Goal: Task Accomplishment & Management: Use online tool/utility

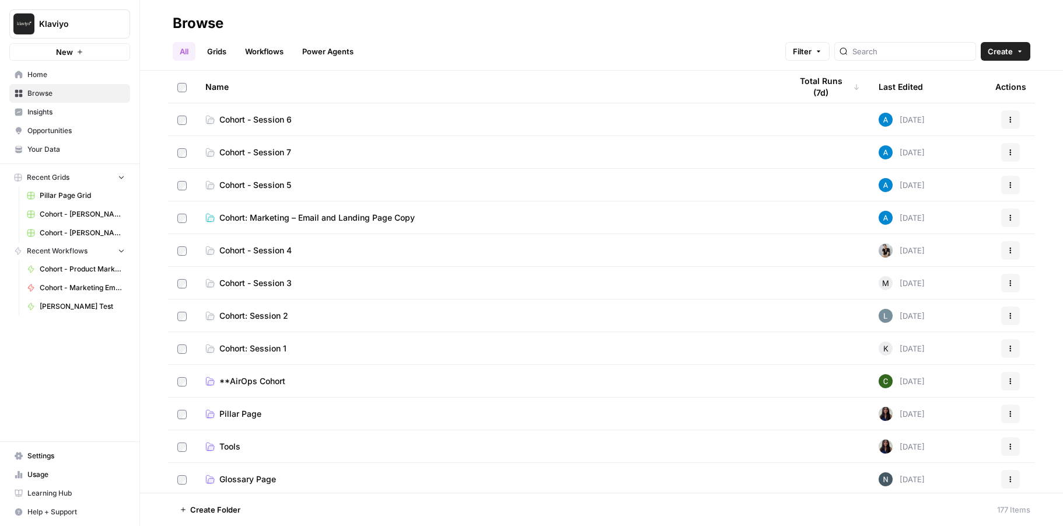
click at [322, 218] on span "Cohort: Marketing – Email and Landing Page Copy" at bounding box center [317, 218] width 196 height 12
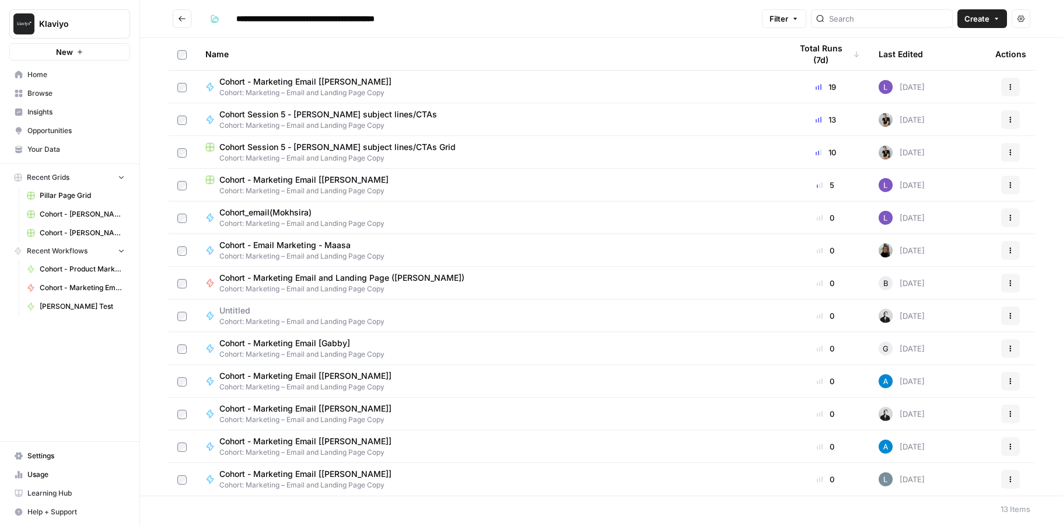
click at [325, 278] on span "Cohort - Marketing Email and Landing Page ([PERSON_NAME])" at bounding box center [341, 278] width 245 height 12
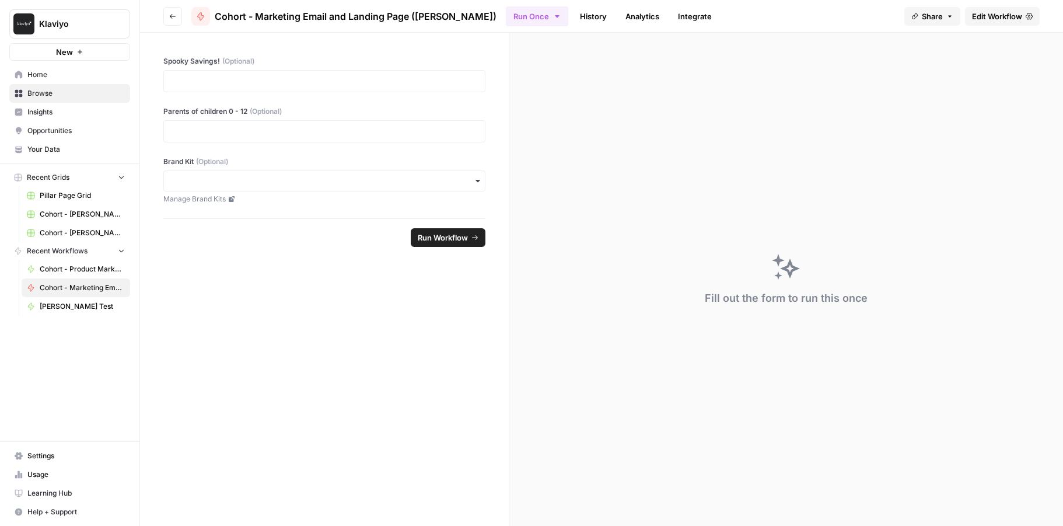
click at [984, 19] on span "Edit Workflow" at bounding box center [997, 17] width 50 height 12
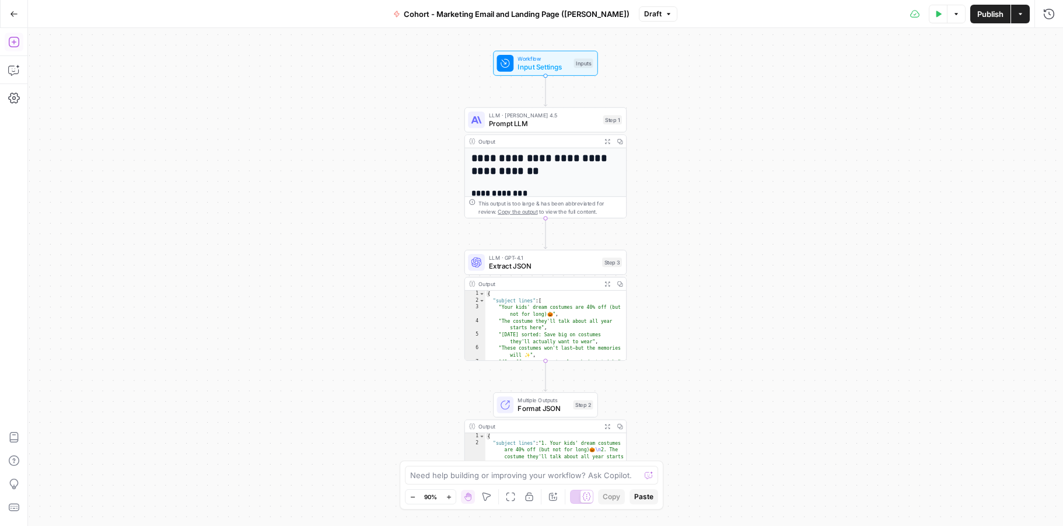
click at [11, 46] on icon "button" at bounding box center [13, 42] width 11 height 11
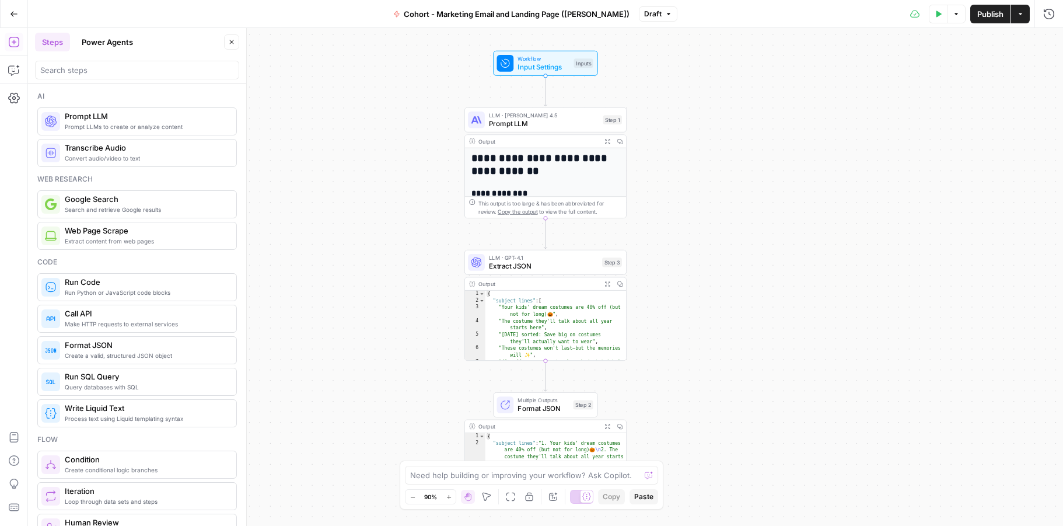
click at [525, 113] on span "LLM · Claude Sonnet 4.5" at bounding box center [544, 115] width 110 height 8
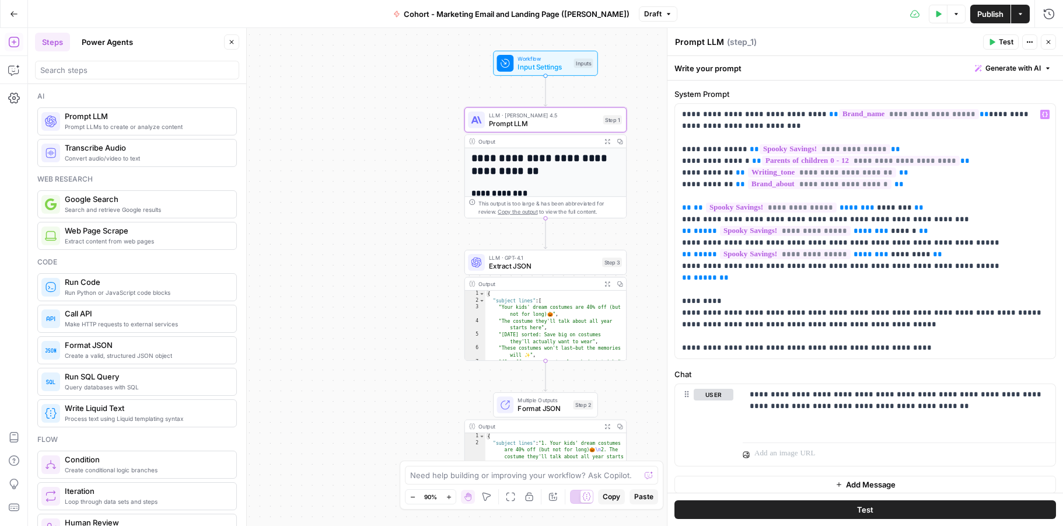
scroll to position [39, 0]
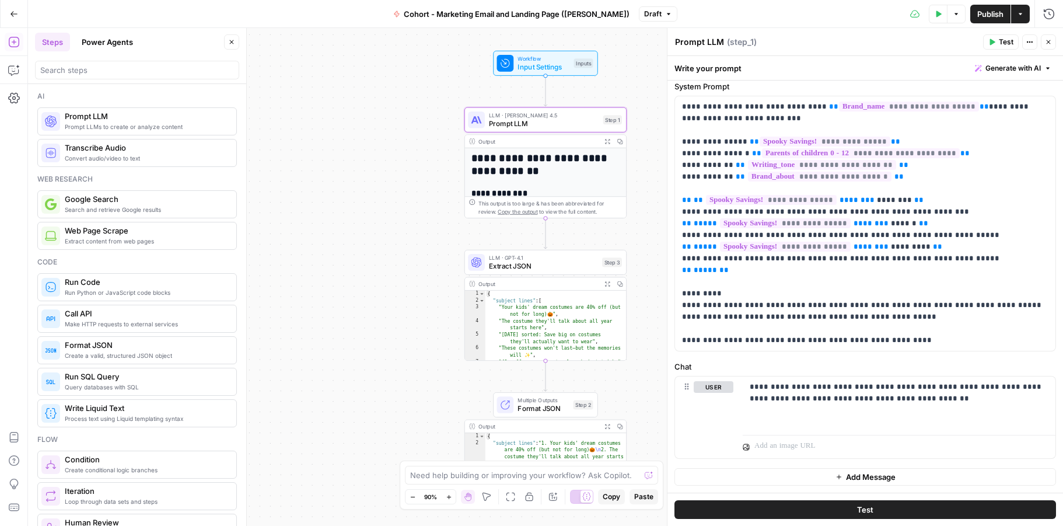
click at [521, 268] on span "Extract JSON" at bounding box center [543, 266] width 109 height 11
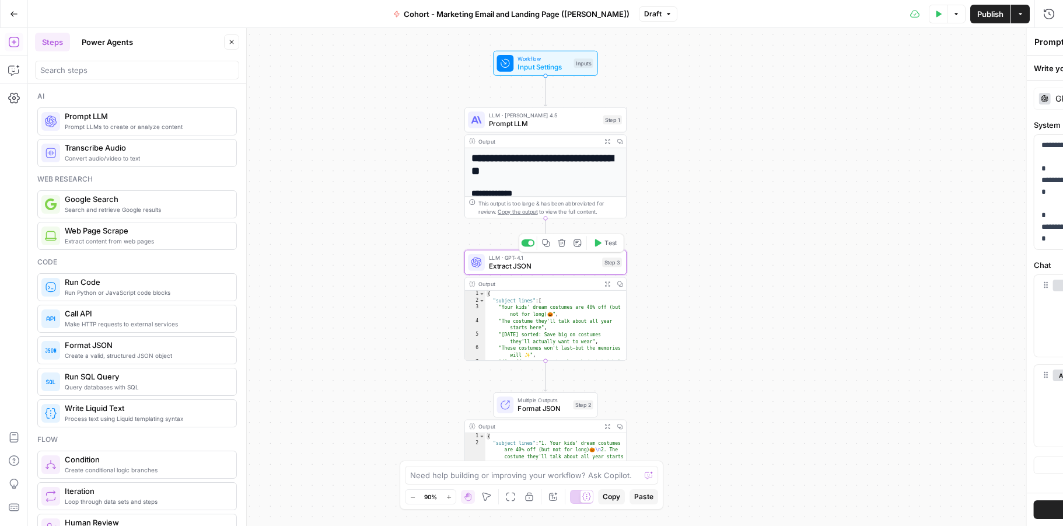
type textarea "Extract JSON"
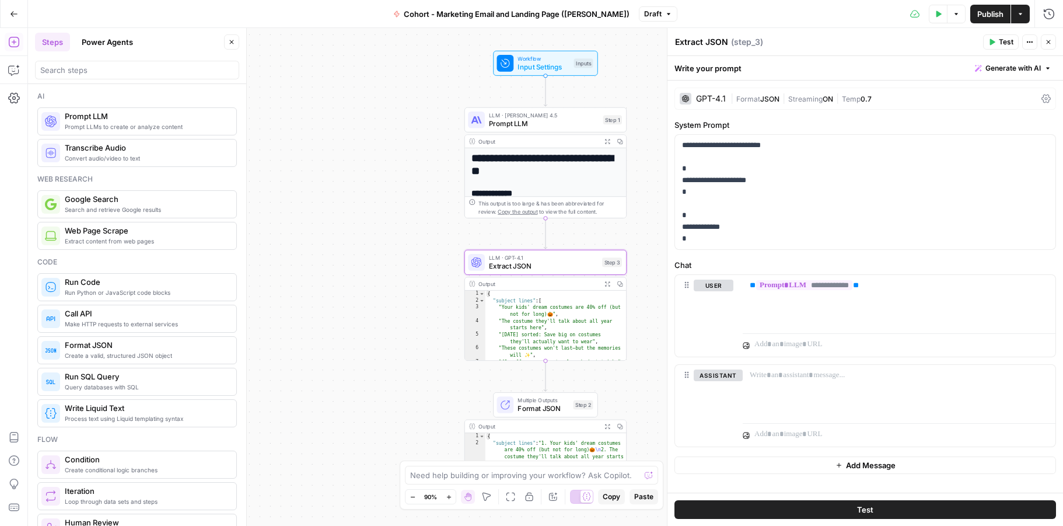
click at [997, 44] on button "Test" at bounding box center [1001, 41] width 36 height 15
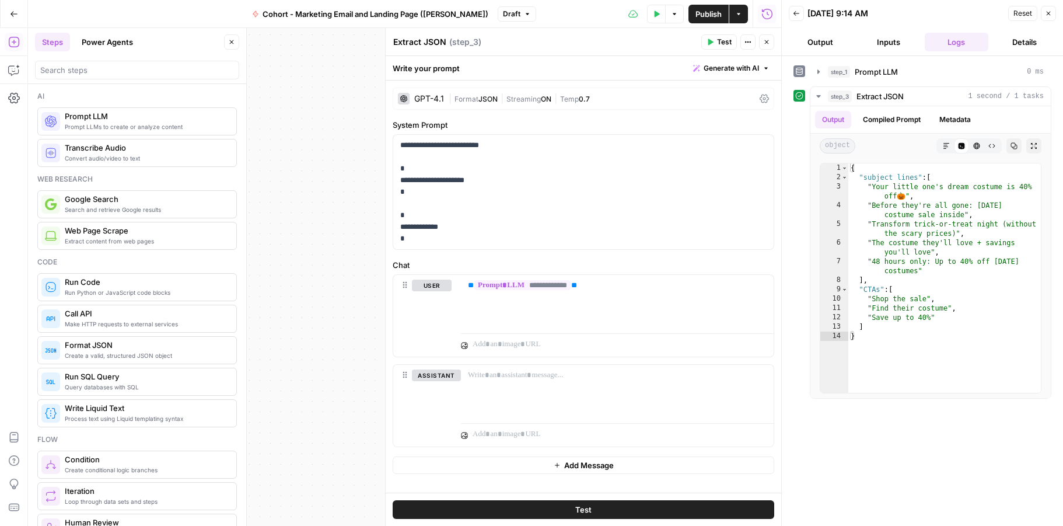
click at [12, 15] on icon "button" at bounding box center [14, 13] width 7 height 5
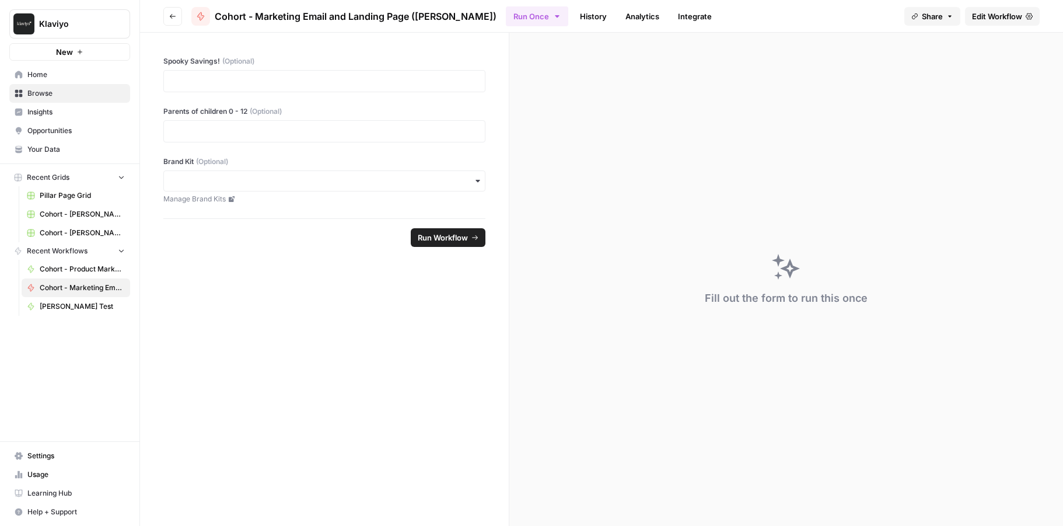
click at [45, 75] on span "Home" at bounding box center [75, 74] width 97 height 11
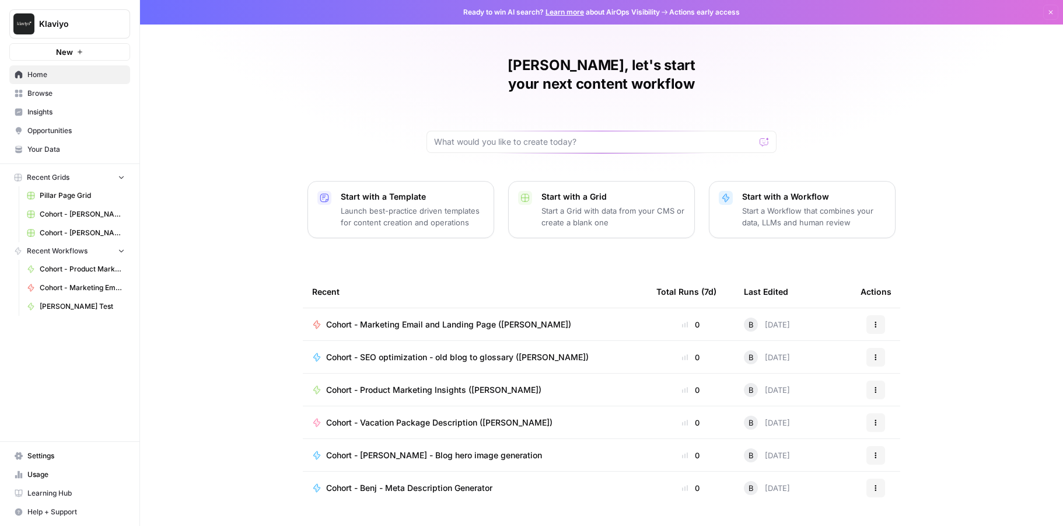
click at [39, 93] on span "Browse" at bounding box center [75, 93] width 97 height 11
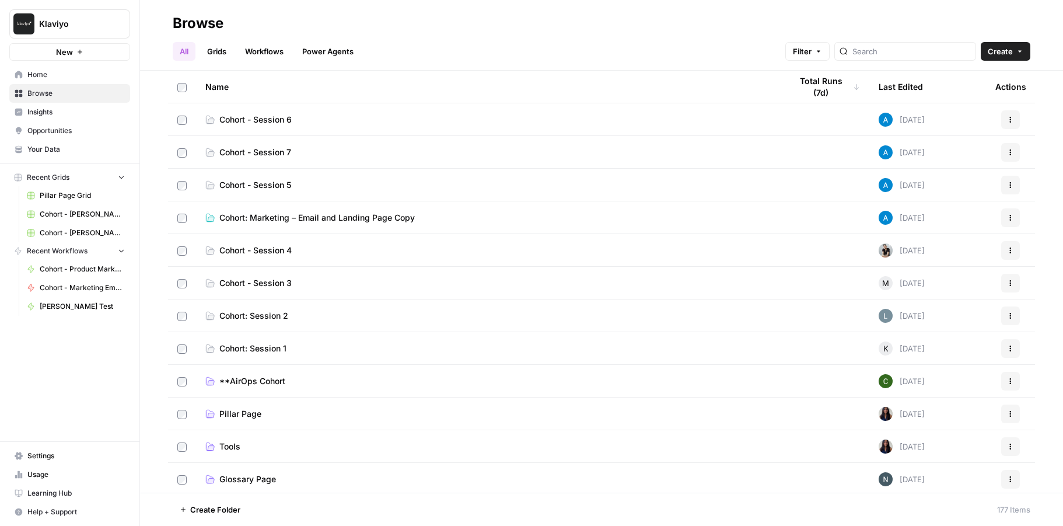
click at [268, 118] on span "Cohort - Session 6" at bounding box center [255, 120] width 72 height 12
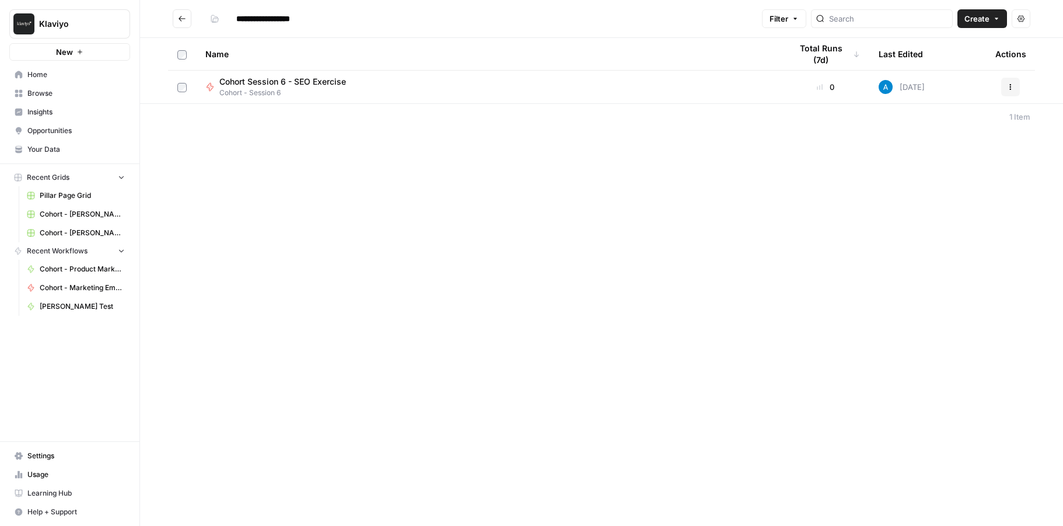
click at [974, 19] on span "Create" at bounding box center [977, 19] width 25 height 12
click at [966, 62] on span "Workflow" at bounding box center [959, 63] width 65 height 12
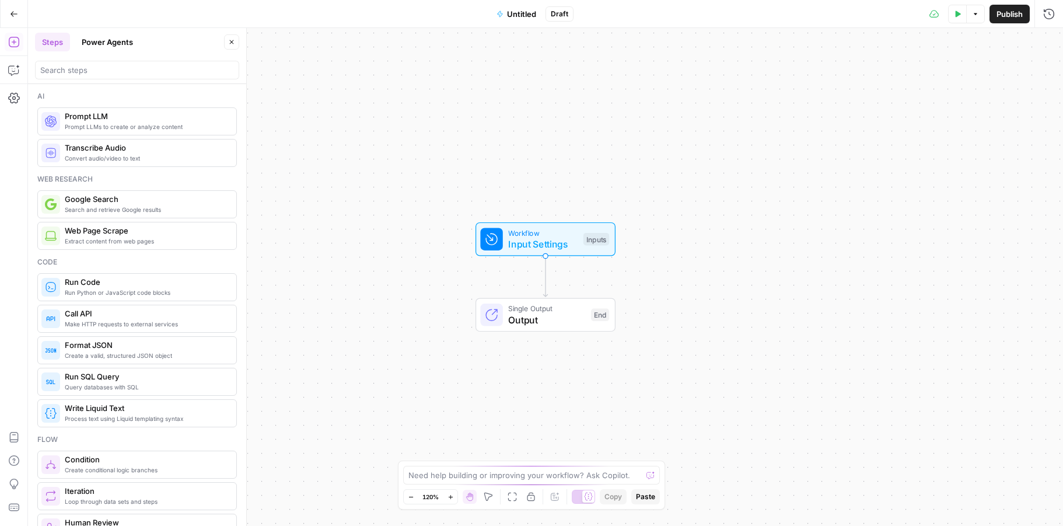
click at [519, 14] on span "Untitled" at bounding box center [521, 14] width 29 height 12
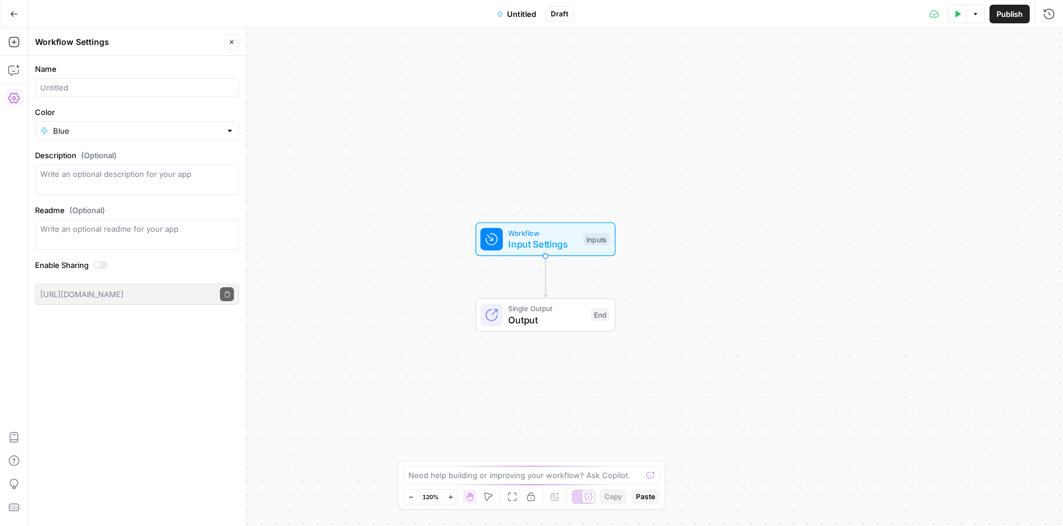
click at [116, 81] on div at bounding box center [137, 87] width 204 height 19
type input "Cohort - SEO Keyword Research ([PERSON_NAME])"
click at [216, 125] on input "Color" at bounding box center [137, 131] width 168 height 12
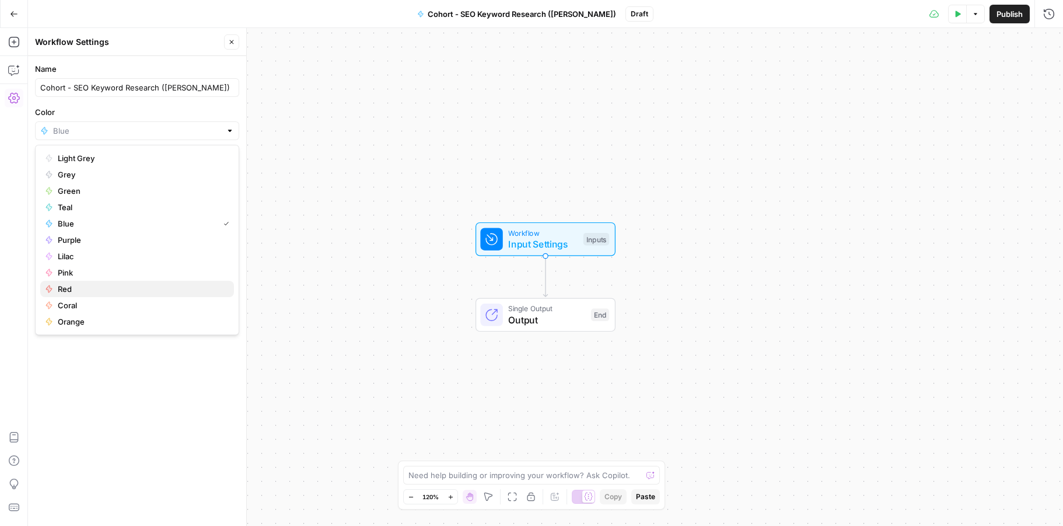
click at [183, 284] on span "Red" at bounding box center [141, 289] width 167 height 12
type input "Red"
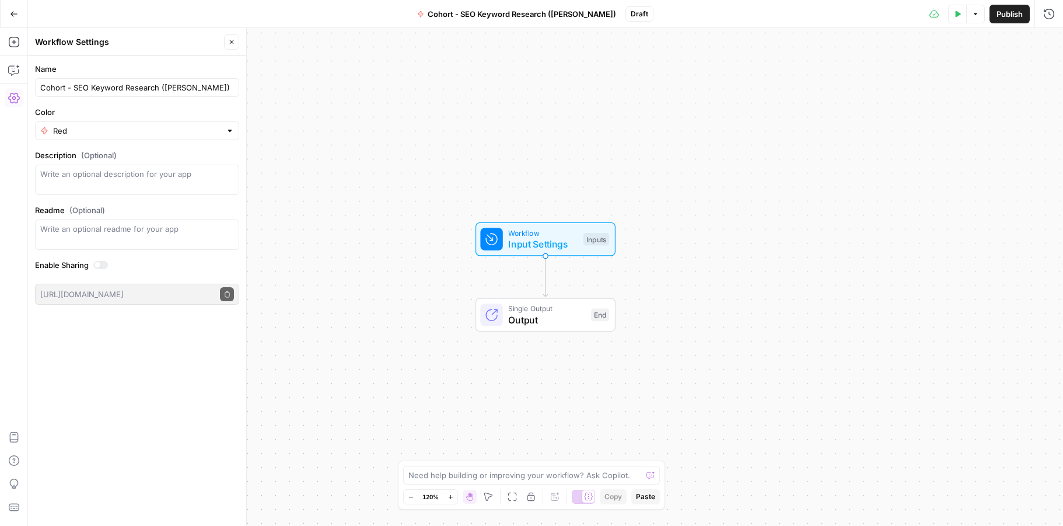
click at [225, 45] on button "Close" at bounding box center [231, 41] width 15 height 15
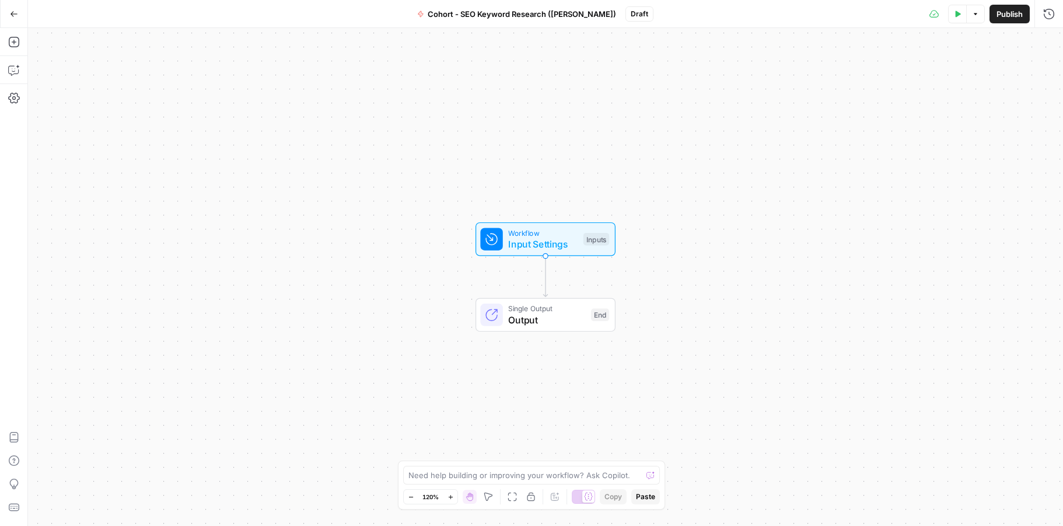
click at [999, 10] on span "Publish" at bounding box center [1010, 14] width 26 height 12
click at [558, 247] on span "Input Settings" at bounding box center [542, 244] width 69 height 14
click at [902, 76] on button "Add Field" at bounding box center [855, 79] width 357 height 19
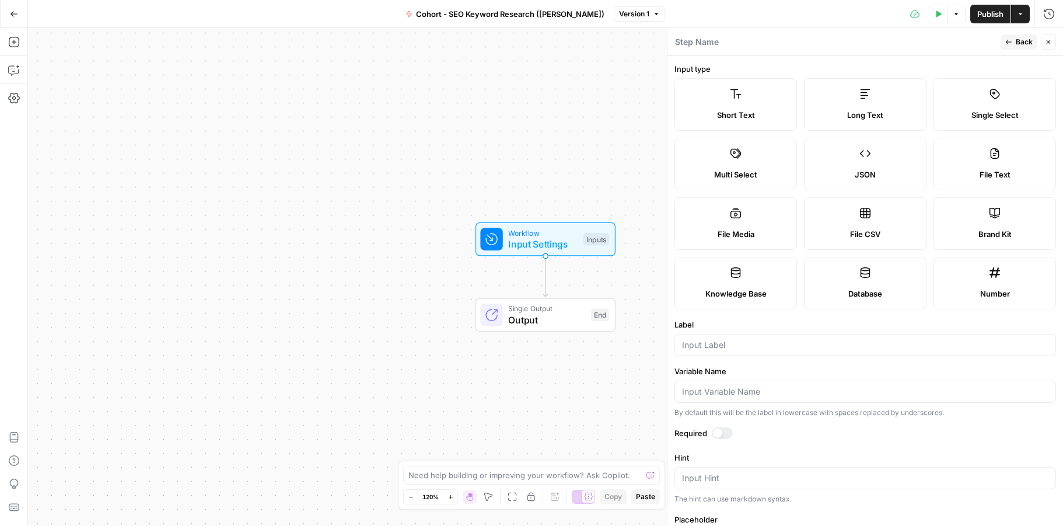
click at [763, 107] on label "Short Text" at bounding box center [736, 104] width 123 height 53
click at [753, 347] on input "Label" at bounding box center [865, 345] width 367 height 12
type input "k"
type input "Keyword"
click at [716, 438] on div "Required" at bounding box center [866, 434] width 382 height 15
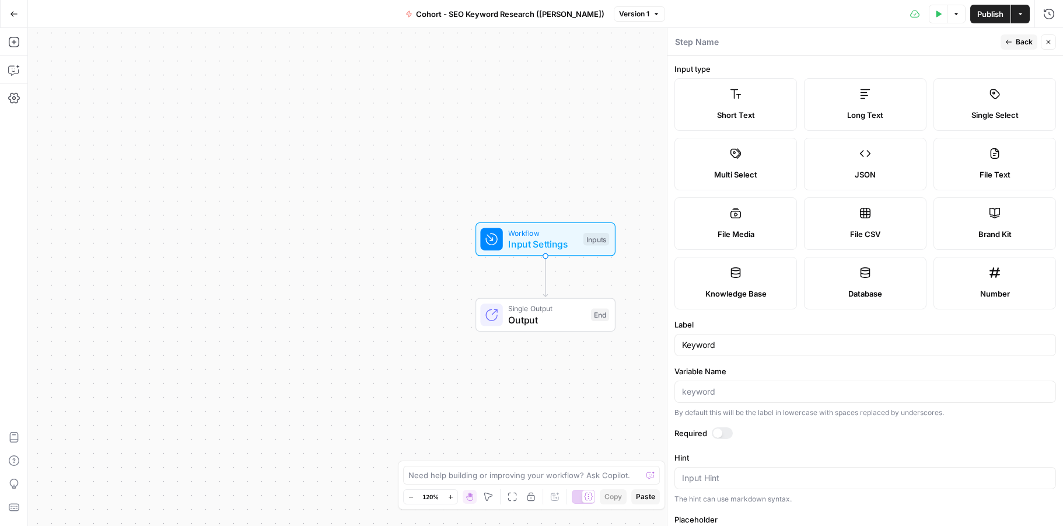
click at [718, 425] on form "Input type Short Text Long Text Single Select Multi Select JSON File Text File …" at bounding box center [866, 291] width 396 height 470
click at [721, 428] on div at bounding box center [722, 433] width 21 height 12
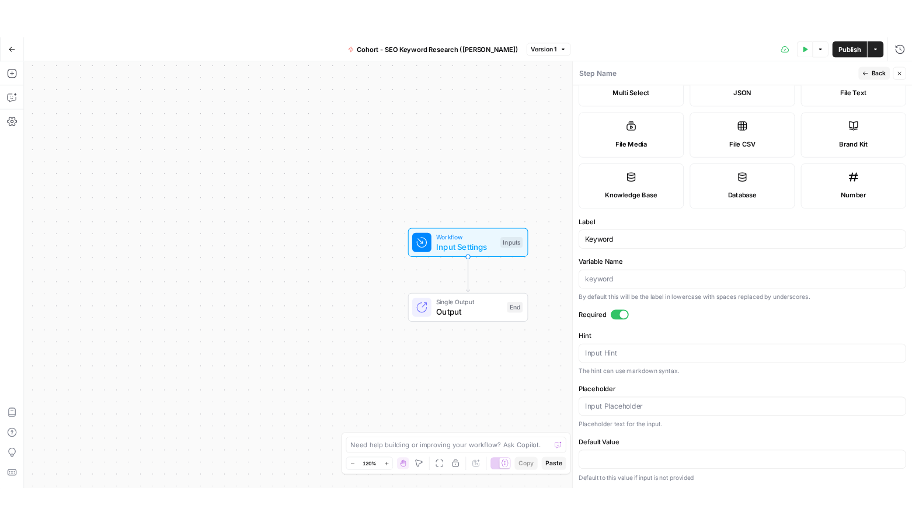
scroll to position [107, 0]
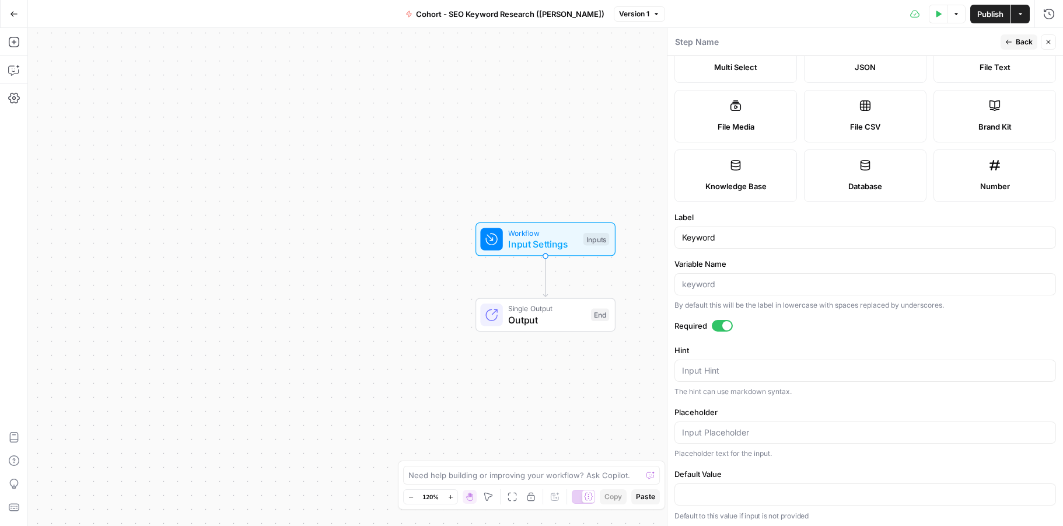
click at [1018, 46] on span "Back" at bounding box center [1024, 42] width 17 height 11
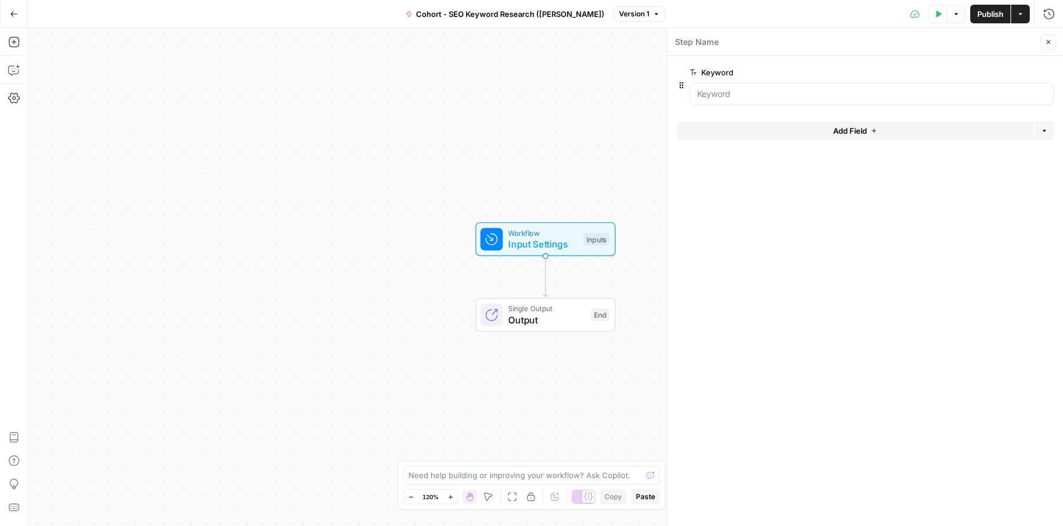
click at [855, 116] on form "Keyword edit field Delete group Add Field Options" at bounding box center [866, 291] width 396 height 470
click at [856, 127] on span "Add Field" at bounding box center [850, 131] width 34 height 12
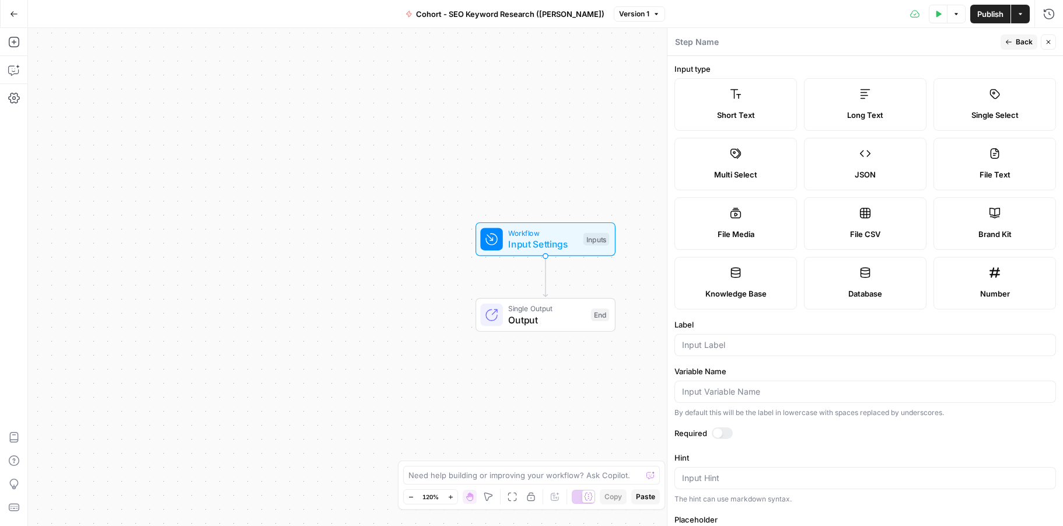
click at [996, 223] on label "Brand Kit" at bounding box center [995, 223] width 123 height 53
type input "Brand Kit"
type input "brand_kit"
click at [708, 435] on label "Required" at bounding box center [866, 433] width 382 height 12
click at [721, 436] on div at bounding box center [722, 433] width 21 height 12
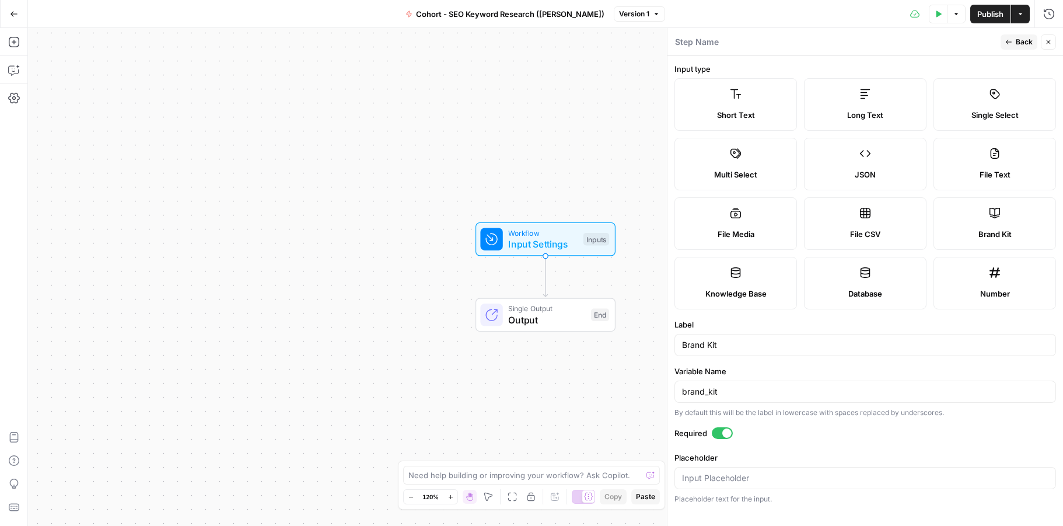
click at [1023, 46] on span "Back" at bounding box center [1024, 42] width 17 height 11
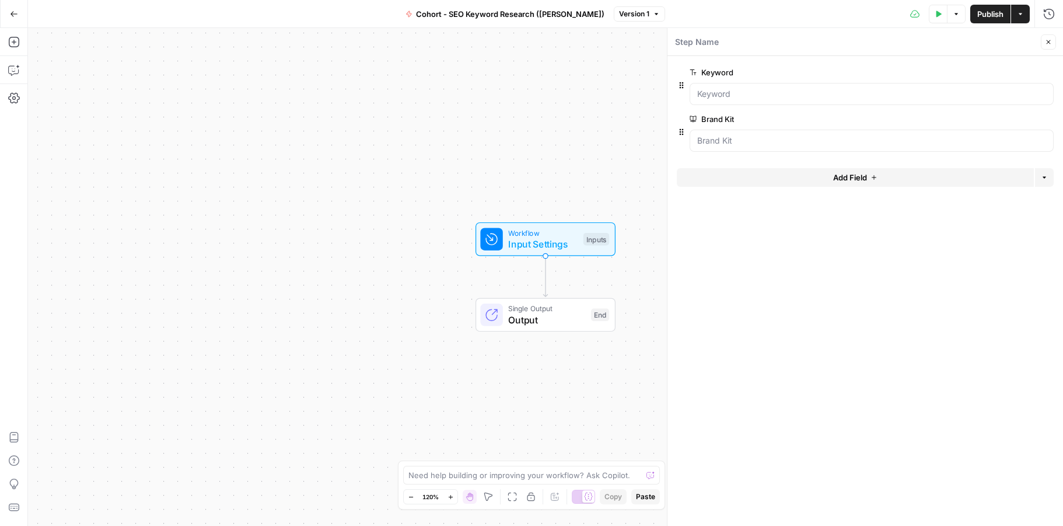
click at [1045, 42] on icon "button" at bounding box center [1048, 42] width 7 height 7
click at [941, 16] on button "Test Data" at bounding box center [938, 14] width 19 height 19
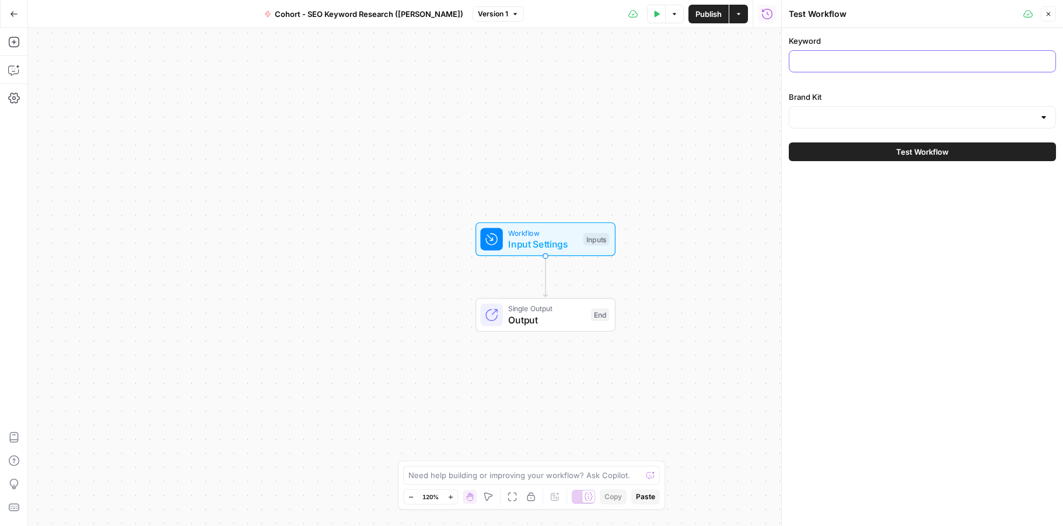
click at [938, 61] on input "Keyword" at bounding box center [923, 61] width 252 height 12
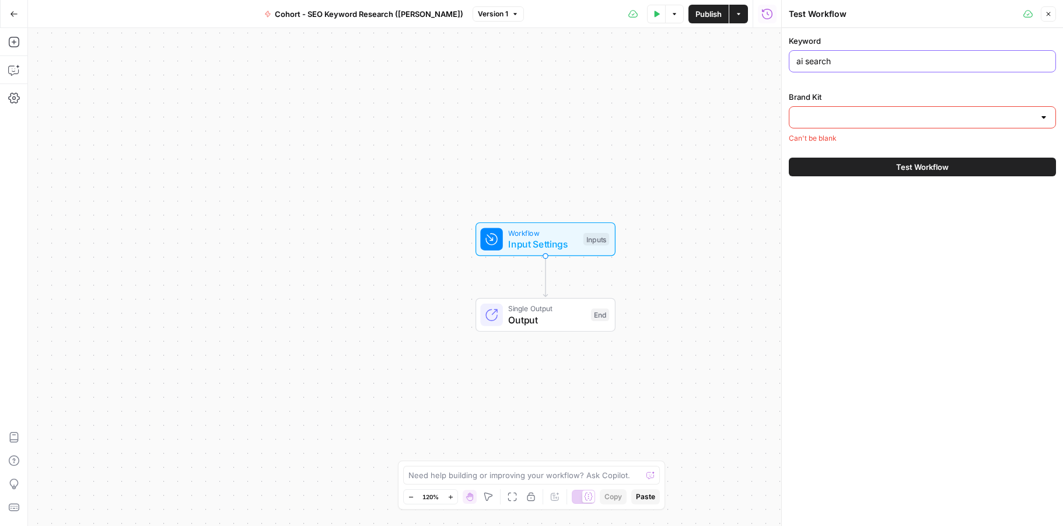
type input "ai search"
click at [952, 125] on div at bounding box center [922, 117] width 267 height 22
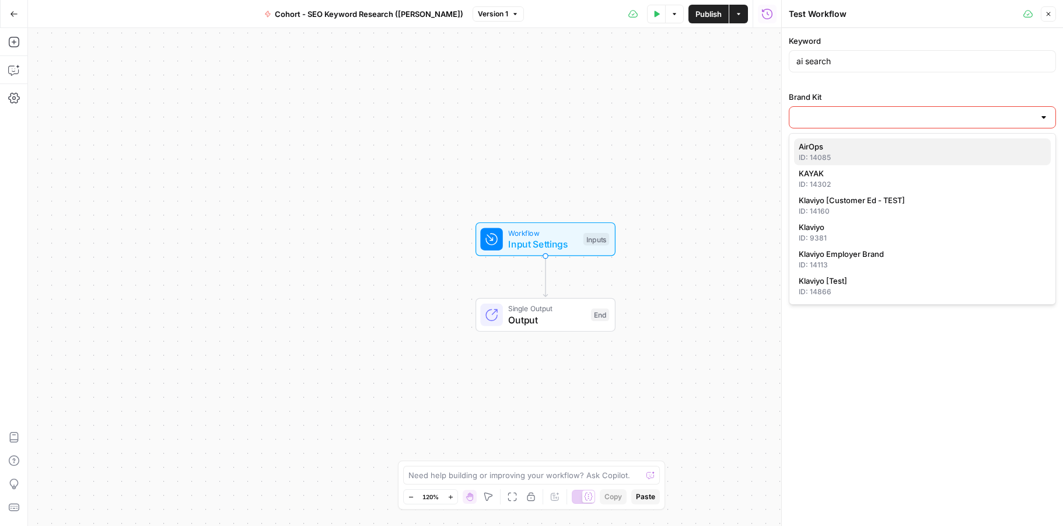
click at [985, 155] on div "ID: 14085" at bounding box center [922, 157] width 247 height 11
type input "AirOps"
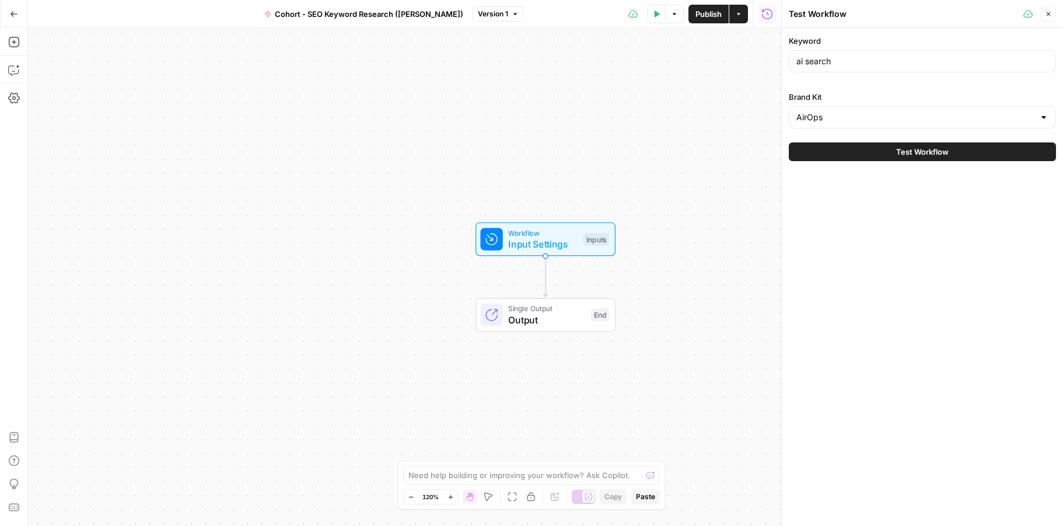
click at [993, 185] on div "Keyword ai search Brand Kit AirOps Test Workflow" at bounding box center [922, 277] width 281 height 498
click at [1052, 14] on span "Close" at bounding box center [1052, 14] width 1 height 1
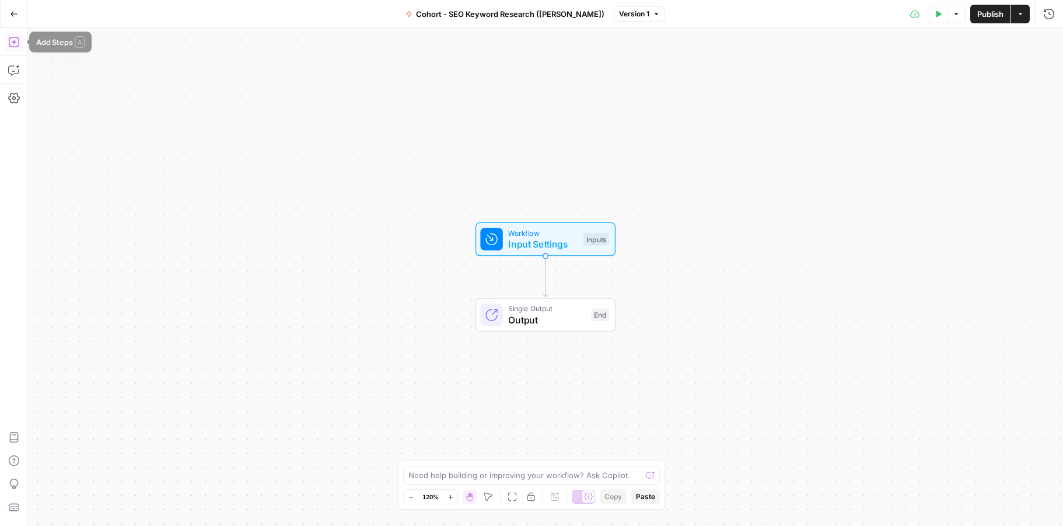
click at [12, 44] on icon "button" at bounding box center [14, 42] width 12 height 12
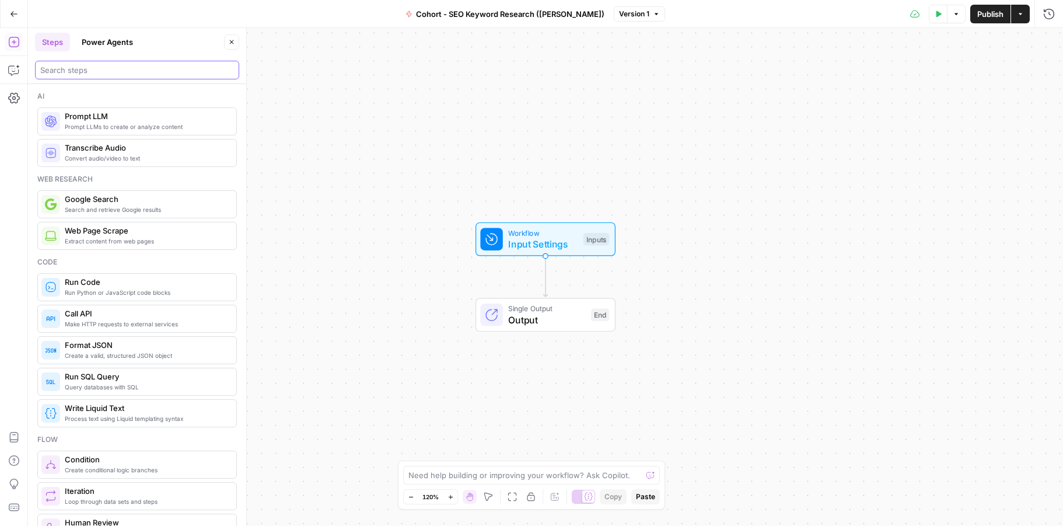
click at [118, 71] on input "search" at bounding box center [137, 70] width 194 height 12
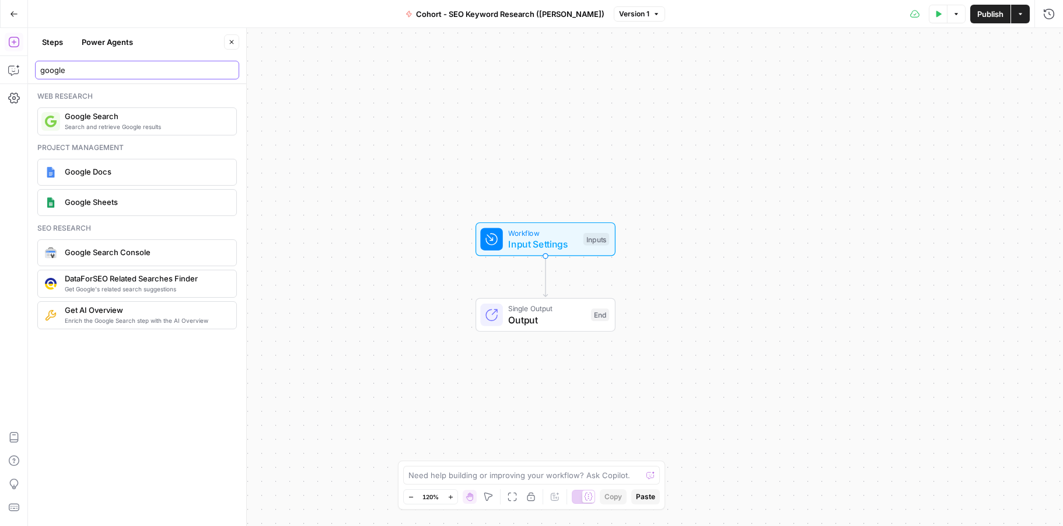
type input "google"
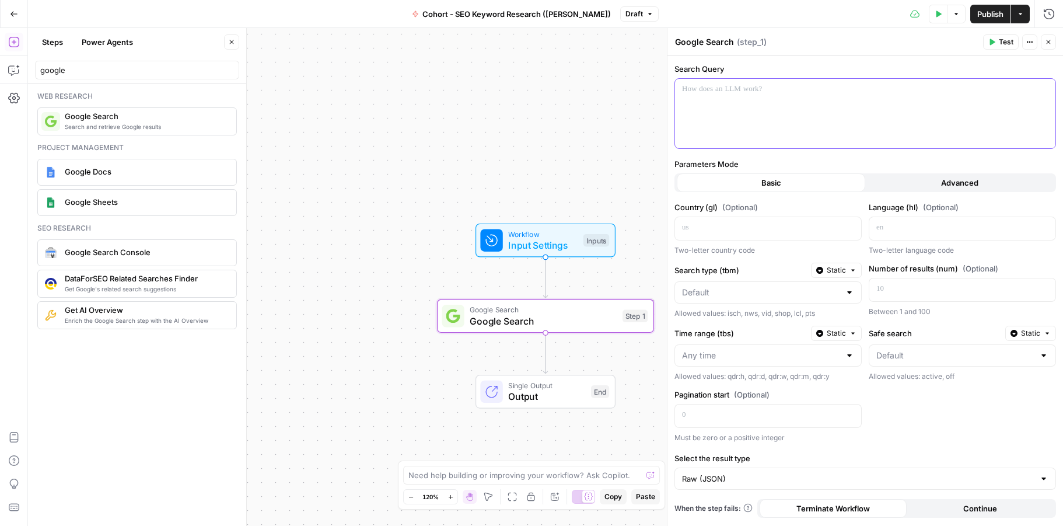
click at [781, 93] on p at bounding box center [865, 89] width 367 height 12
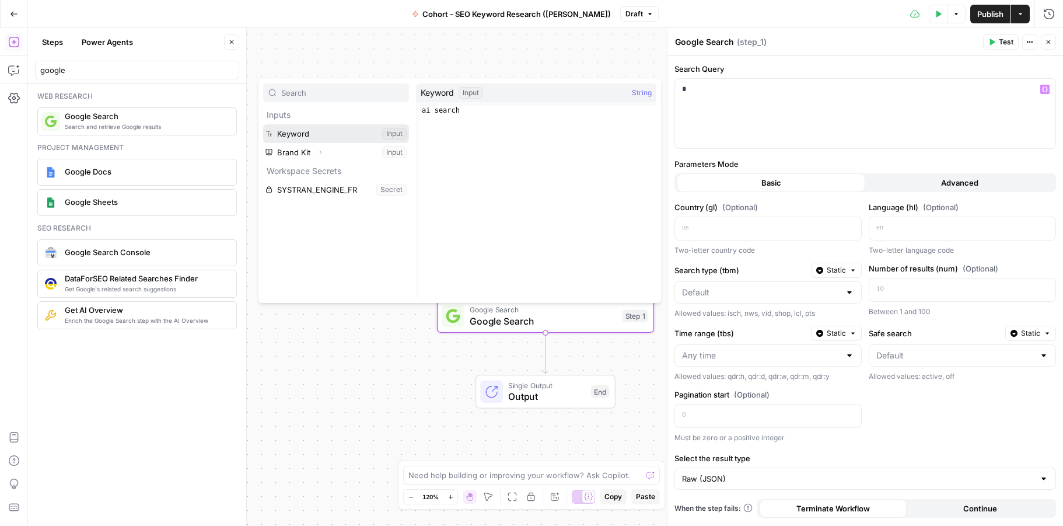
click at [306, 129] on button "Select variable Keyword" at bounding box center [336, 133] width 146 height 19
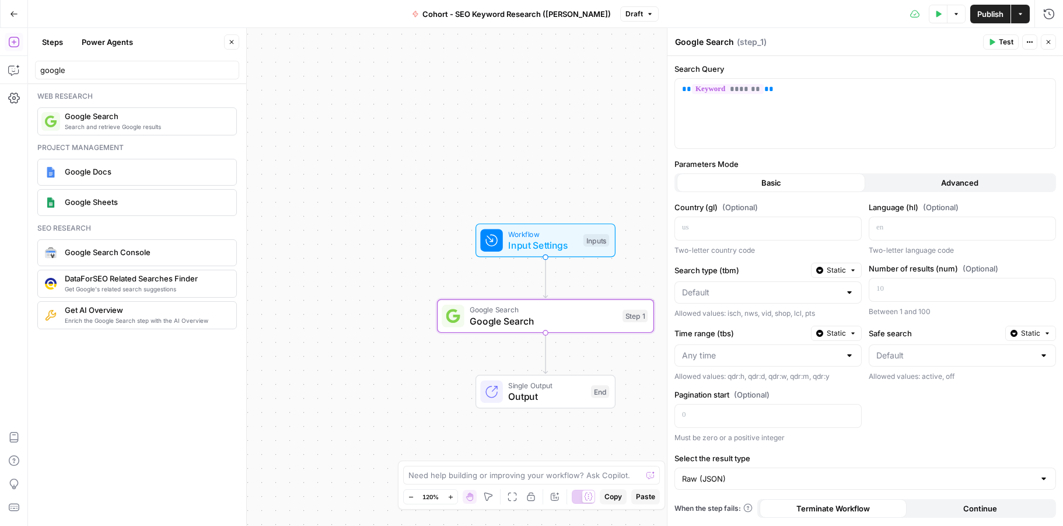
click at [946, 194] on div "Search Query ** ******* ** Parameters Mode Basic Advanced Country (gl) (Optiona…" at bounding box center [866, 291] width 396 height 470
click at [946, 191] on button "Advanced" at bounding box center [960, 182] width 189 height 19
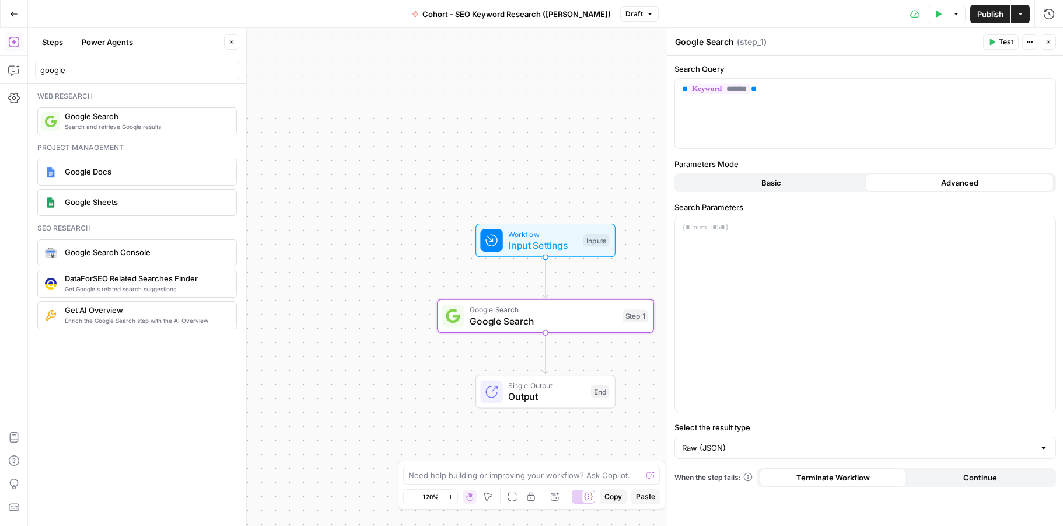
click at [812, 186] on button "Basic" at bounding box center [771, 182] width 189 height 19
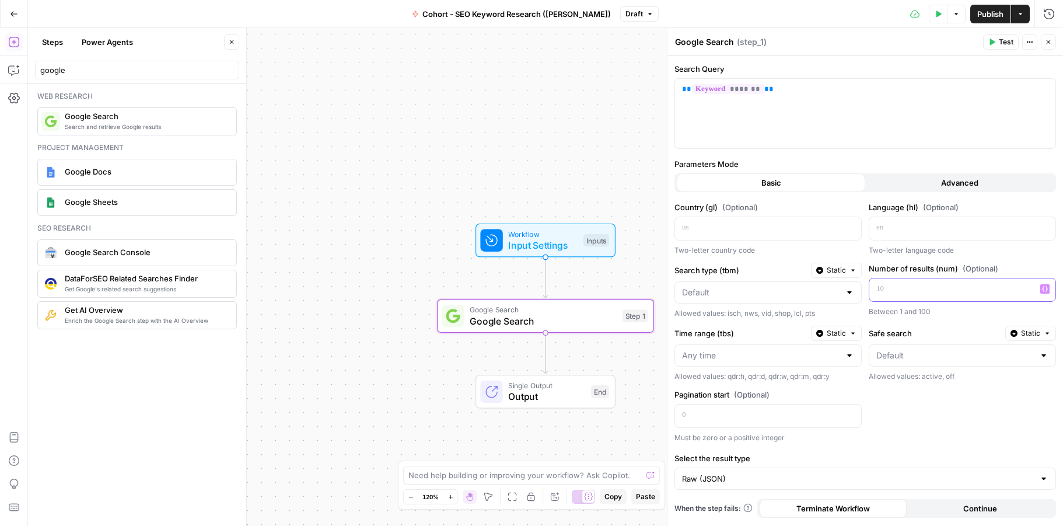
click at [895, 292] on p at bounding box center [954, 289] width 154 height 12
click at [729, 233] on p at bounding box center [759, 228] width 154 height 12
click at [947, 177] on span "Advanced" at bounding box center [959, 183] width 37 height 12
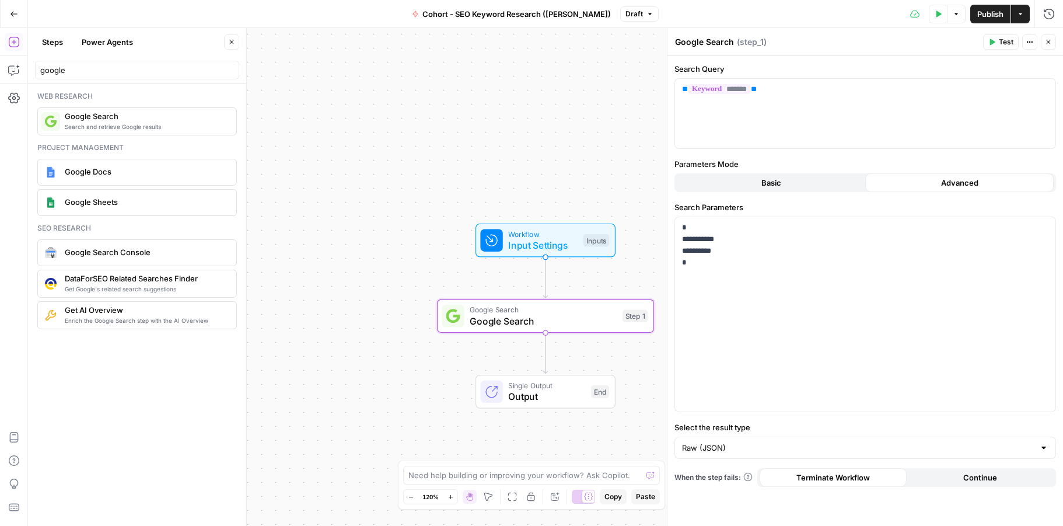
click at [807, 181] on button "Basic" at bounding box center [771, 182] width 189 height 19
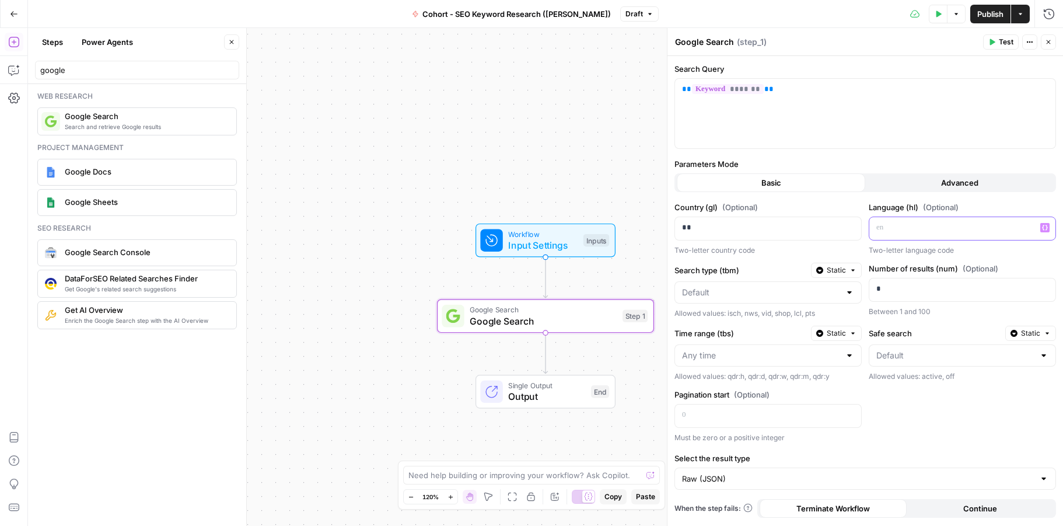
click at [902, 229] on p at bounding box center [954, 228] width 154 height 12
click at [999, 39] on span "Test" at bounding box center [1006, 42] width 15 height 11
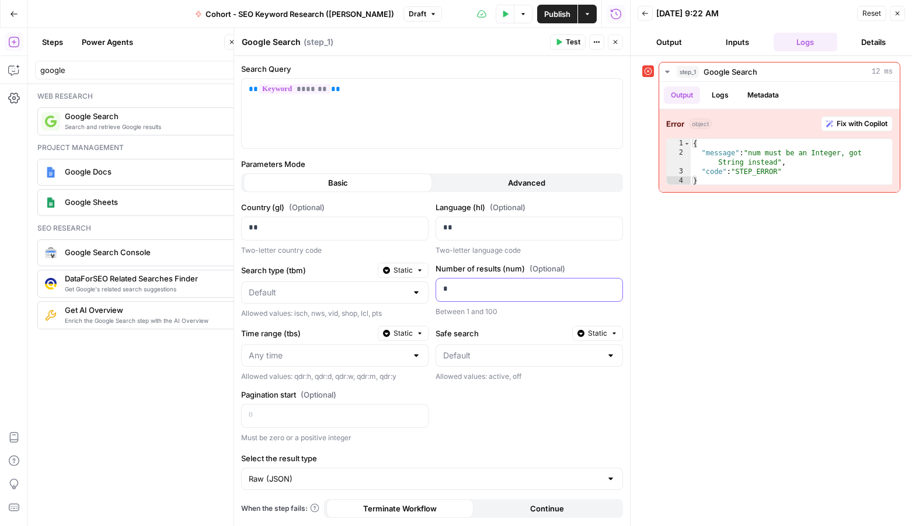
click at [455, 292] on p "*" at bounding box center [520, 289] width 154 height 12
click at [574, 44] on span "Test" at bounding box center [573, 42] width 15 height 11
click at [501, 287] on p "**" at bounding box center [529, 289] width 172 height 12
click at [501, 287] on p "**" at bounding box center [520, 289] width 154 height 12
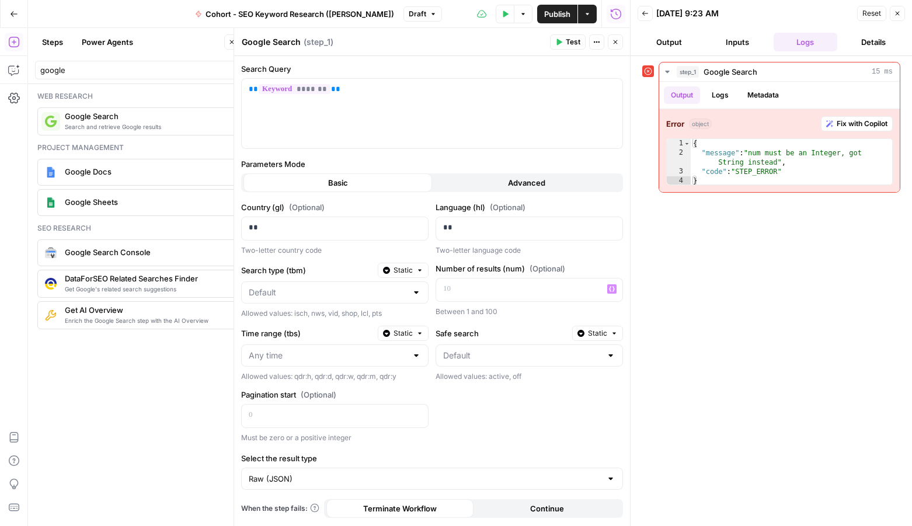
click at [575, 41] on div "Actions" at bounding box center [587, 39] width 28 height 12
click at [566, 76] on div "Search Query ** ******* **" at bounding box center [432, 106] width 382 height 86
click at [568, 46] on span "Test" at bounding box center [573, 42] width 15 height 11
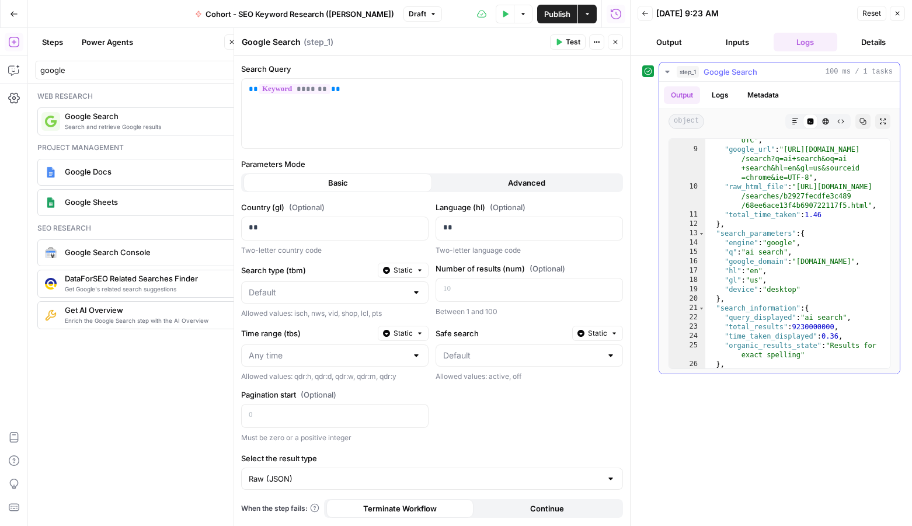
scroll to position [124, 0]
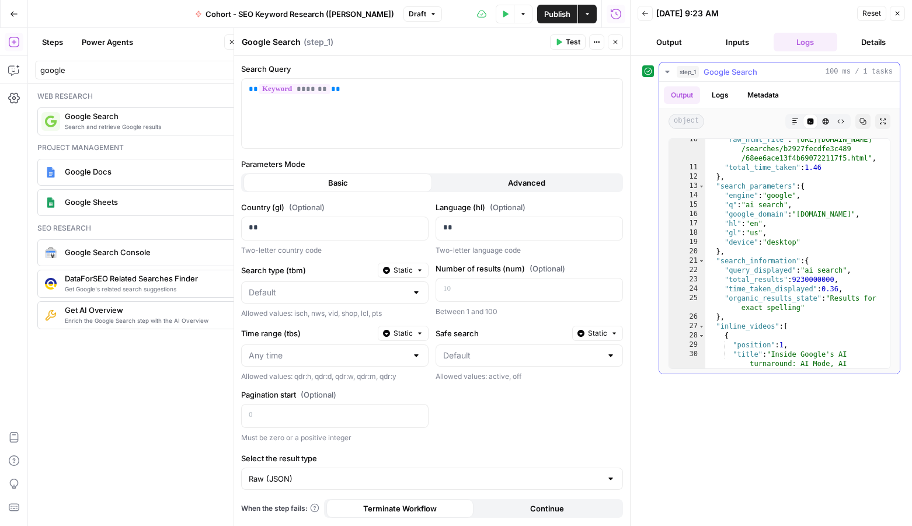
type textarea "**********"
click at [826, 268] on div ""raw_html_file" : "https://serpapi.com /searches/b2927fecdfe3c489 /68ee6ace13f4…" at bounding box center [797, 277] width 184 height 285
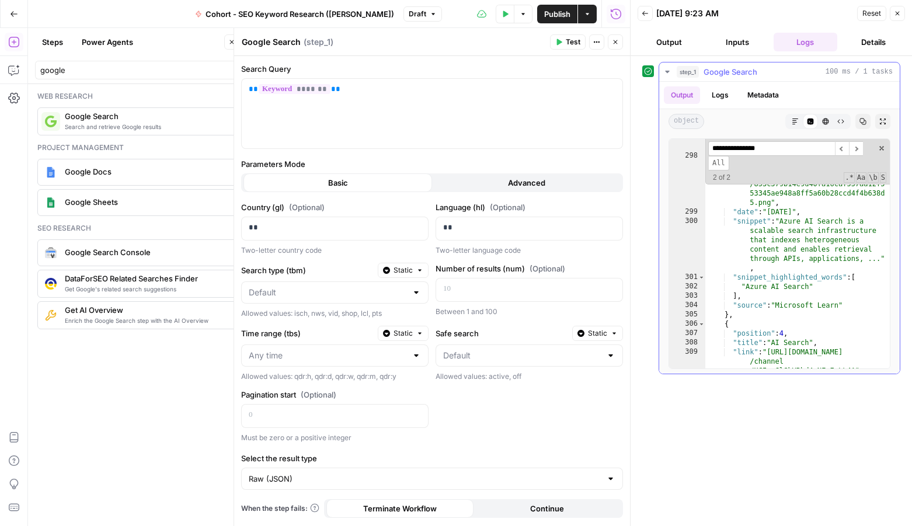
scroll to position [4889, 0]
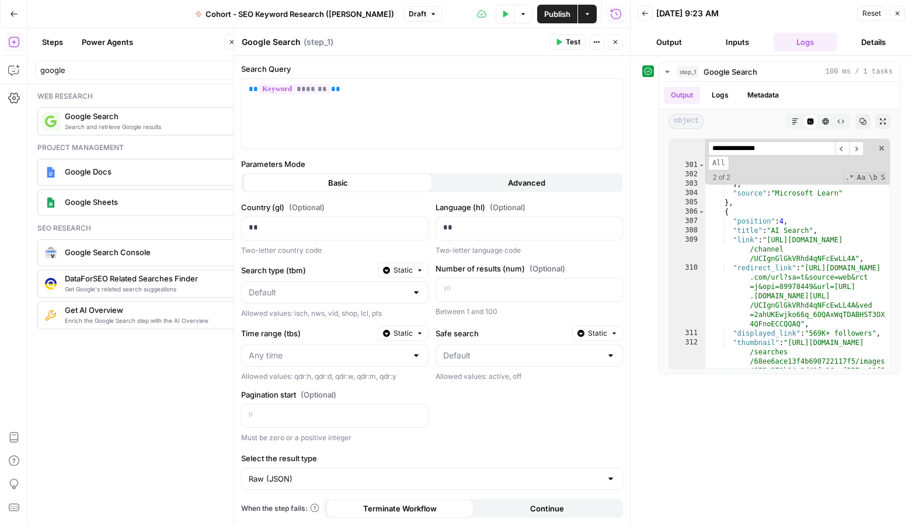
type input "**********"
click at [898, 13] on icon "button" at bounding box center [897, 13] width 7 height 7
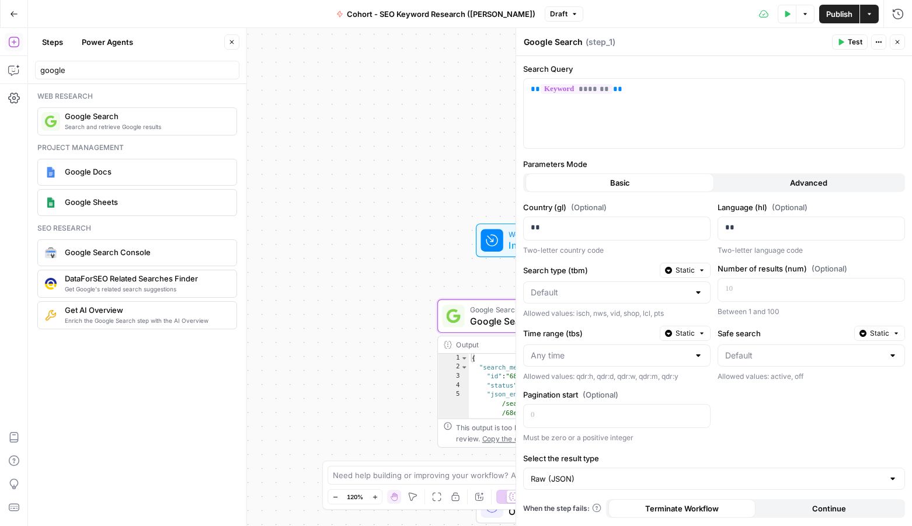
click at [13, 40] on icon "button" at bounding box center [13, 42] width 11 height 11
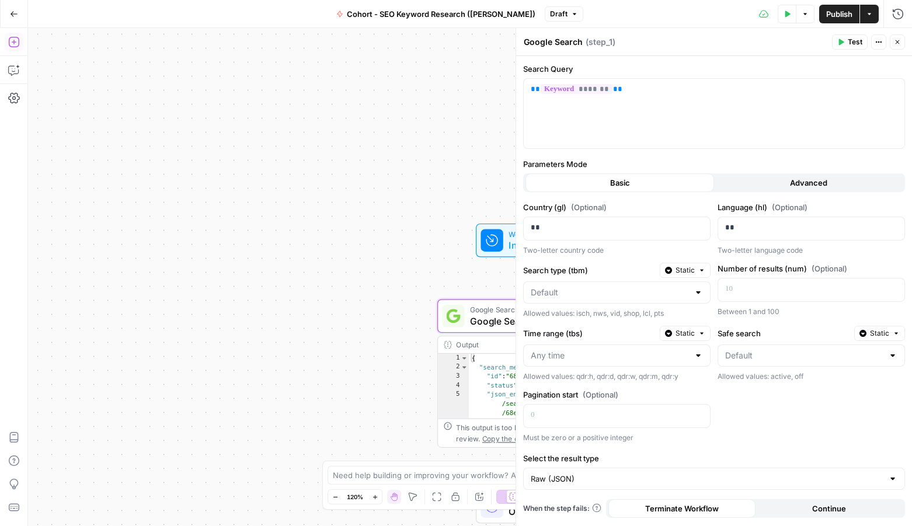
click at [12, 47] on icon "button" at bounding box center [13, 42] width 11 height 11
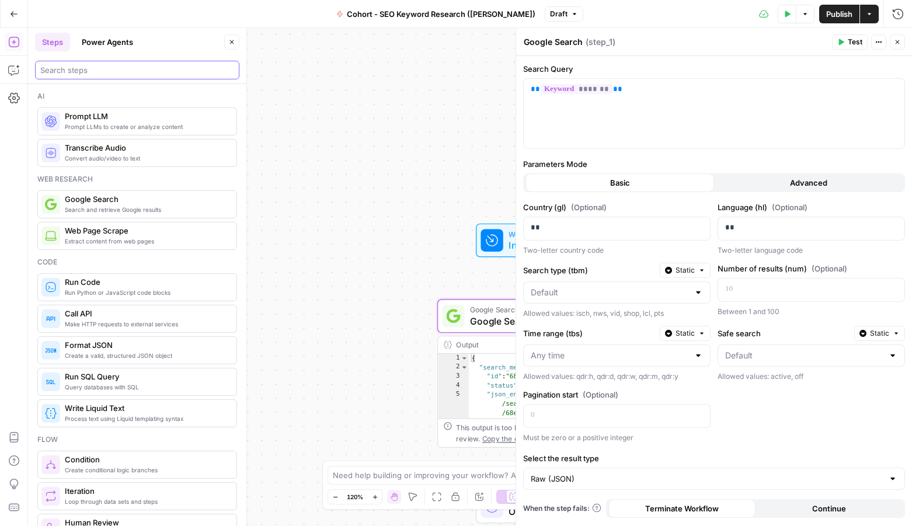
click at [92, 71] on input "search" at bounding box center [137, 70] width 194 height 12
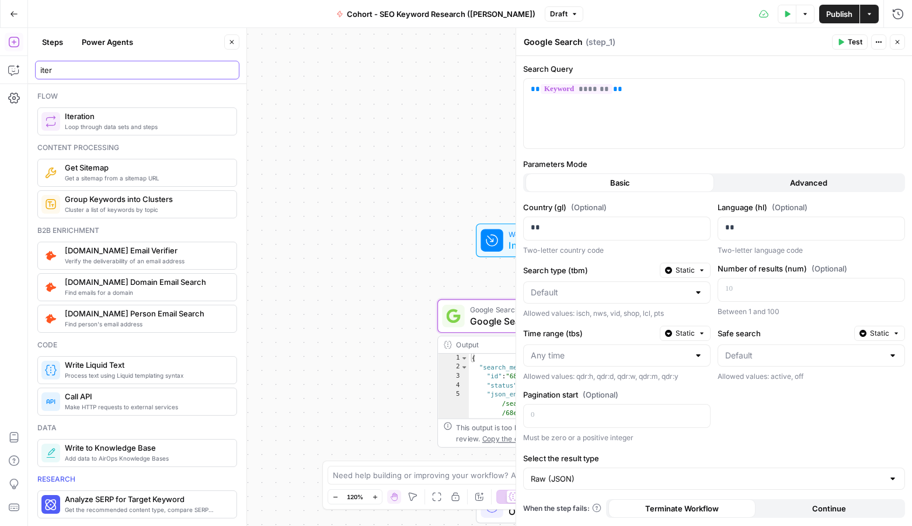
type input "iter"
click at [896, 36] on button "Close" at bounding box center [896, 41] width 15 height 15
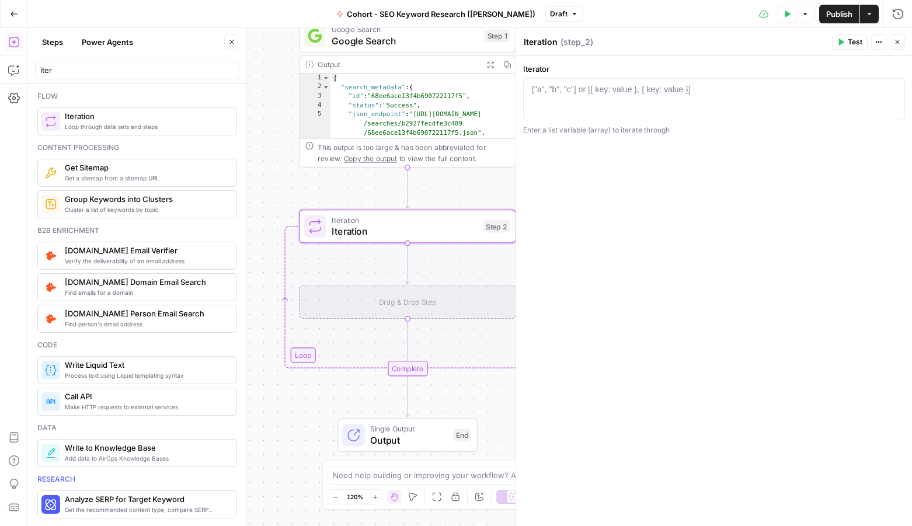
drag, startPoint x: 386, startPoint y: 245, endPoint x: 248, endPoint y: 259, distance: 138.5
click at [248, 259] on body "Klaviyo New Home Browse Insights Opportunities Your Data Recent Grids Pillar Pa…" at bounding box center [456, 263] width 912 height 526
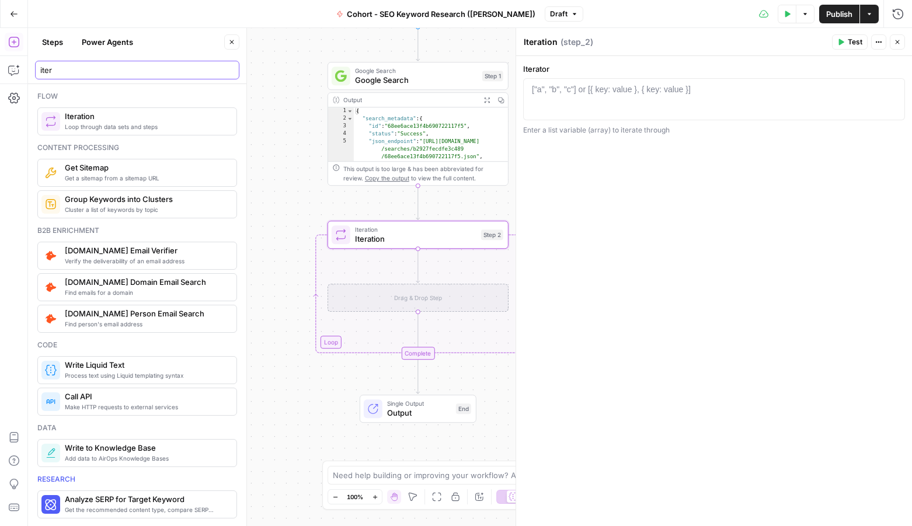
click at [100, 75] on input "iter" at bounding box center [137, 70] width 194 height 12
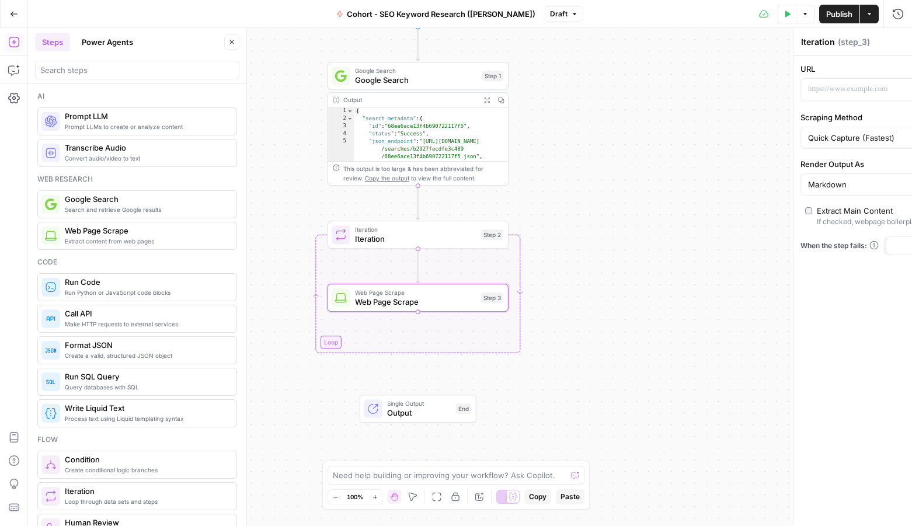
type textarea "Web Page Scrape"
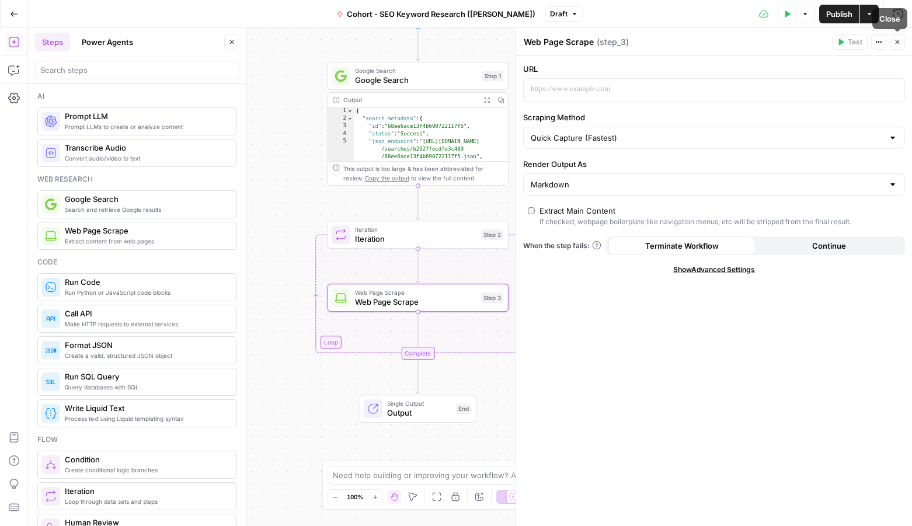
click at [898, 47] on button "Close" at bounding box center [896, 41] width 15 height 15
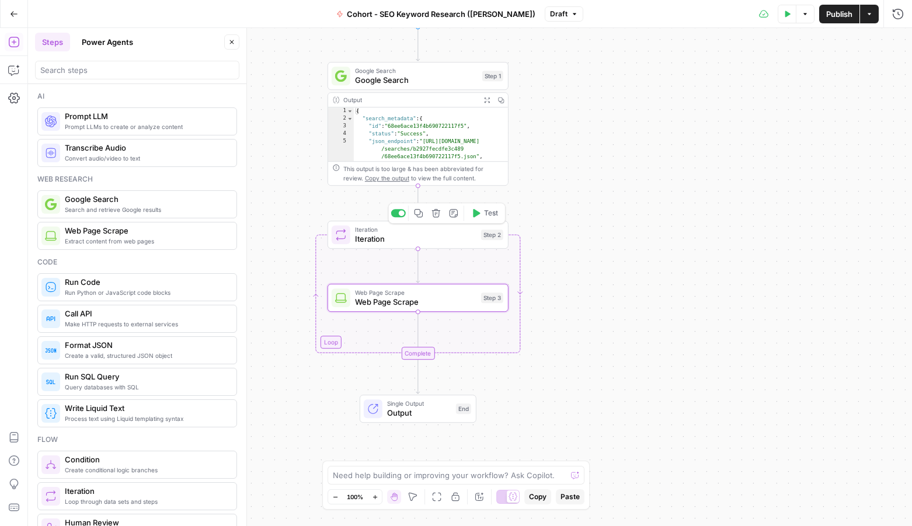
click at [361, 239] on span "Iteration" at bounding box center [415, 239] width 121 height 12
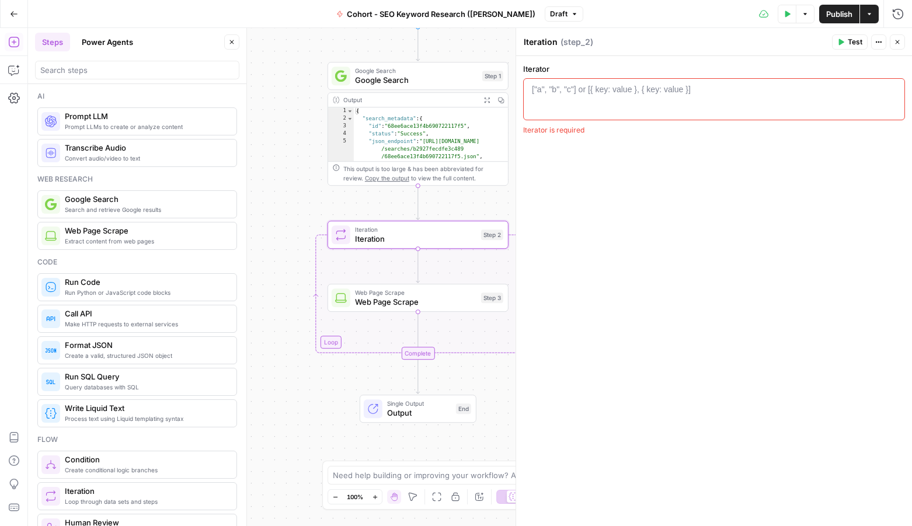
click at [601, 89] on div "["a", "b", "c"] or [{ key: value }, { key: value }]" at bounding box center [611, 89] width 159 height 12
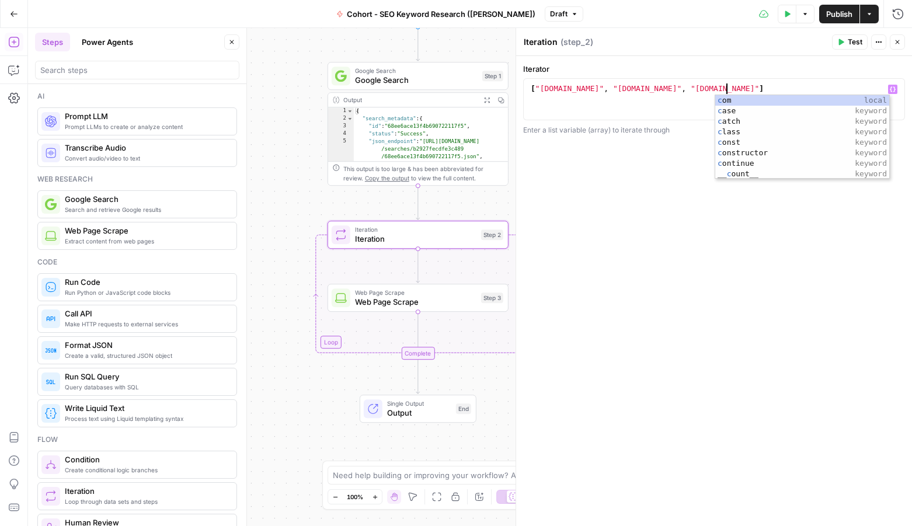
scroll to position [0, 15]
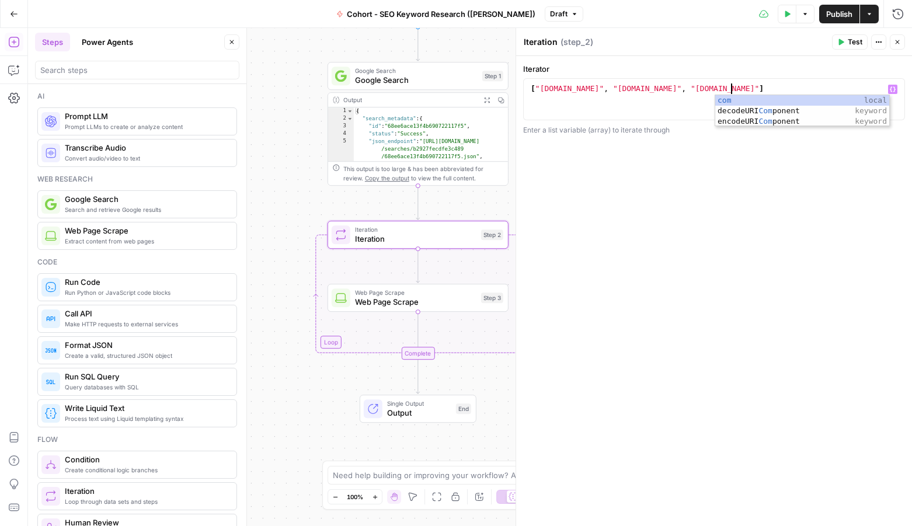
click at [603, 89] on div "[ "google.com" , "perplexity.com" , "openai.com" ]" at bounding box center [713, 109] width 371 height 53
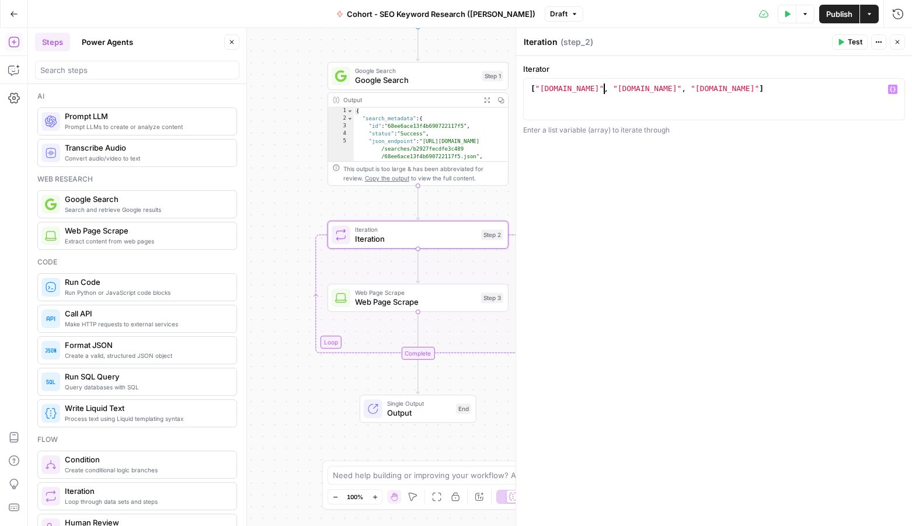
type textarea "**********"
click at [367, 296] on span "Web Page Scrape" at bounding box center [415, 302] width 121 height 12
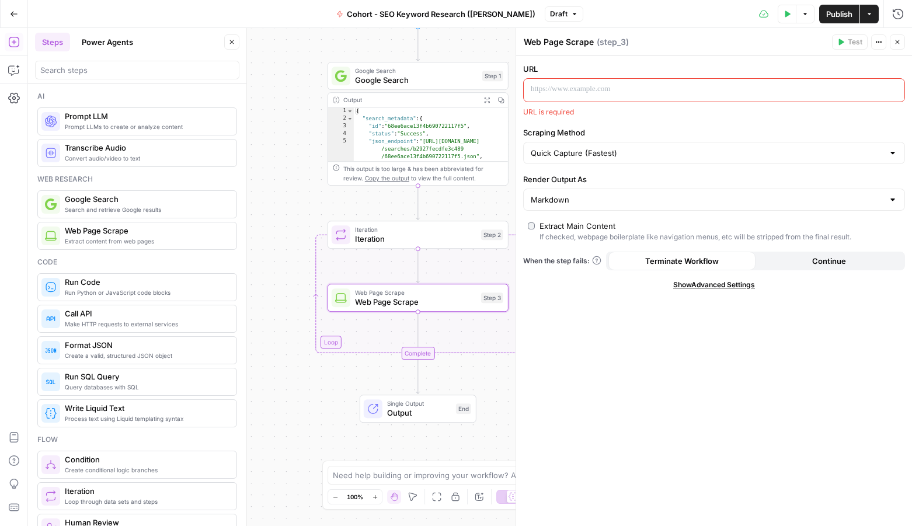
click at [558, 87] on p at bounding box center [705, 89] width 348 height 12
click at [585, 88] on p at bounding box center [705, 89] width 348 height 12
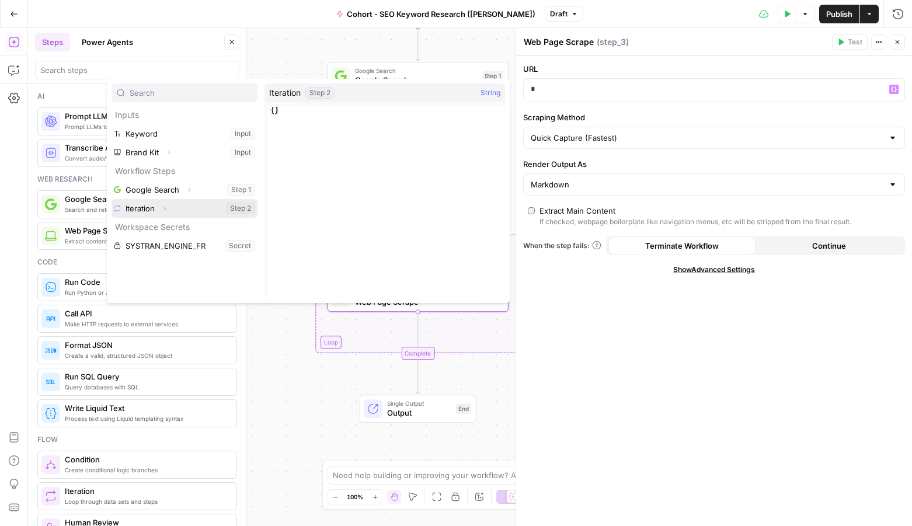
click at [151, 210] on button "Select variable Iteration" at bounding box center [184, 208] width 146 height 19
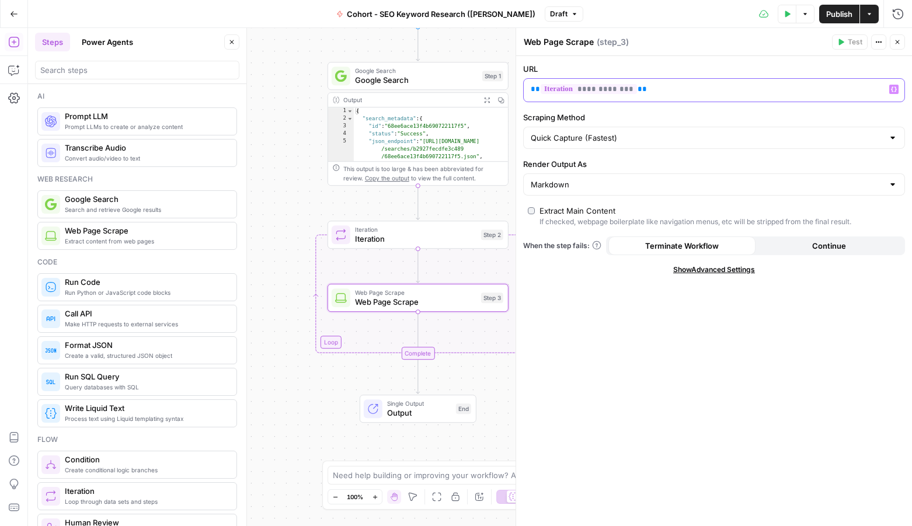
scroll to position [2, 0]
click at [648, 89] on p "**********" at bounding box center [705, 89] width 348 height 12
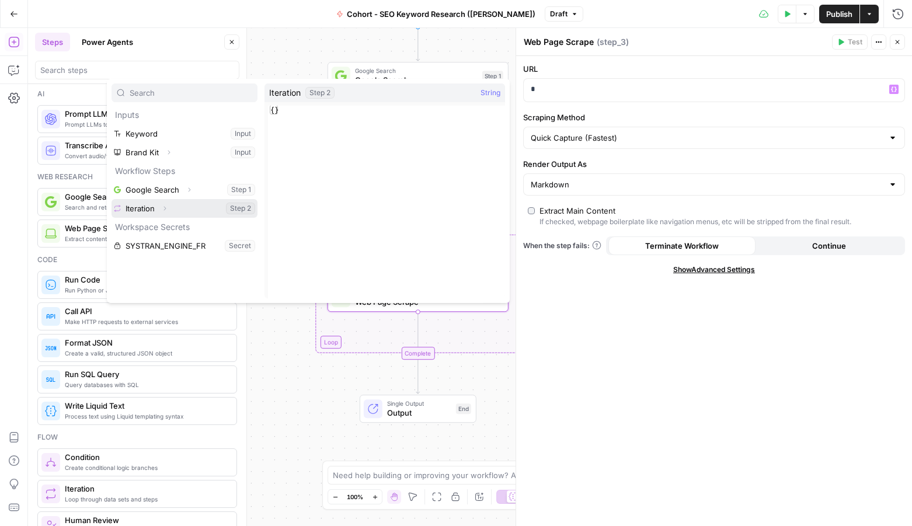
click at [166, 208] on icon "button" at bounding box center [165, 209] width 2 height 4
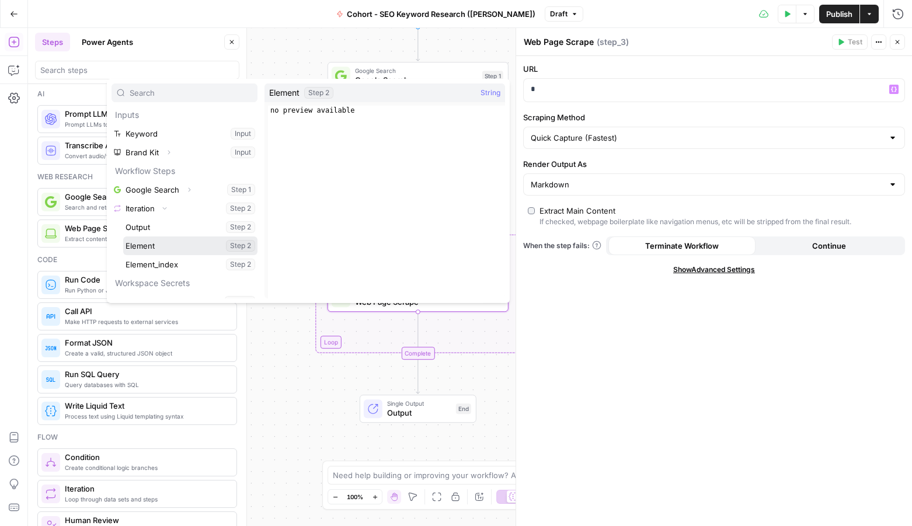
click at [159, 242] on button "Select variable Element" at bounding box center [190, 245] width 134 height 19
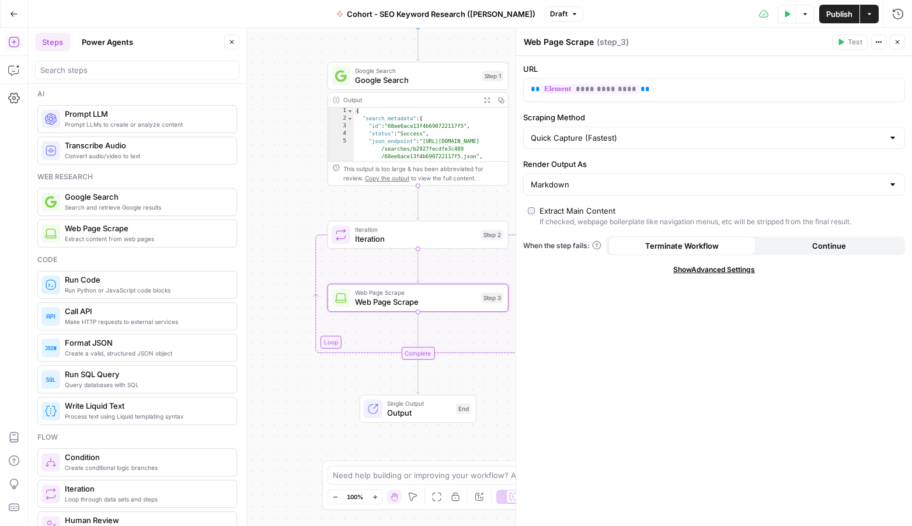
click at [784, 35] on div "Web Page Scrape Web Page Scrape ( step_3 ) Test Actions Close" at bounding box center [714, 41] width 382 height 15
click at [838, 25] on div "Test Data Options Publish Actions Run History" at bounding box center [747, 13] width 329 height 27
click at [836, 21] on button "Publish" at bounding box center [839, 14] width 40 height 19
click at [696, 8] on div "Test Data Options Publish Actions Run History" at bounding box center [751, 13] width 322 height 27
click at [405, 229] on span "Iteration" at bounding box center [415, 229] width 121 height 9
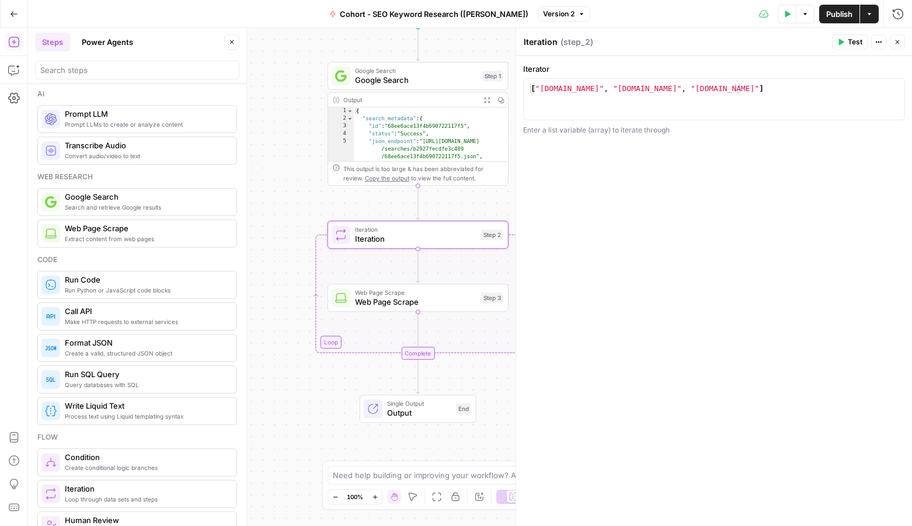
click at [837, 43] on icon "button" at bounding box center [840, 42] width 7 height 7
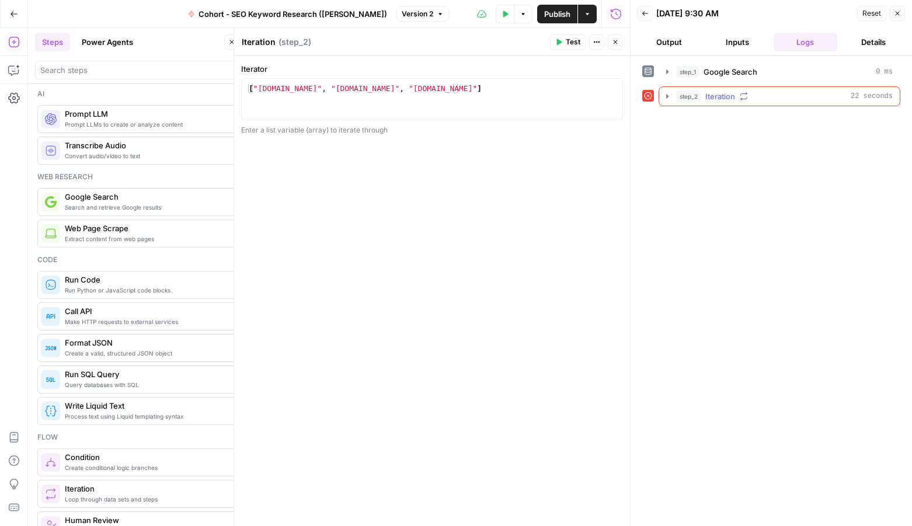
click at [761, 97] on div "step_2 Iteration 22 seconds" at bounding box center [784, 96] width 216 height 12
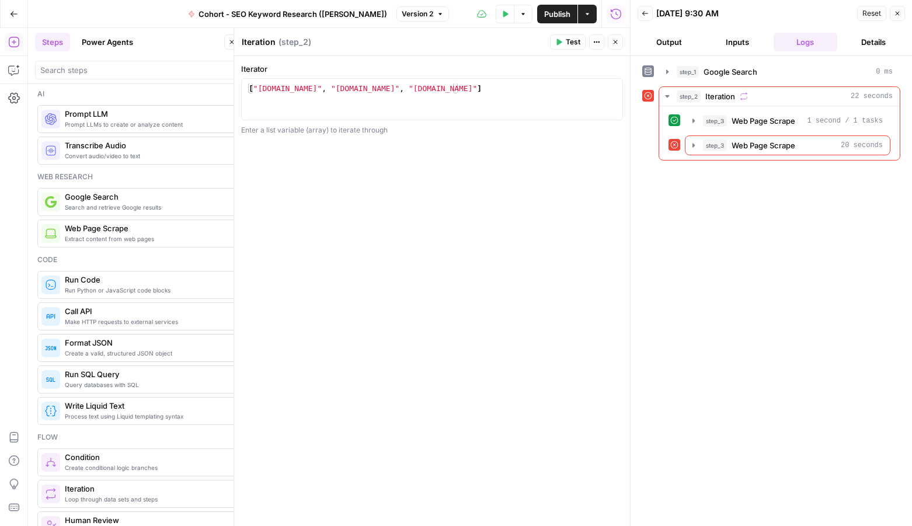
click at [863, 16] on span "Reset" at bounding box center [871, 13] width 19 height 11
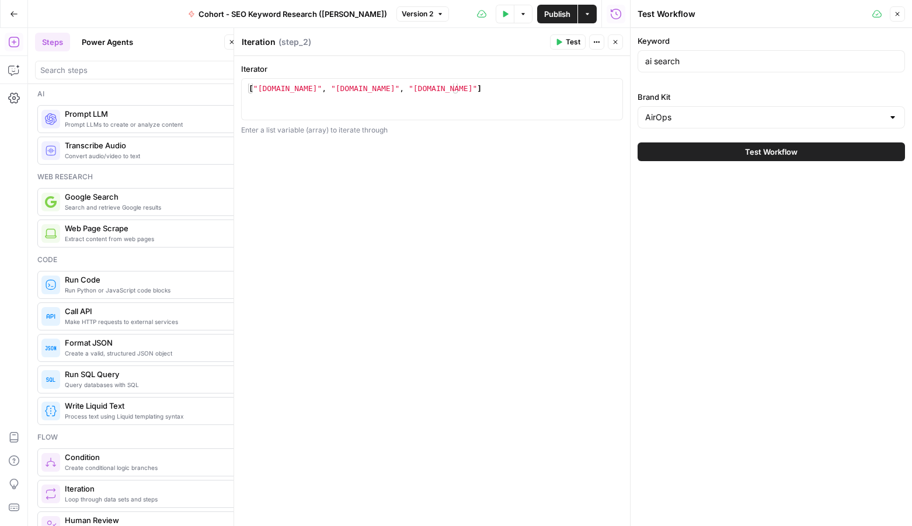
click at [893, 18] on button "Close" at bounding box center [896, 13] width 15 height 15
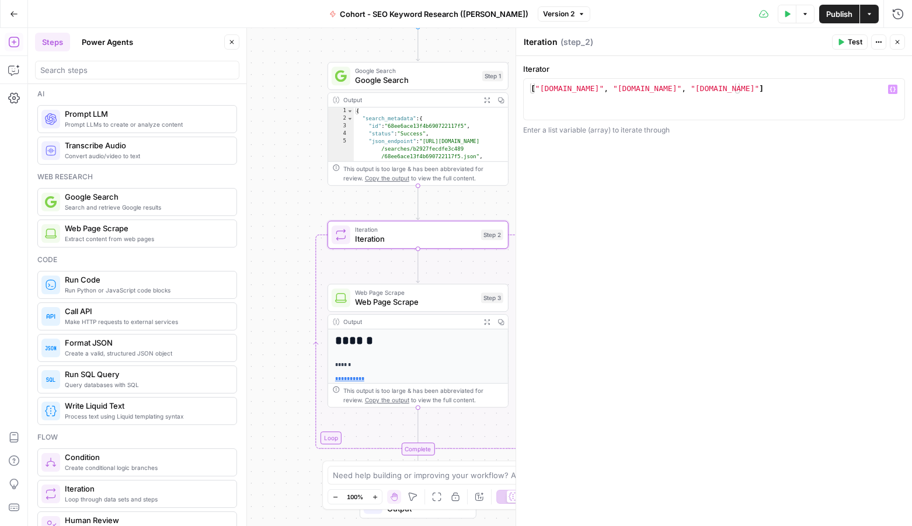
click at [842, 41] on icon "button" at bounding box center [841, 42] width 5 height 6
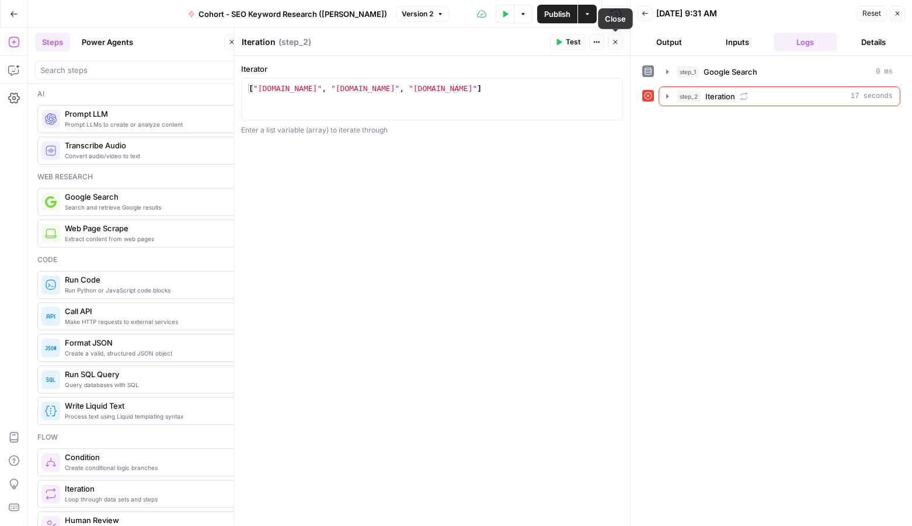
click at [613, 44] on icon "button" at bounding box center [615, 42] width 7 height 7
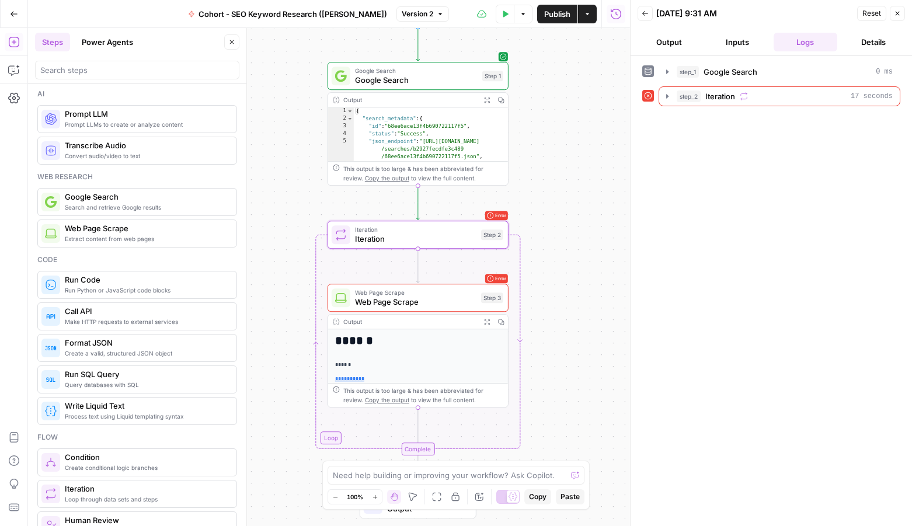
click at [899, 20] on button "Close" at bounding box center [896, 13] width 15 height 15
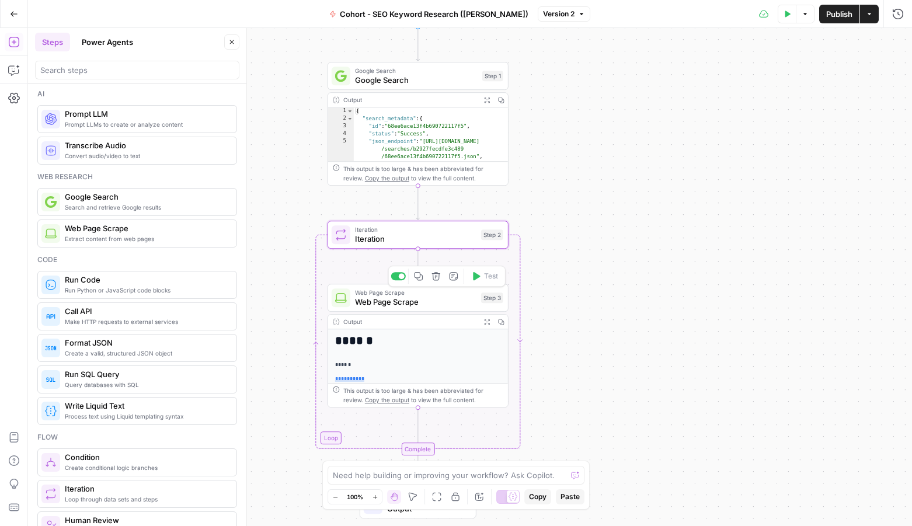
click at [389, 305] on span "Web Page Scrape" at bounding box center [415, 302] width 121 height 12
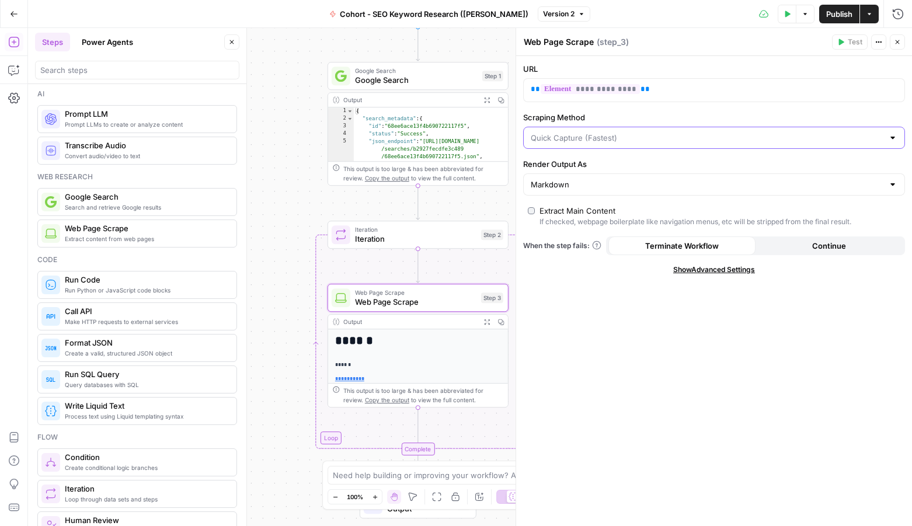
click at [586, 141] on input "Scraping Method" at bounding box center [707, 138] width 353 height 12
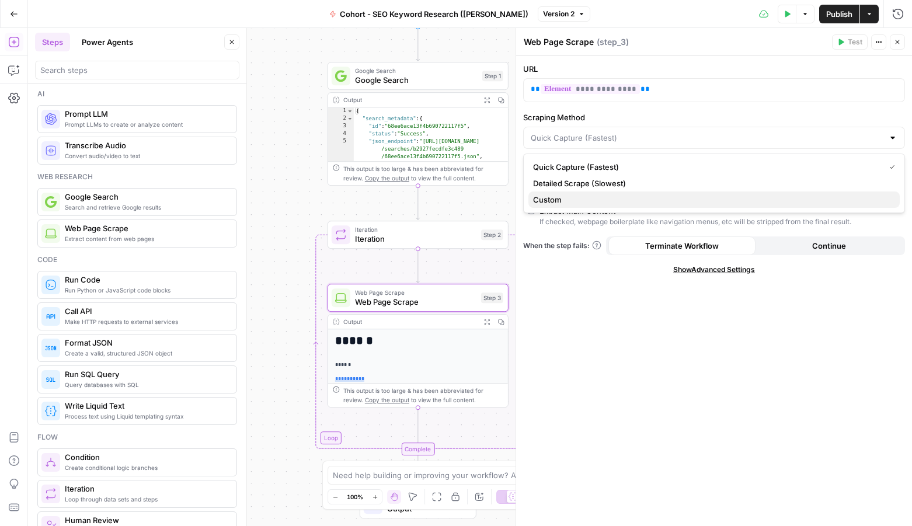
click at [579, 197] on span "Custom" at bounding box center [711, 200] width 357 height 12
type input "Custom"
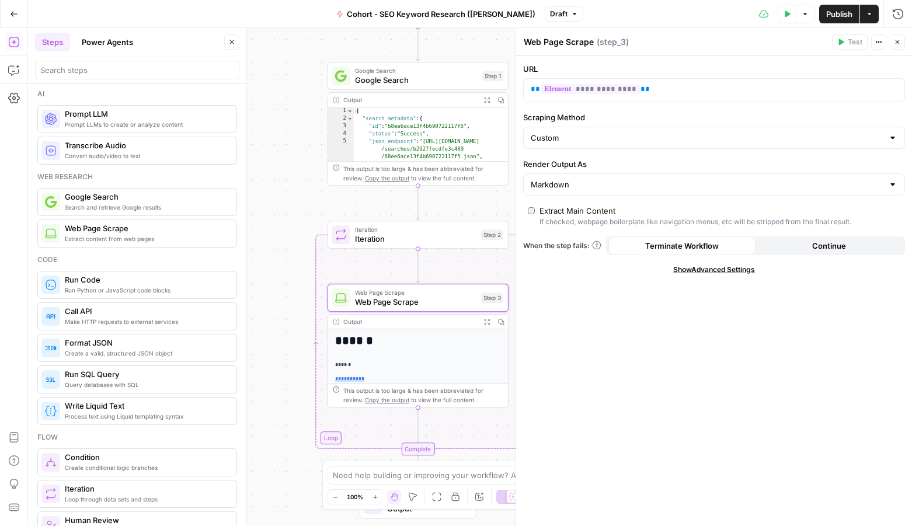
click at [392, 230] on span "Iteration" at bounding box center [415, 229] width 121 height 9
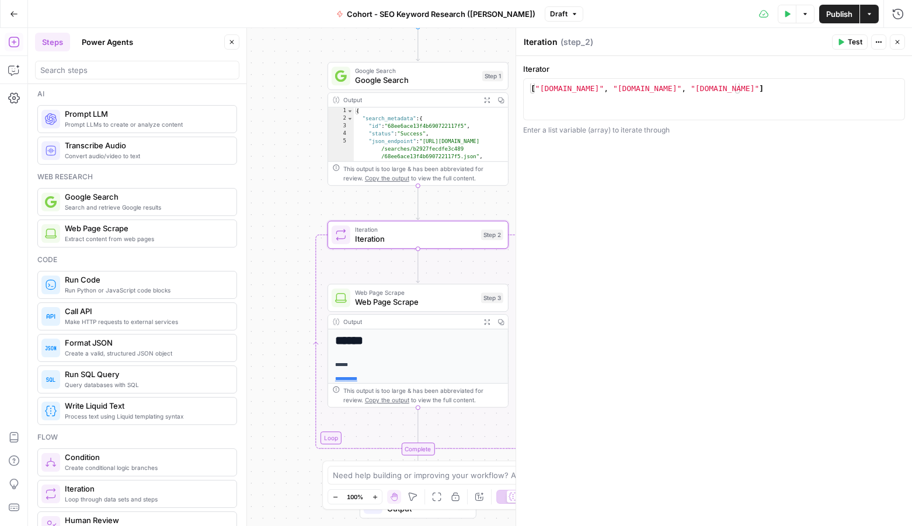
click at [853, 46] on span "Test" at bounding box center [854, 42] width 15 height 11
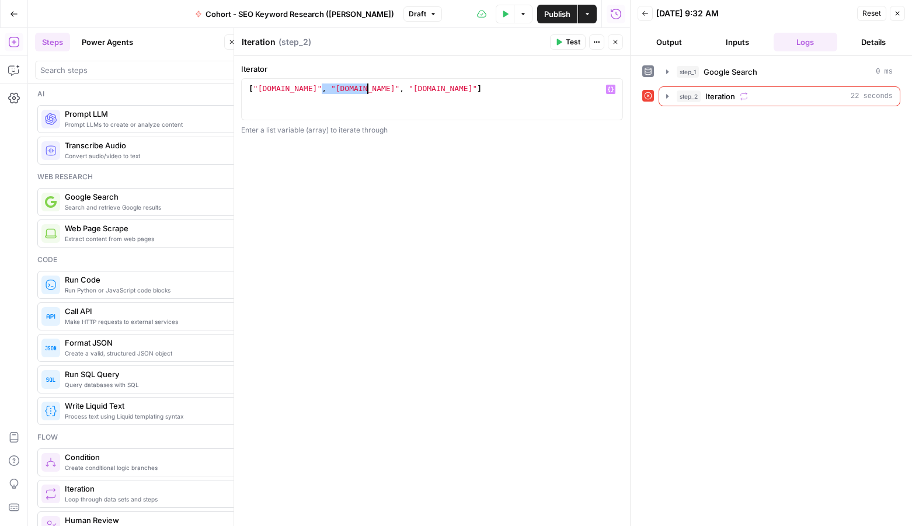
drag, startPoint x: 323, startPoint y: 90, endPoint x: 365, endPoint y: 92, distance: 42.1
click at [365, 92] on div "[ "google.com" , "perplexity.com" , "openai.com" ]" at bounding box center [431, 109] width 371 height 53
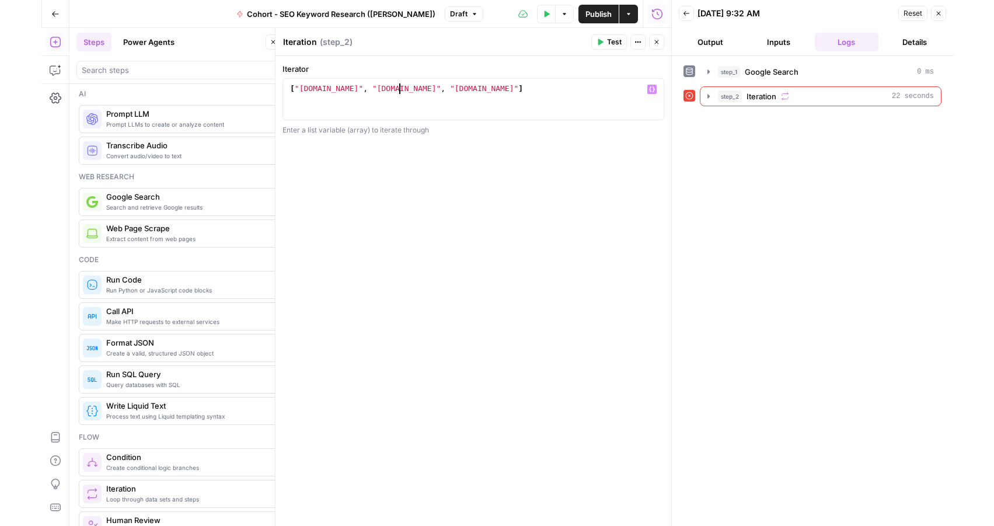
scroll to position [0, 8]
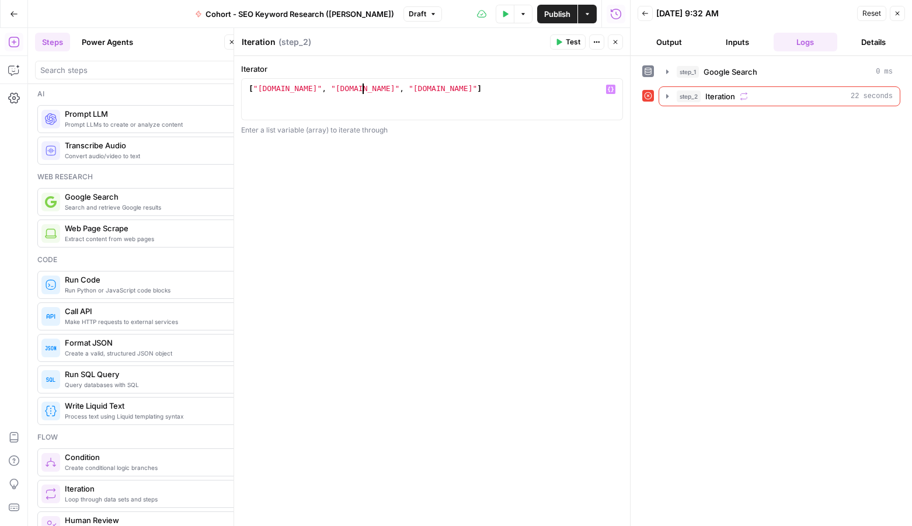
type textarea "**********"
click at [567, 43] on span "Test" at bounding box center [573, 42] width 15 height 11
click at [667, 100] on icon "button" at bounding box center [666, 96] width 9 height 9
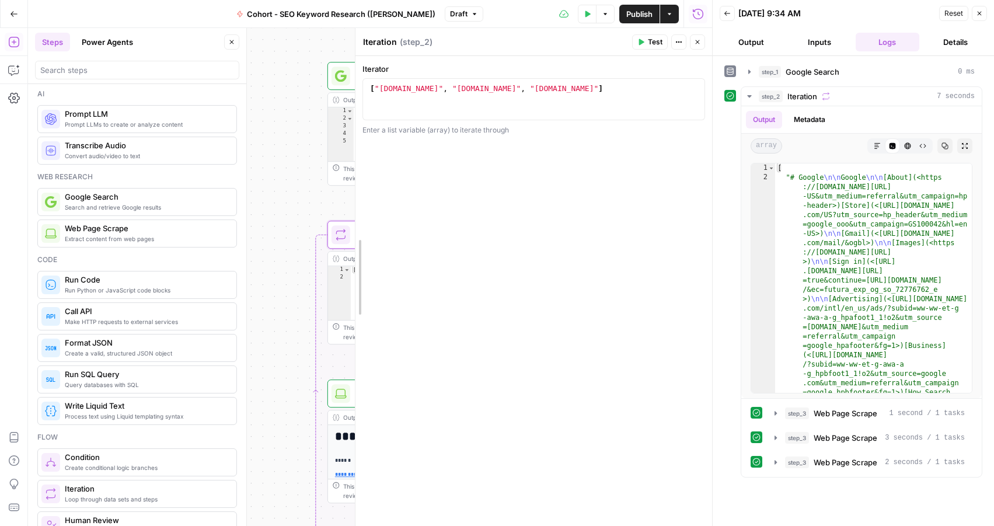
drag, startPoint x: 315, startPoint y: 198, endPoint x: 354, endPoint y: 220, distance: 45.0
click at [354, 220] on div at bounding box center [356, 277] width 12 height 498
click at [533, 185] on div "**********" at bounding box center [533, 291] width 357 height 470
click at [638, 100] on div "[ "google.com" , "microsoft.com" , "openai.com" ]" at bounding box center [534, 109] width 332 height 53
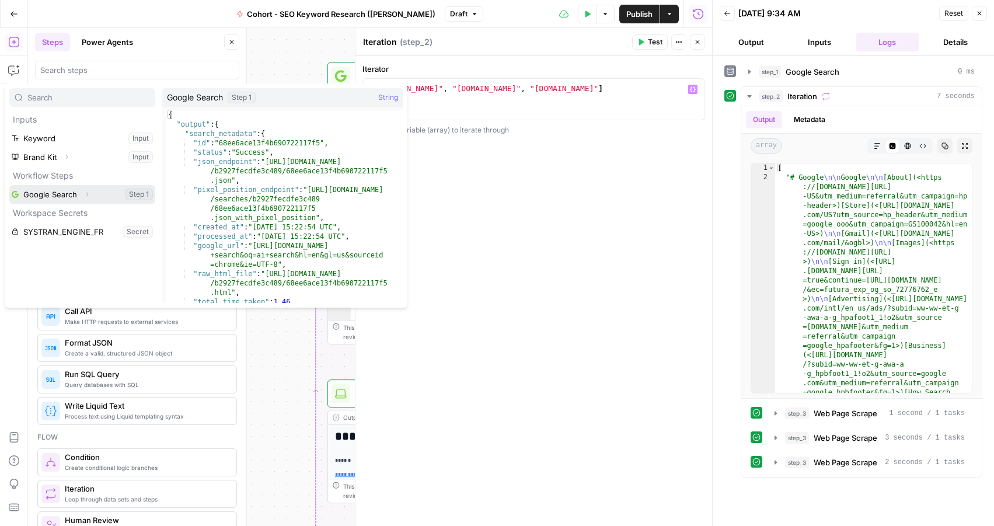
click at [85, 193] on icon "button" at bounding box center [86, 194] width 7 height 7
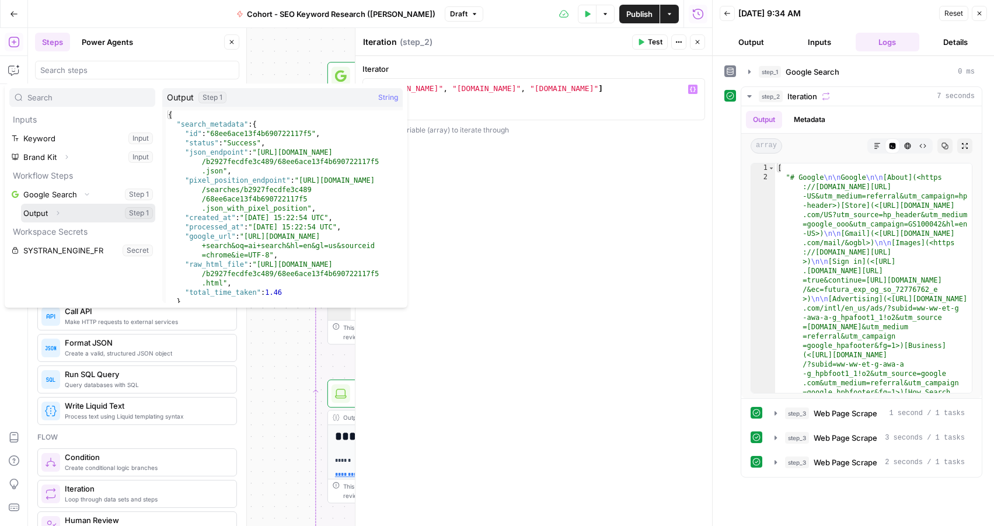
click at [54, 211] on icon "button" at bounding box center [57, 213] width 7 height 7
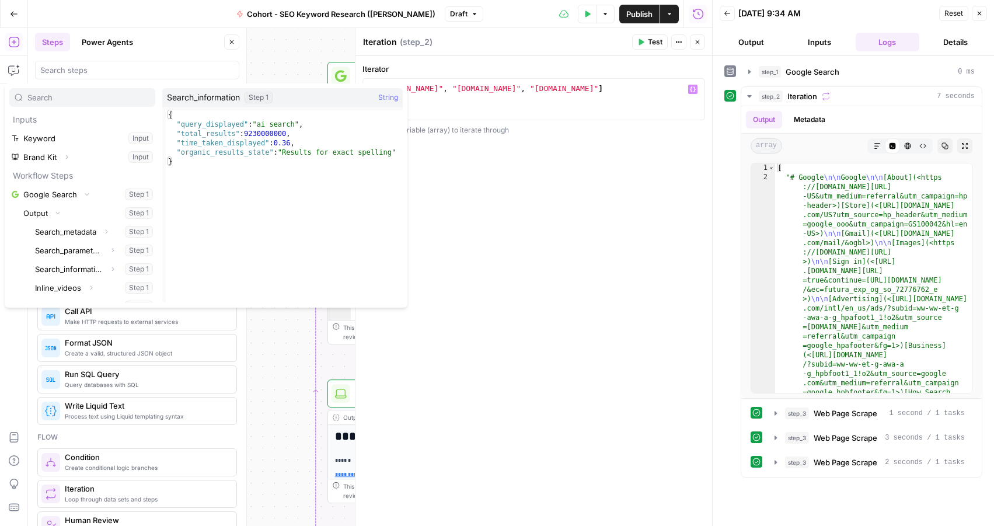
click at [538, 299] on div "Iterator * 1 2 [ "google.com" , "microsoft.com" , "openai.com" ] / XXXXXXXXXXXX…" at bounding box center [533, 291] width 357 height 470
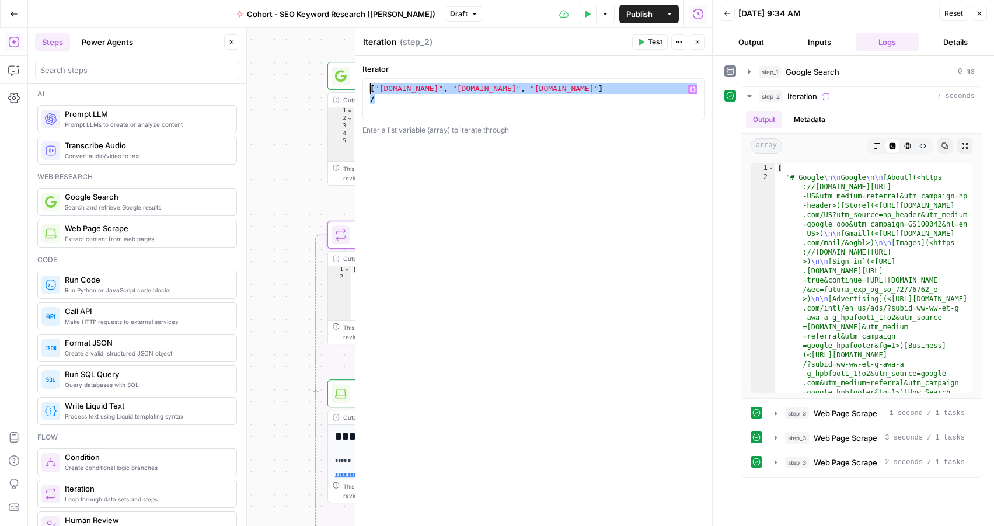
drag, startPoint x: 403, startPoint y: 102, endPoint x: 332, endPoint y: 89, distance: 72.9
click at [332, 89] on body "Klaviyo New Home Browse Insights Opportunities Your Data Recent Grids Pillar Pa…" at bounding box center [497, 263] width 994 height 526
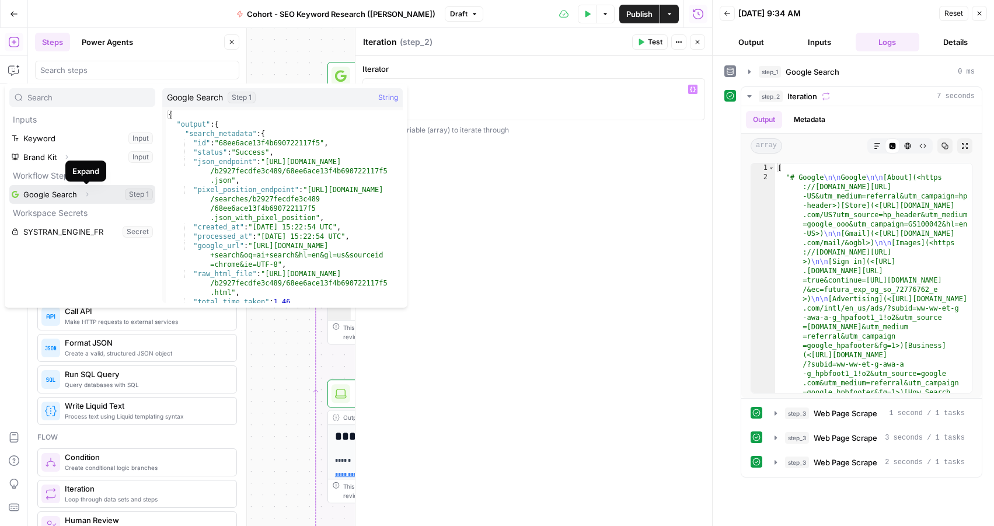
click at [85, 195] on icon "button" at bounding box center [86, 194] width 7 height 7
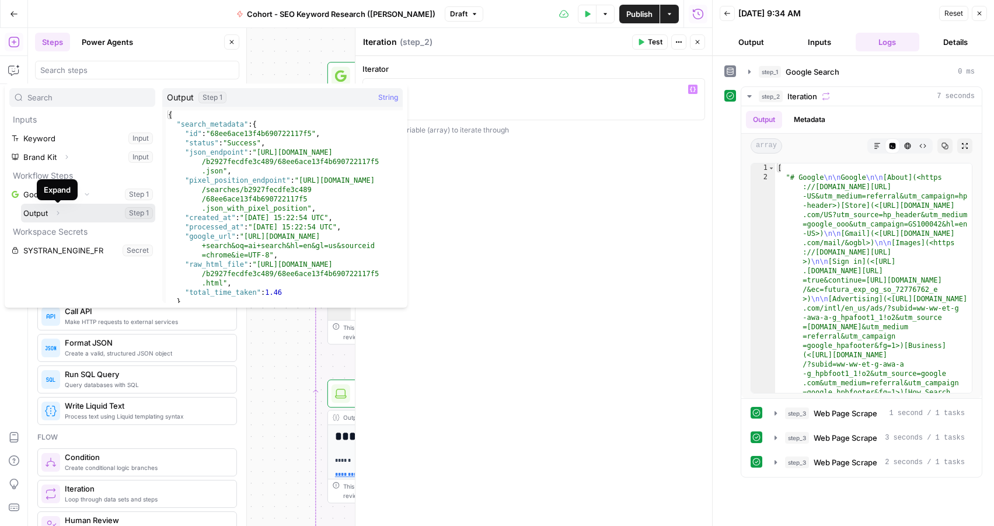
click at [54, 212] on button "Expand" at bounding box center [57, 212] width 15 height 15
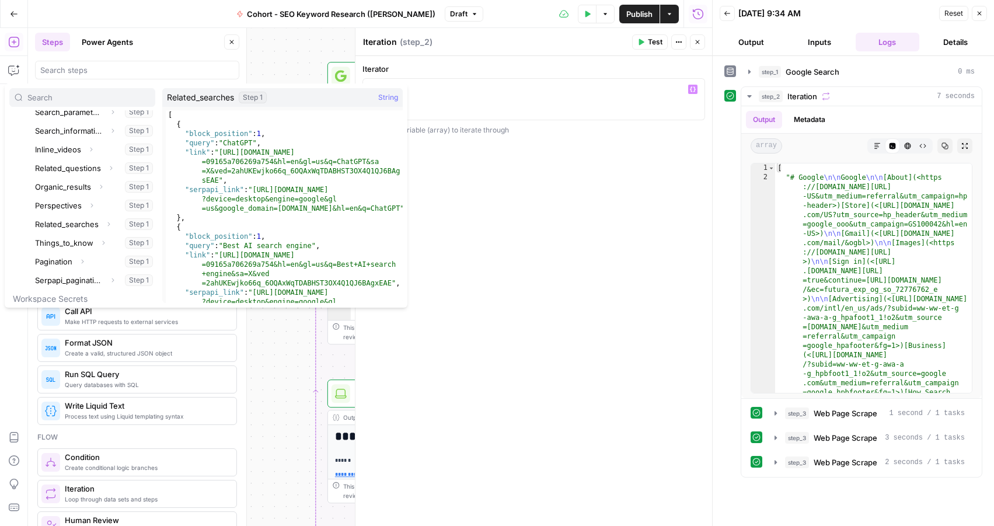
scroll to position [50, 0]
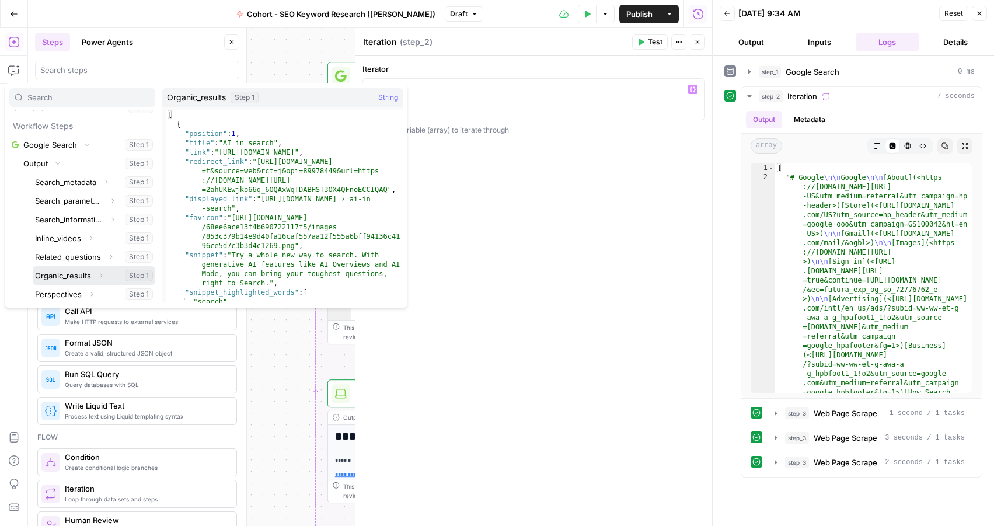
click at [76, 273] on button "Select variable Organic_results" at bounding box center [94, 275] width 123 height 19
type textarea "**********"
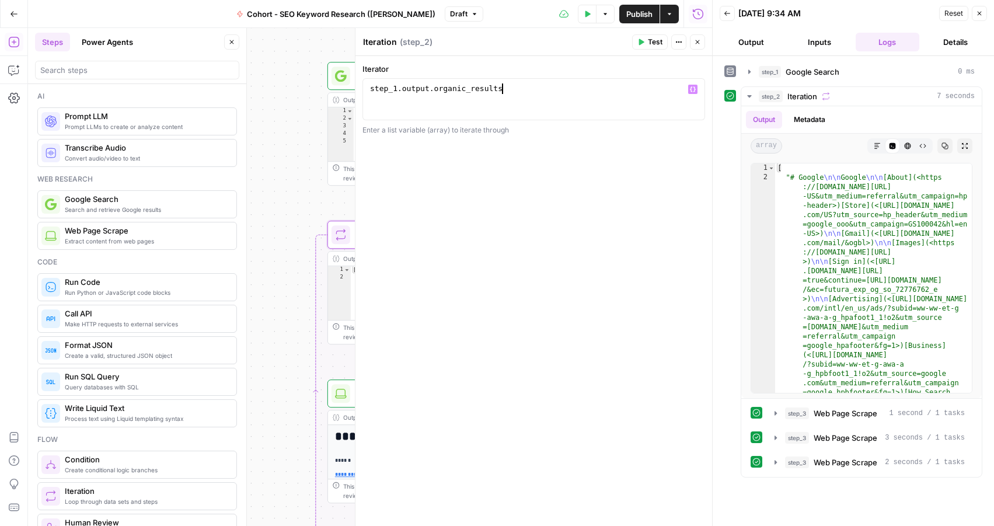
scroll to position [2, 0]
click at [543, 104] on div "step_1 . output . organic_results" at bounding box center [534, 109] width 332 height 53
click at [518, 93] on div "step_1 . output . organic_results" at bounding box center [534, 109] width 332 height 53
click at [475, 91] on div "step_1 . output . organic_results" at bounding box center [534, 109] width 332 height 53
click at [751, 71] on icon "button" at bounding box center [749, 71] width 9 height 9
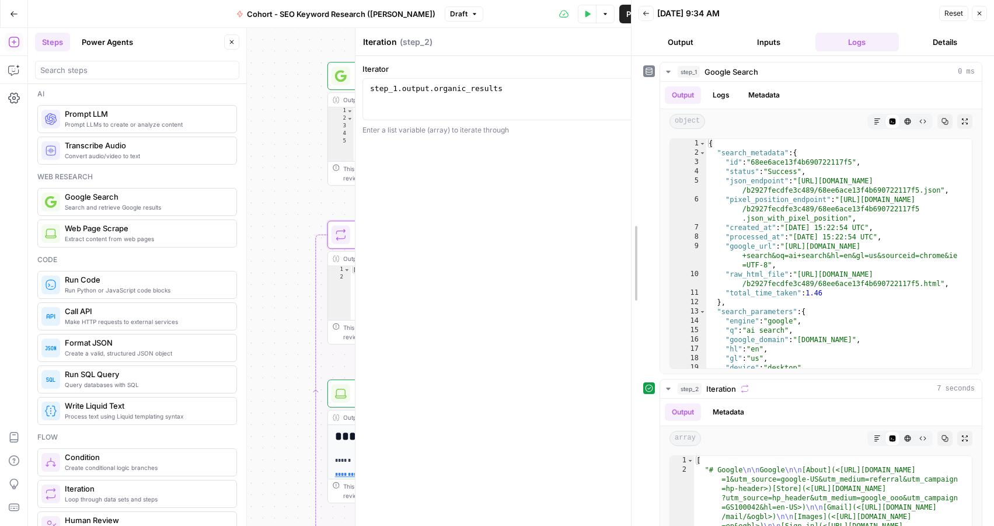
drag, startPoint x: 680, startPoint y: 165, endPoint x: 630, endPoint y: 161, distance: 50.4
click at [630, 161] on div at bounding box center [632, 263] width 12 height 526
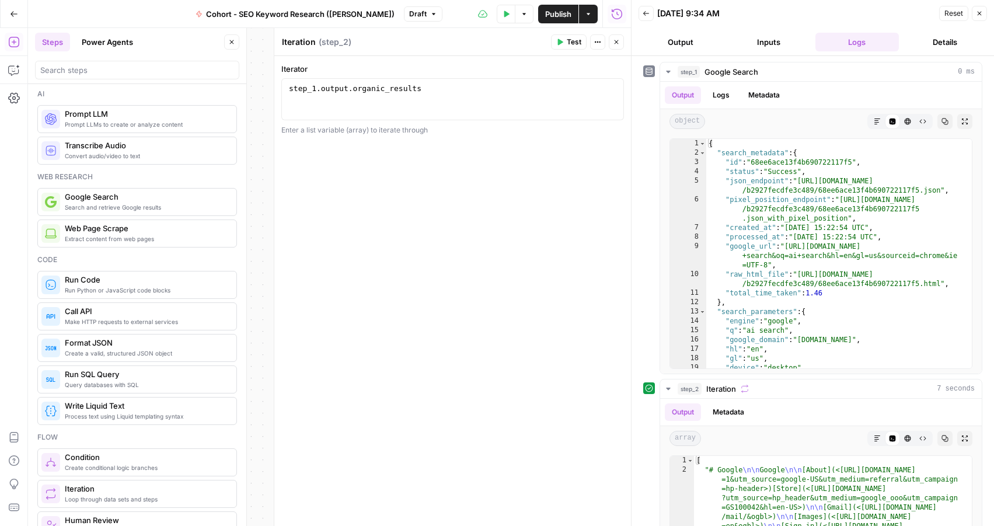
click at [610, 43] on button "Close" at bounding box center [616, 41] width 15 height 15
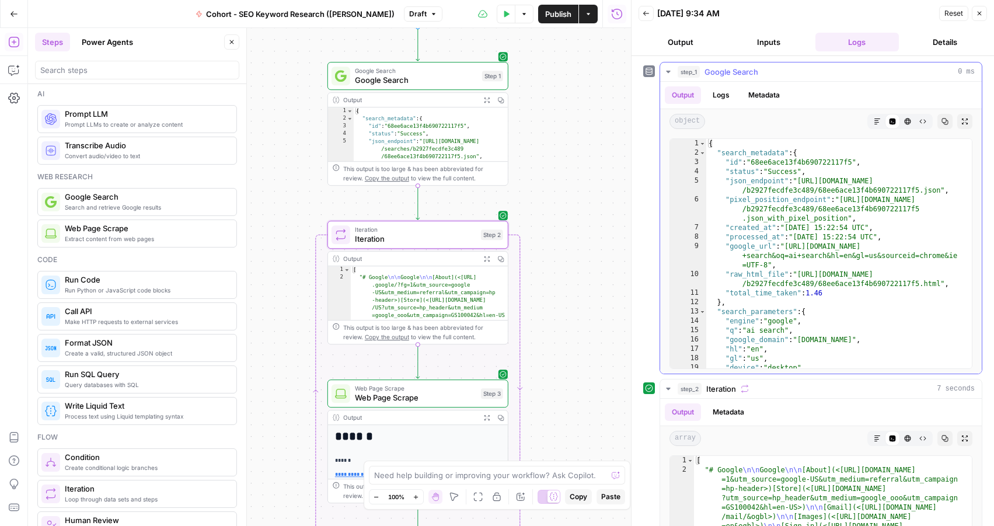
type textarea "**********"
click at [853, 219] on div "{ "search_metadata" : { "id" : "68ee6ace13f4b690722117f5" , "status" : "Success…" at bounding box center [839, 263] width 266 height 248
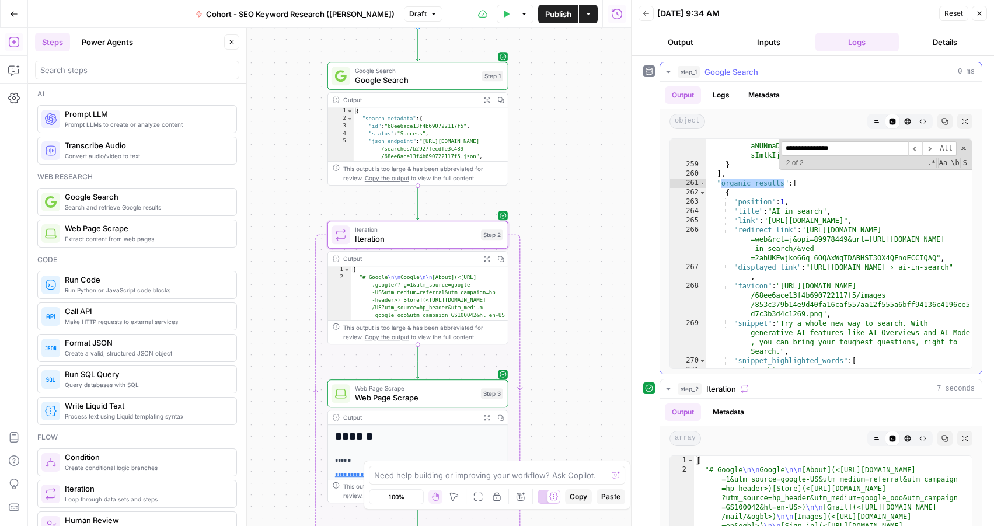
scroll to position [4439, 0]
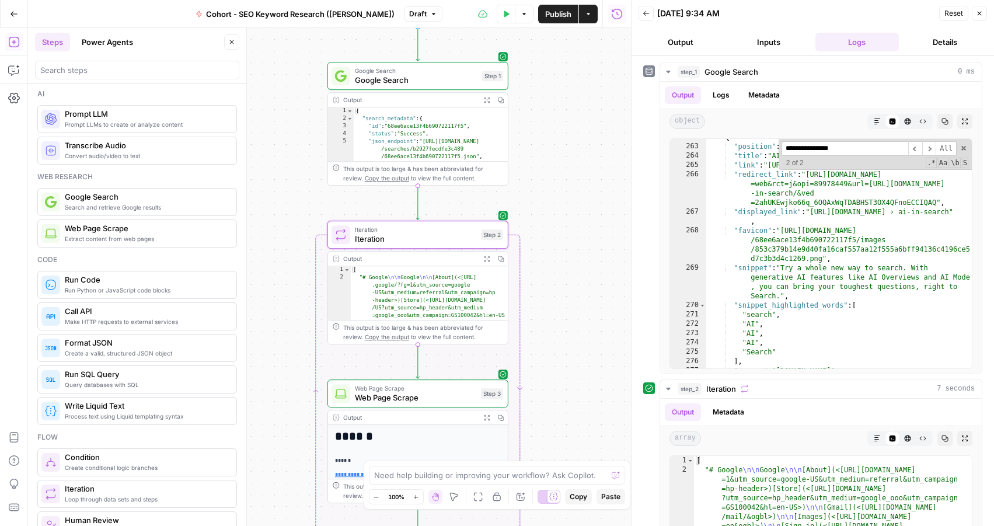
type input "**********"
click at [403, 409] on div "**********" at bounding box center [417, 441] width 181 height 124
click at [400, 397] on span "Web Page Scrape" at bounding box center [415, 398] width 121 height 12
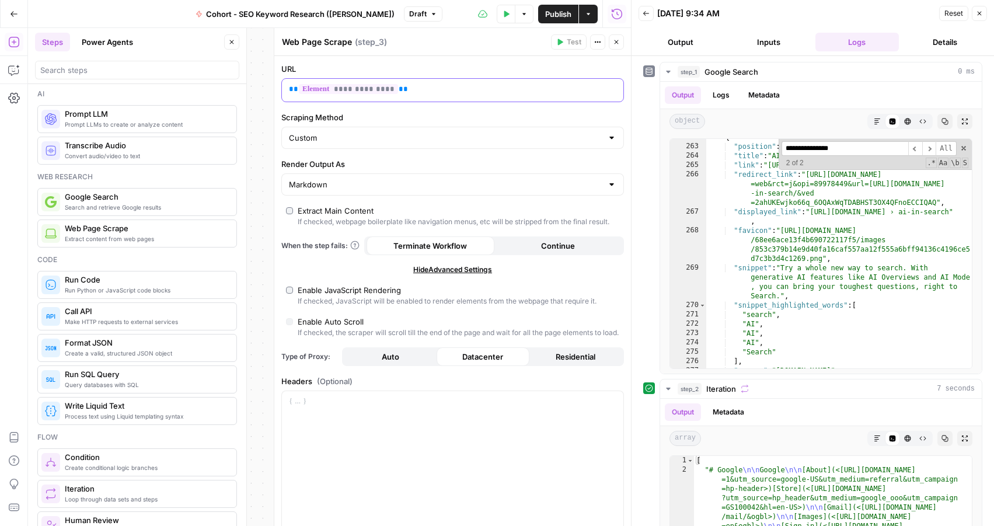
click at [458, 88] on p "**********" at bounding box center [443, 89] width 309 height 12
click at [618, 43] on icon "button" at bounding box center [617, 42] width 4 height 4
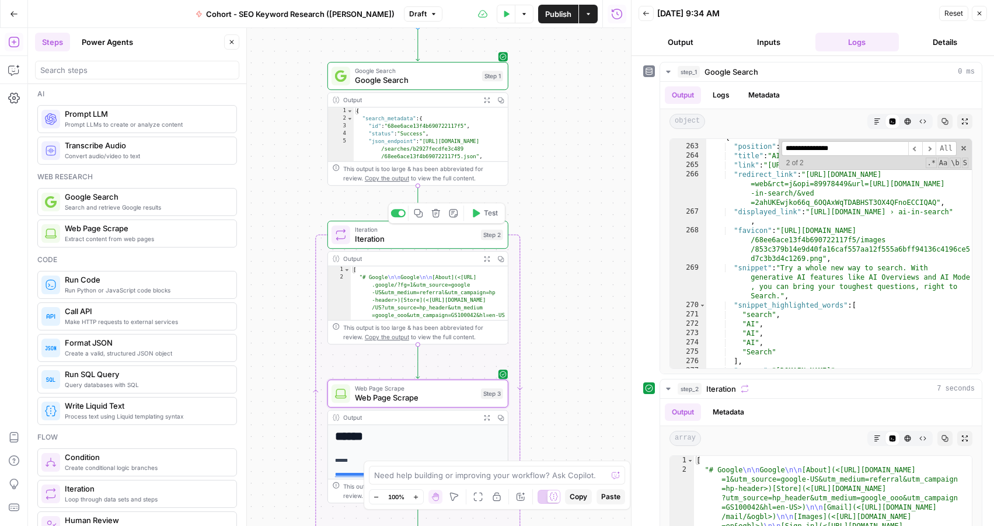
click at [476, 217] on icon "button" at bounding box center [475, 212] width 9 height 9
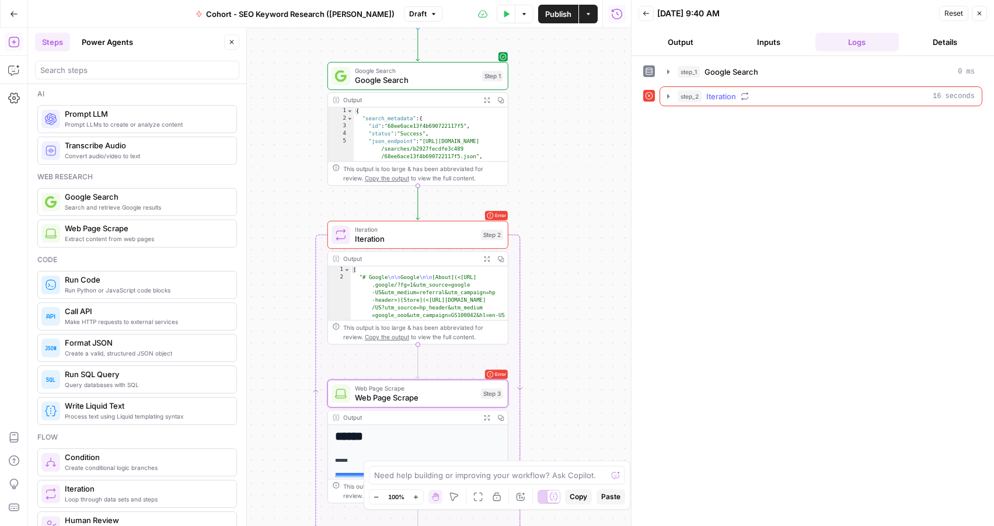
click at [734, 95] on span "Iteration" at bounding box center [721, 96] width 30 height 12
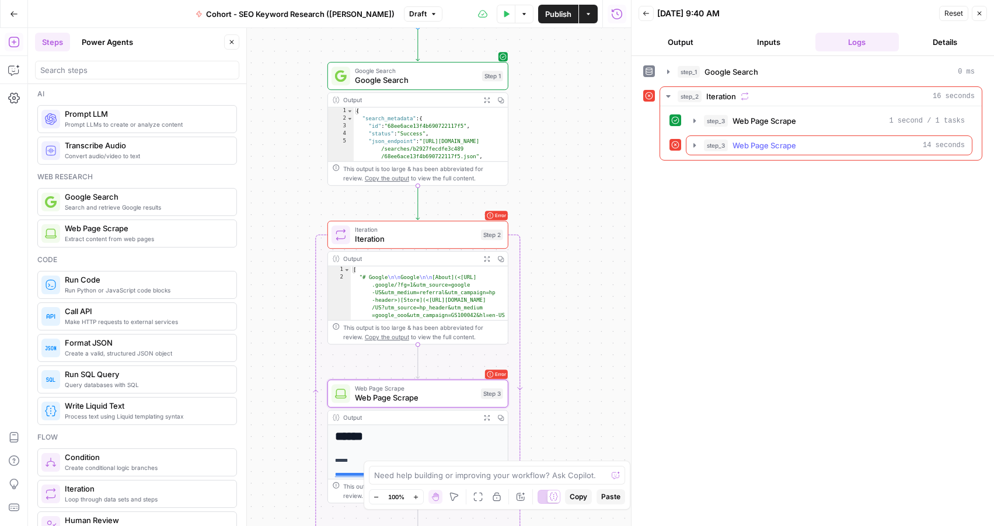
click at [695, 147] on icon "button" at bounding box center [694, 145] width 9 height 9
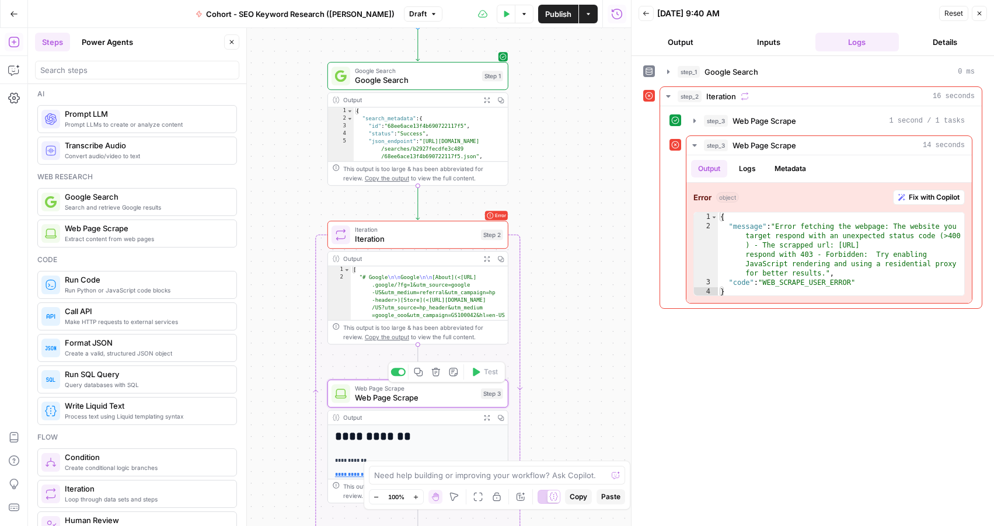
click at [390, 399] on span "Web Page Scrape" at bounding box center [415, 398] width 121 height 12
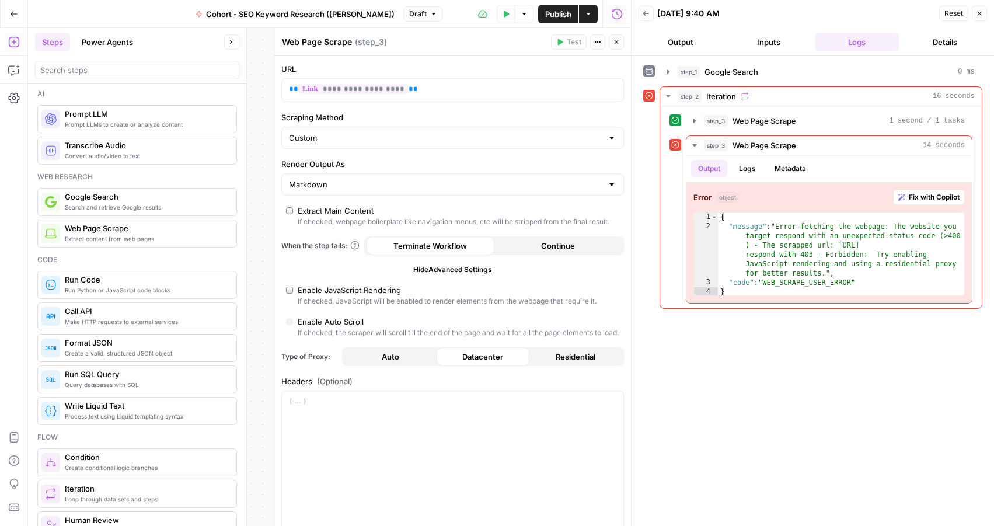
click at [543, 248] on span "Continue" at bounding box center [558, 246] width 34 height 12
click at [623, 42] on button "Close" at bounding box center [616, 41] width 15 height 15
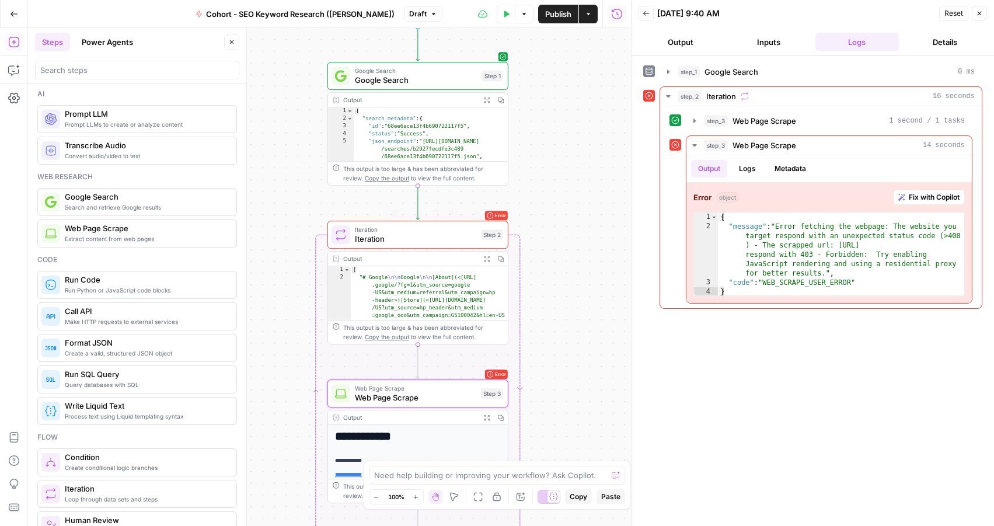
click at [374, 233] on span "Iteration" at bounding box center [415, 239] width 121 height 12
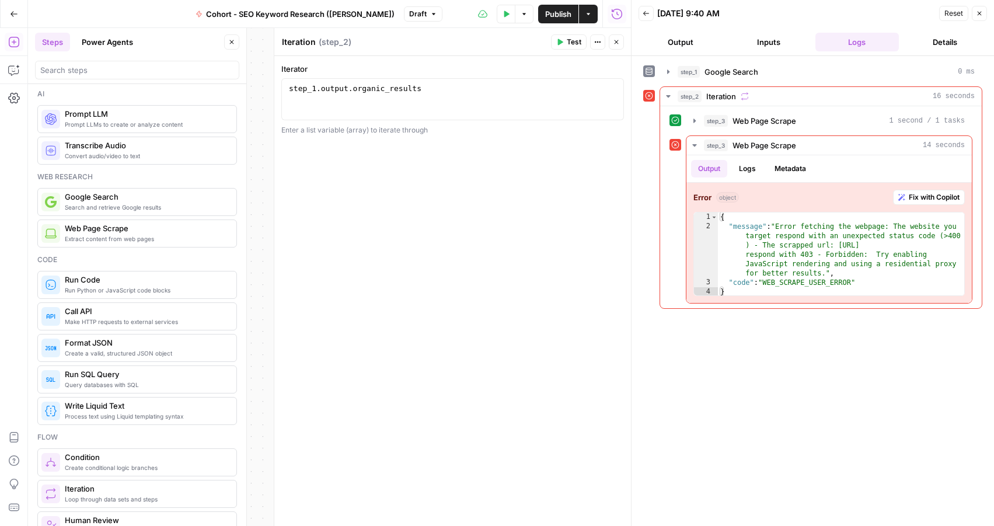
click at [571, 50] on header "Iteration Iteration ( step_2 ) Test Actions Close" at bounding box center [452, 42] width 357 height 28
click at [568, 41] on span "Test" at bounding box center [574, 42] width 15 height 11
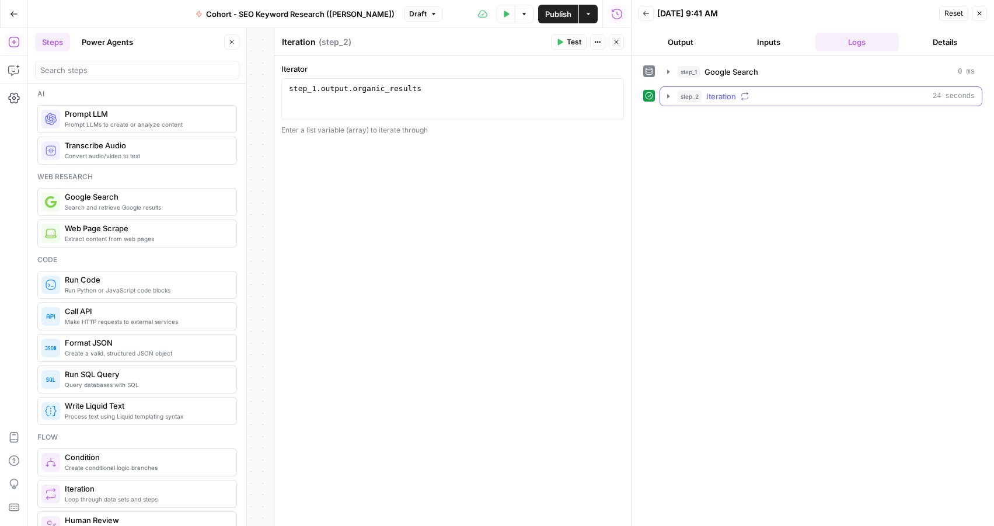
click at [668, 96] on icon "button" at bounding box center [668, 96] width 2 height 4
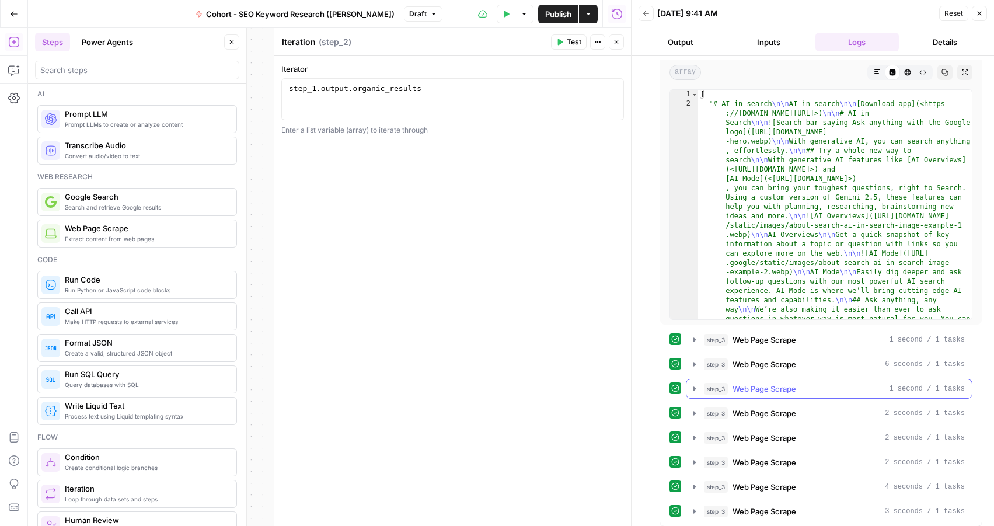
scroll to position [80, 0]
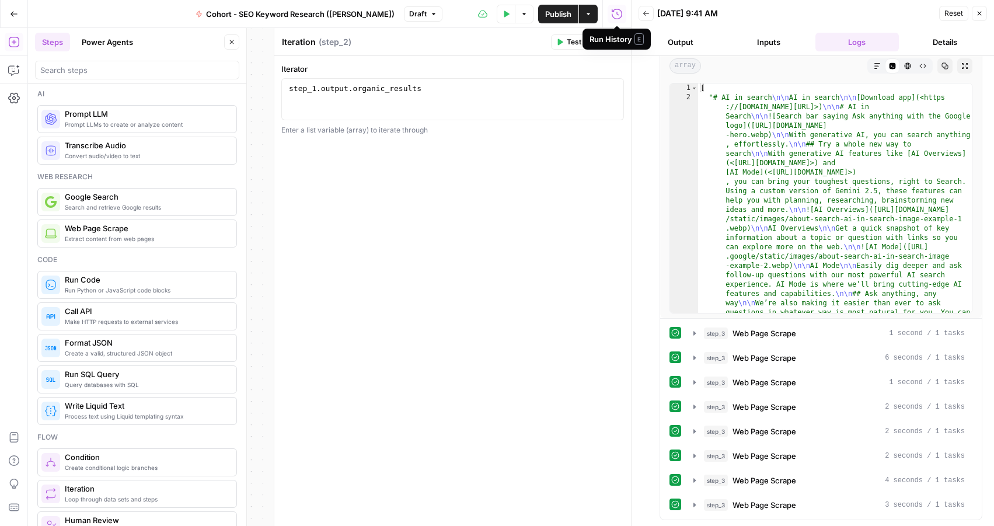
click at [618, 13] on icon "button" at bounding box center [617, 14] width 12 height 12
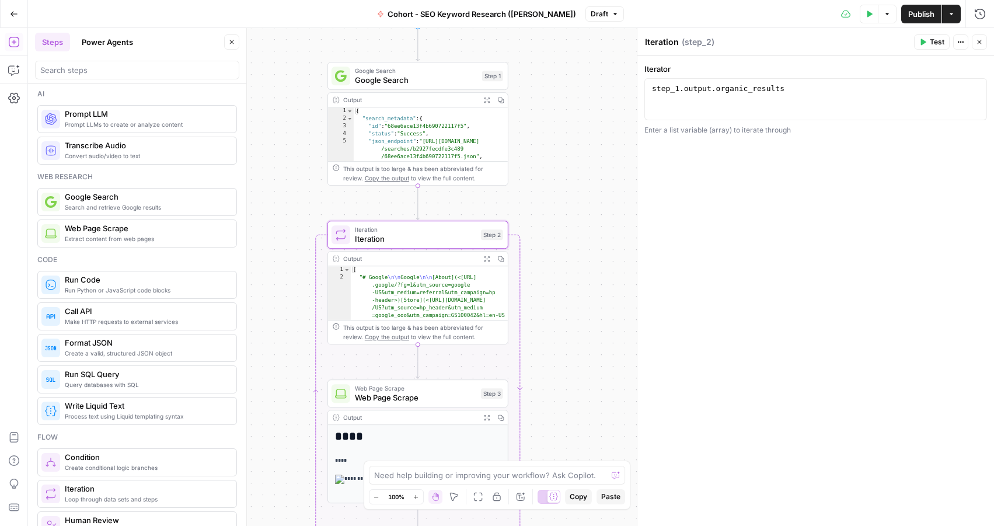
click at [977, 37] on button "Close" at bounding box center [979, 41] width 15 height 15
click at [353, 243] on div "Iteration Iteration Step 2 Copy step Delete step Add Note Test" at bounding box center [418, 235] width 172 height 20
click at [867, 15] on icon "button" at bounding box center [869, 14] width 5 height 6
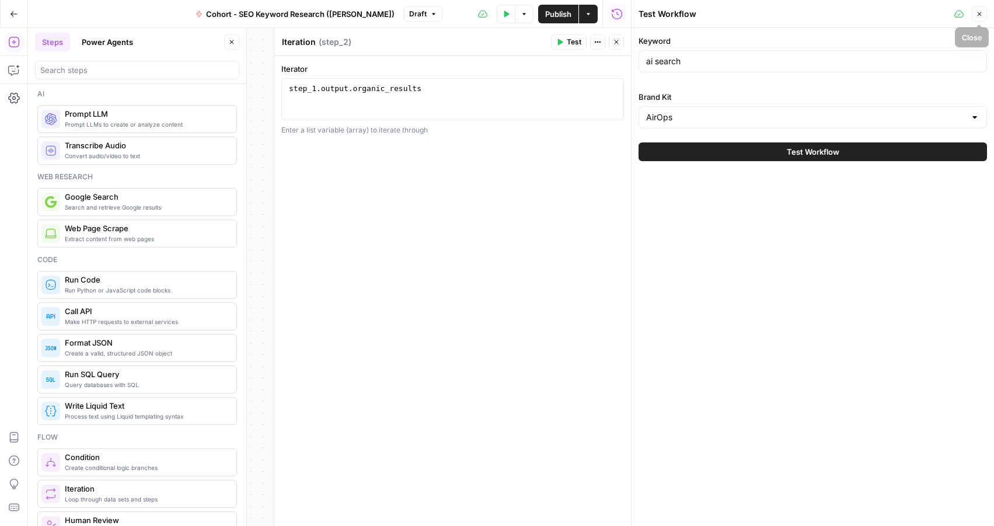
click at [982, 16] on icon "button" at bounding box center [979, 14] width 7 height 7
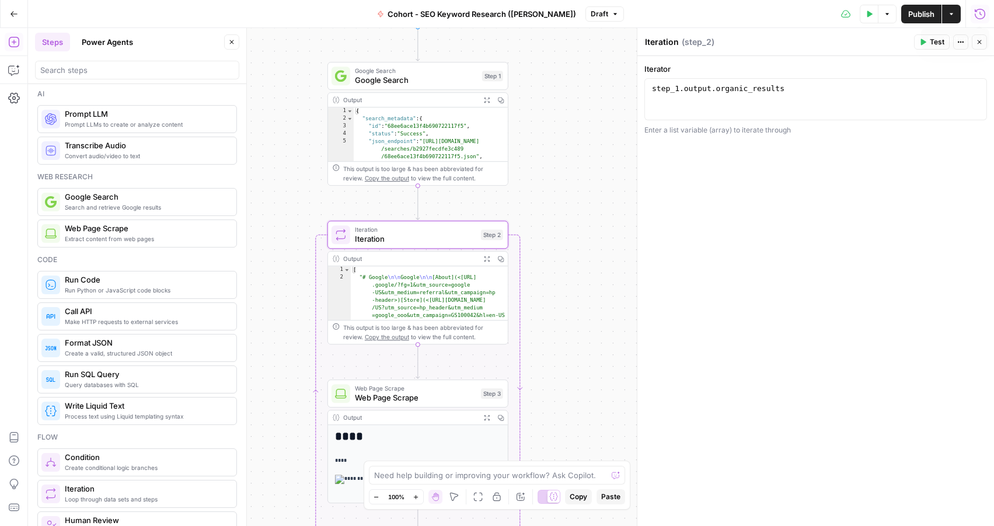
click at [980, 13] on icon "button" at bounding box center [980, 13] width 11 height 11
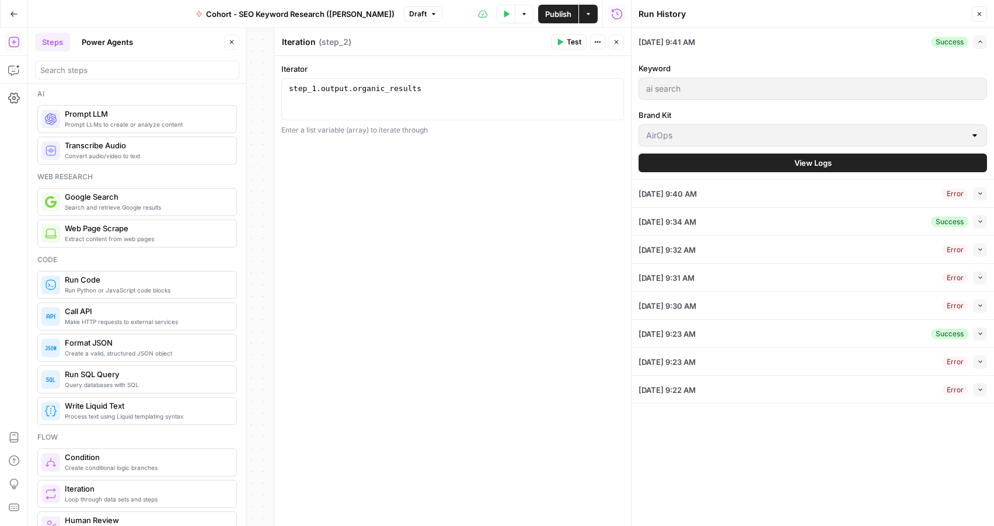
click at [722, 183] on div "10/14/25 at 9:40 AM Error Collapse" at bounding box center [813, 193] width 348 height 27
click at [718, 189] on div "10/14/25 at 9:40 AM Error Collapse" at bounding box center [813, 193] width 348 height 27
click at [720, 221] on div "10/14/25 at 9:34 AM Success Collapse" at bounding box center [813, 221] width 348 height 27
click at [689, 30] on div "10/14/25 at 9:41 AM Success Expand" at bounding box center [813, 41] width 348 height 27
click at [692, 40] on span "10/14/25 at 9:41 AM" at bounding box center [667, 42] width 57 height 12
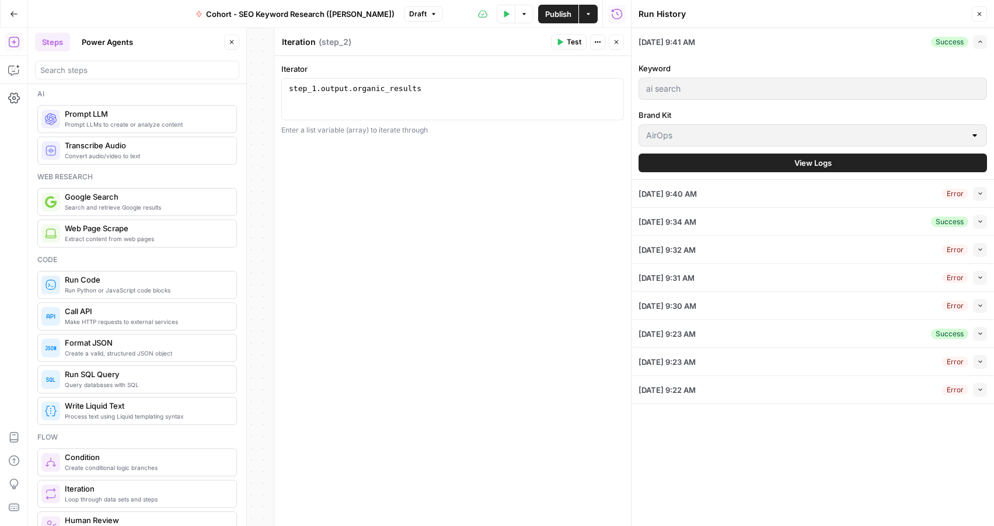
click at [692, 40] on span "10/14/25 at 9:41 AM" at bounding box center [667, 42] width 57 height 12
click at [981, 43] on icon "button" at bounding box center [980, 42] width 6 height 6
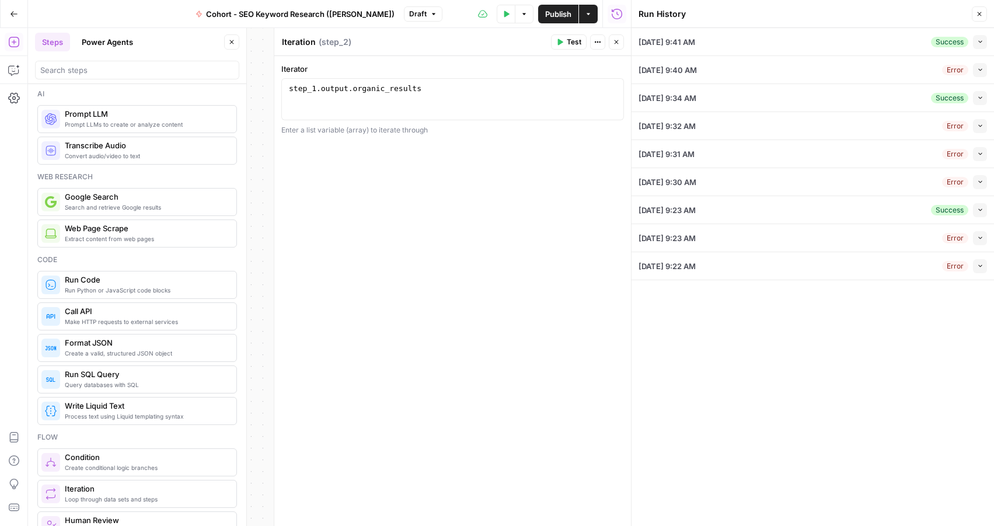
click at [981, 43] on icon "button" at bounding box center [980, 42] width 6 height 6
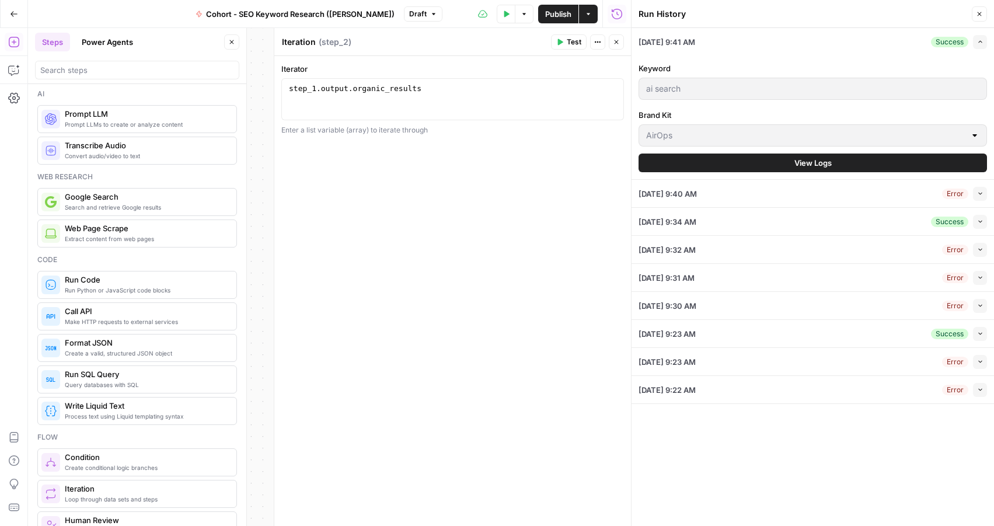
click at [849, 158] on button "View Logs" at bounding box center [813, 163] width 348 height 19
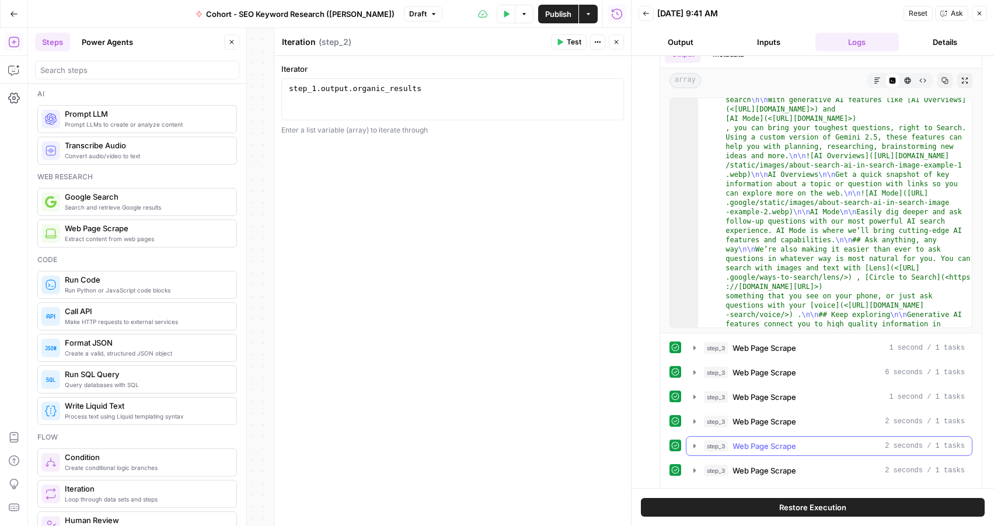
scroll to position [69, 0]
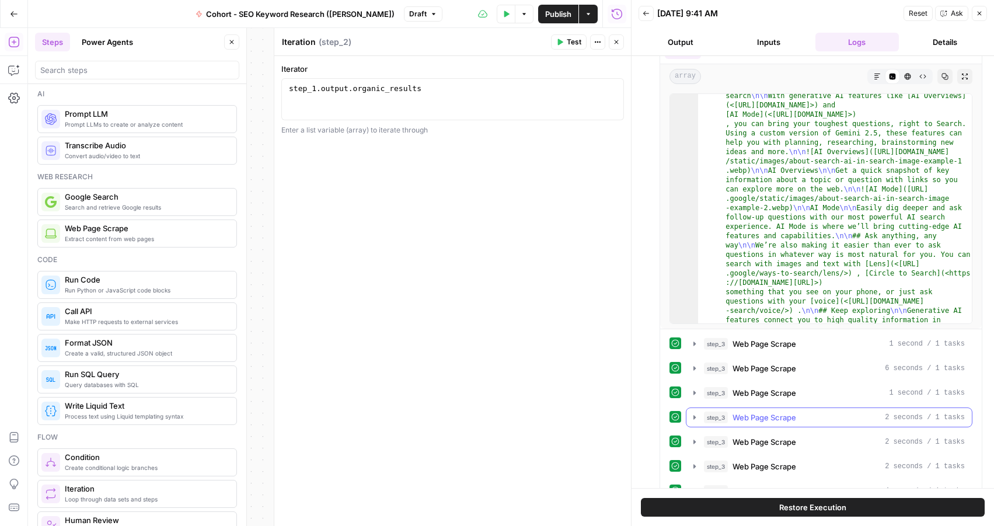
click at [696, 417] on icon "button" at bounding box center [694, 417] width 9 height 9
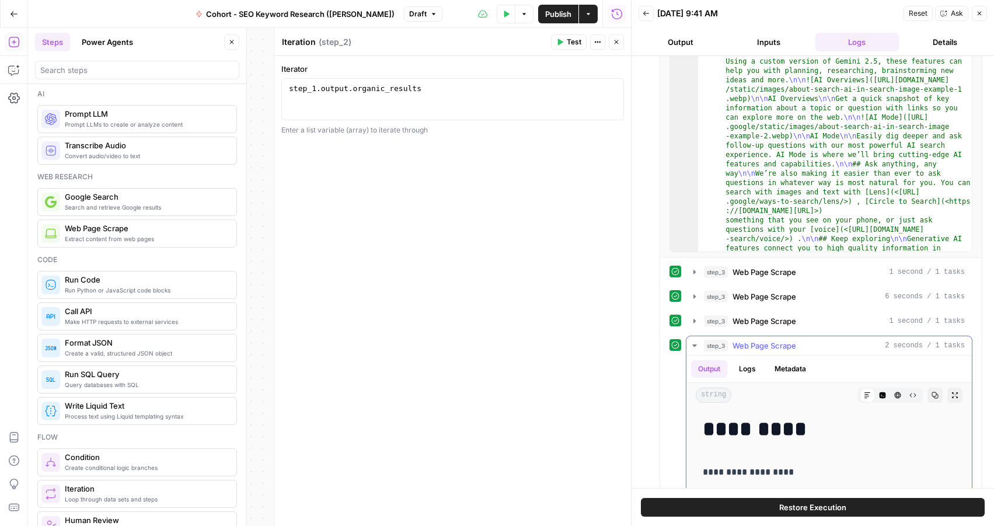
scroll to position [213, 0]
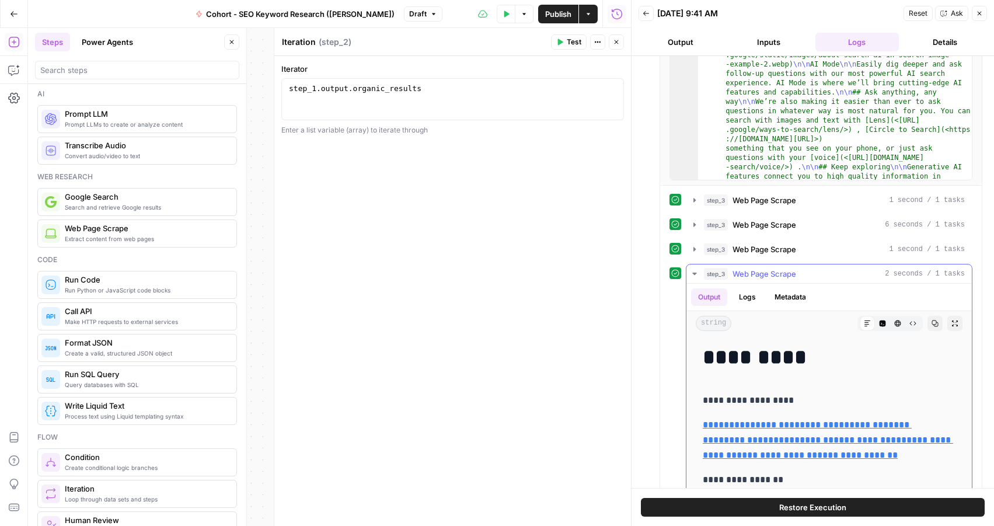
click at [750, 302] on button "Logs" at bounding box center [747, 297] width 31 height 18
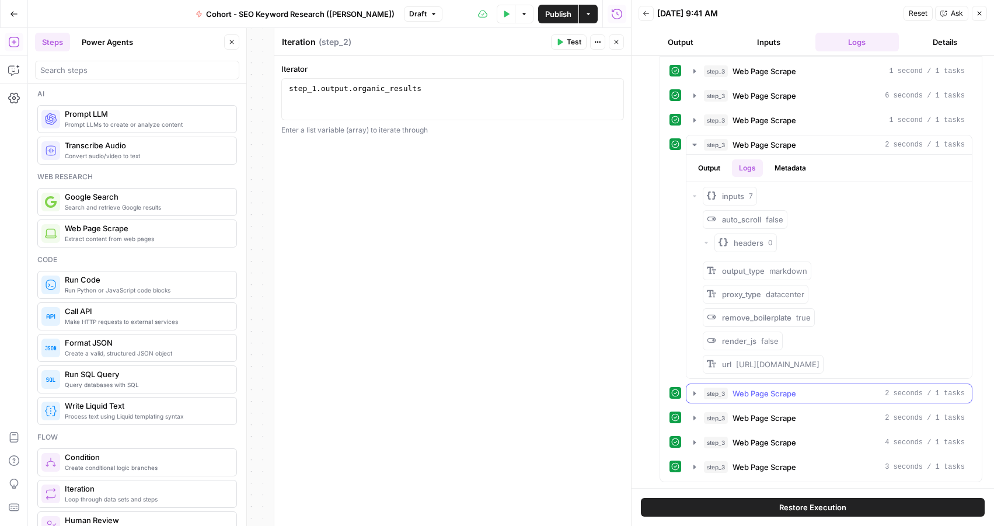
scroll to position [353, 0]
click at [715, 161] on button "Output" at bounding box center [709, 168] width 36 height 18
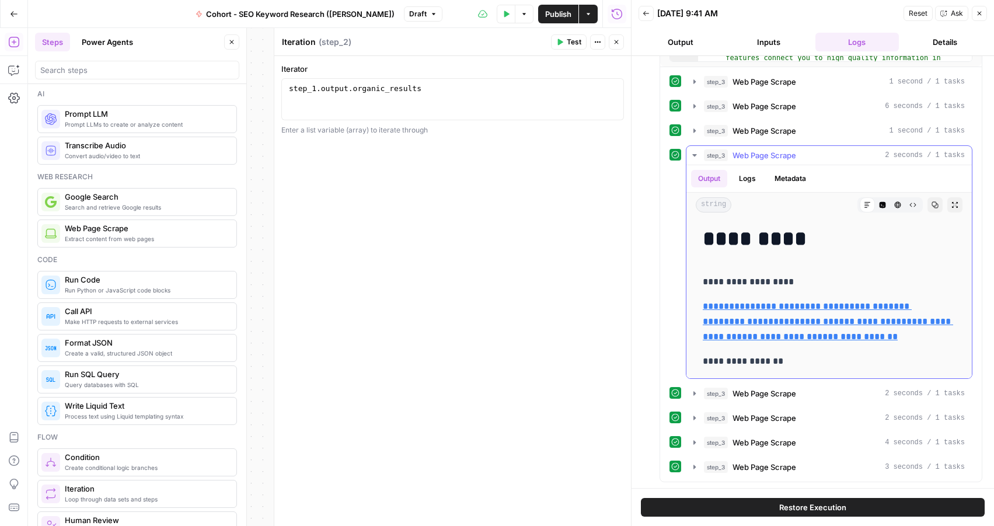
click at [696, 151] on icon "button" at bounding box center [694, 155] width 9 height 9
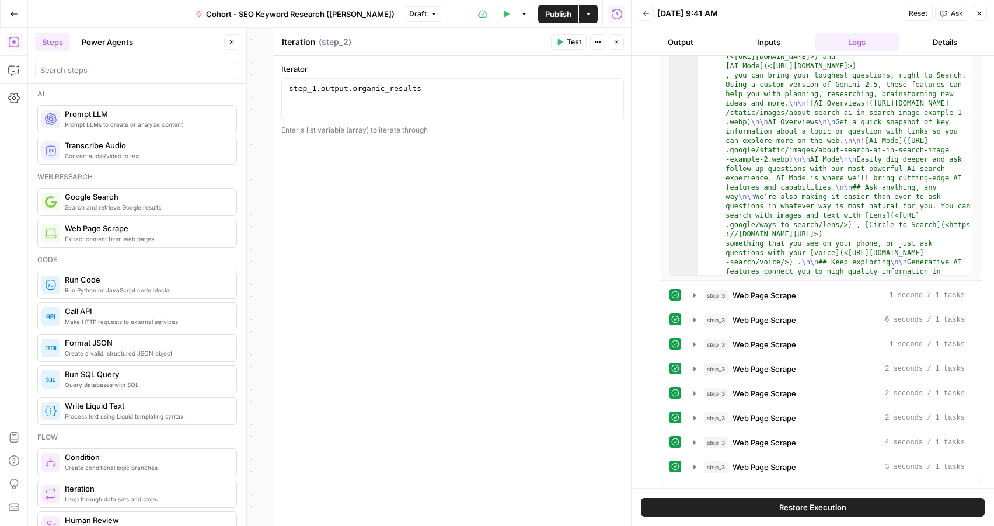
drag, startPoint x: 624, startPoint y: 45, endPoint x: 619, endPoint y: 42, distance: 6.0
click at [623, 45] on header "Iteration Iteration ( step_2 ) Test Actions Close" at bounding box center [452, 42] width 357 height 28
click at [617, 42] on icon "button" at bounding box center [616, 42] width 7 height 7
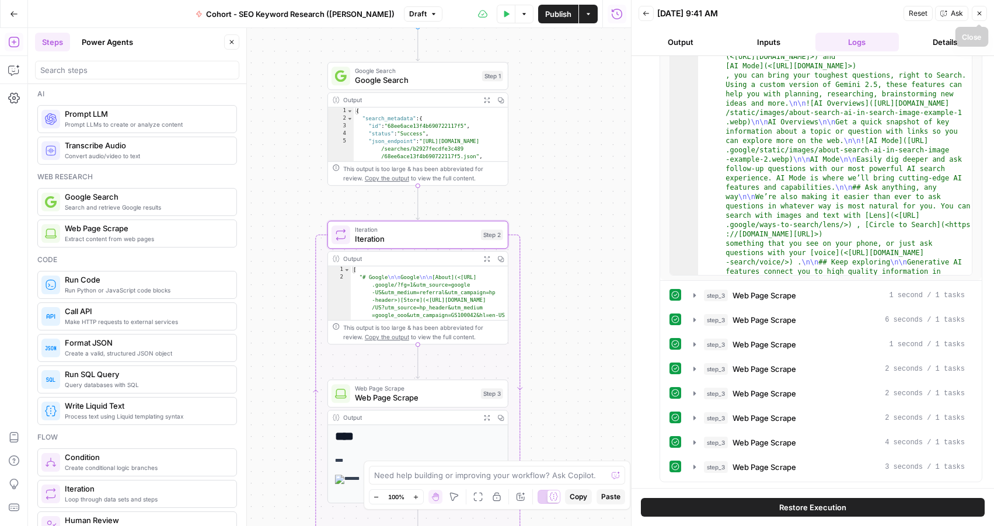
click at [978, 13] on icon "button" at bounding box center [979, 13] width 7 height 7
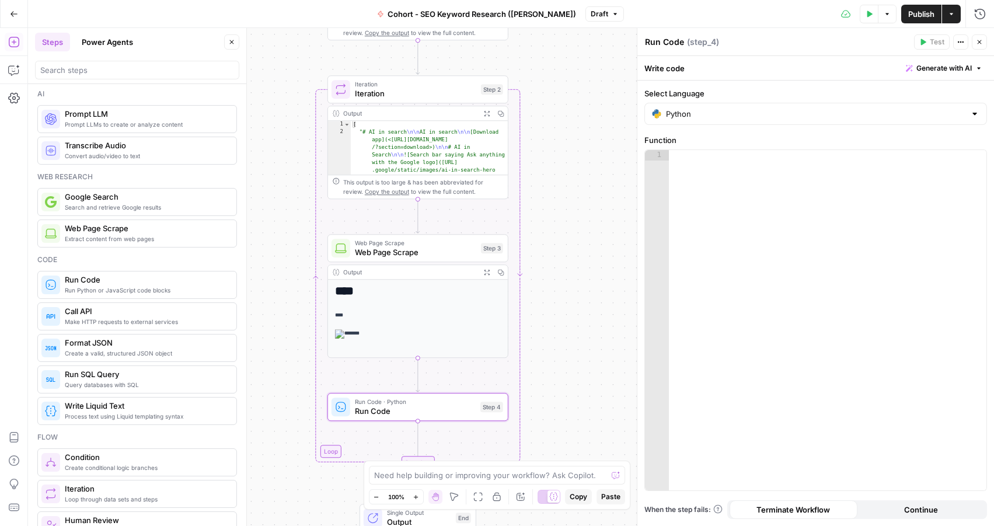
click at [928, 71] on span "Generate with AI" at bounding box center [943, 68] width 55 height 11
click at [861, 149] on div at bounding box center [869, 136] width 223 height 69
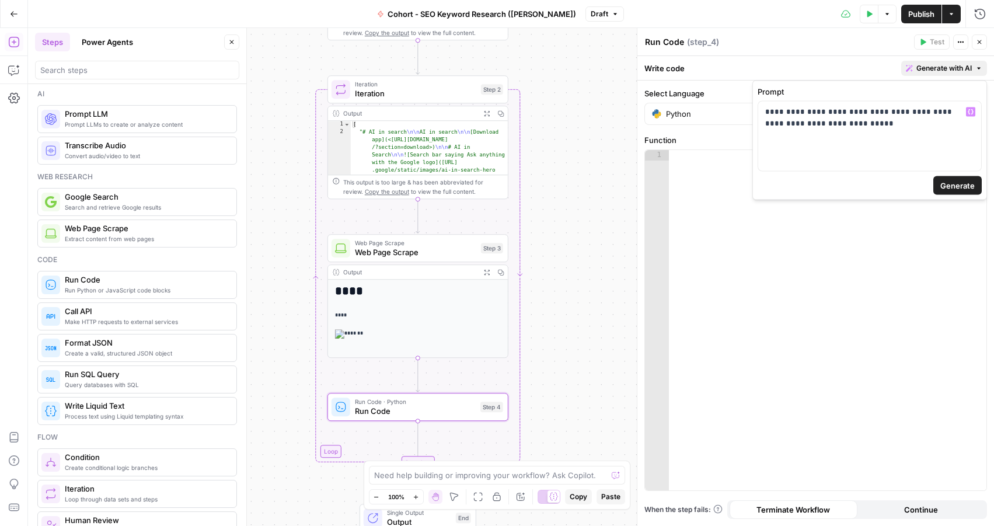
click at [971, 185] on span "Generate" at bounding box center [957, 186] width 34 height 12
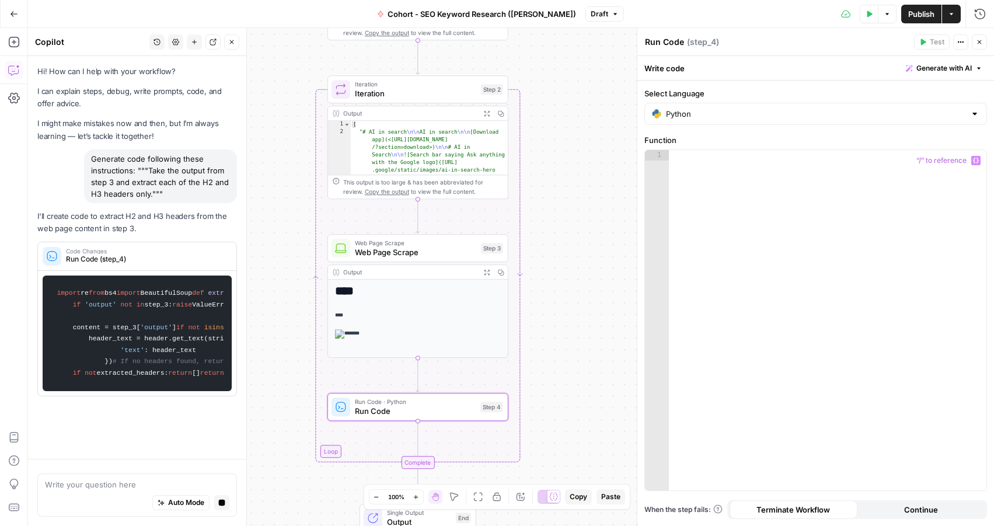
scroll to position [0, 0]
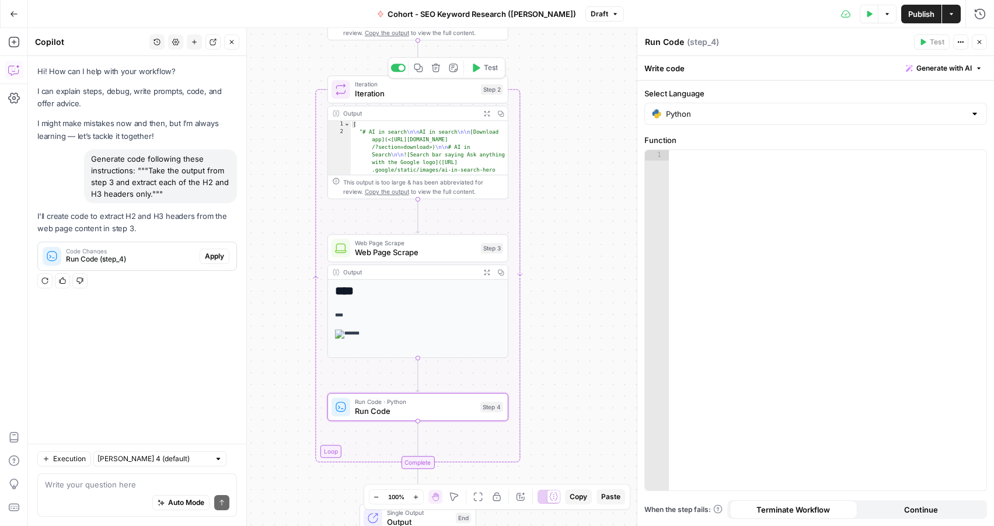
click at [476, 71] on icon "button" at bounding box center [475, 67] width 9 height 9
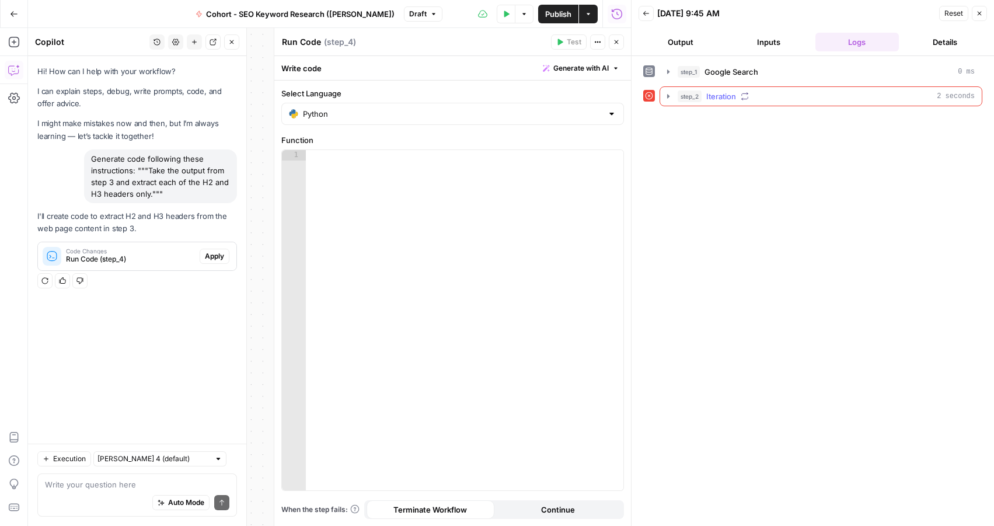
click at [693, 98] on span "step_2" at bounding box center [690, 96] width 24 height 12
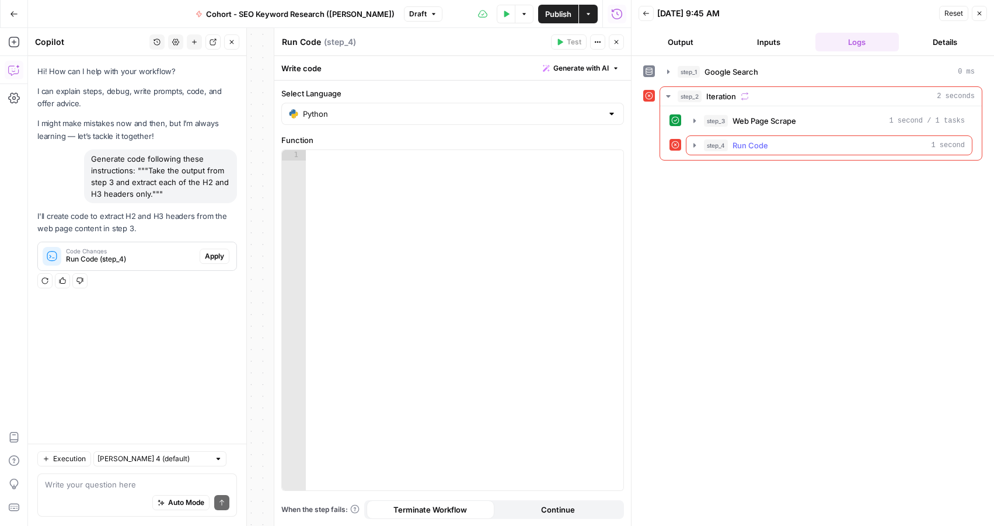
click at [766, 146] on span "Run Code" at bounding box center [750, 145] width 36 height 12
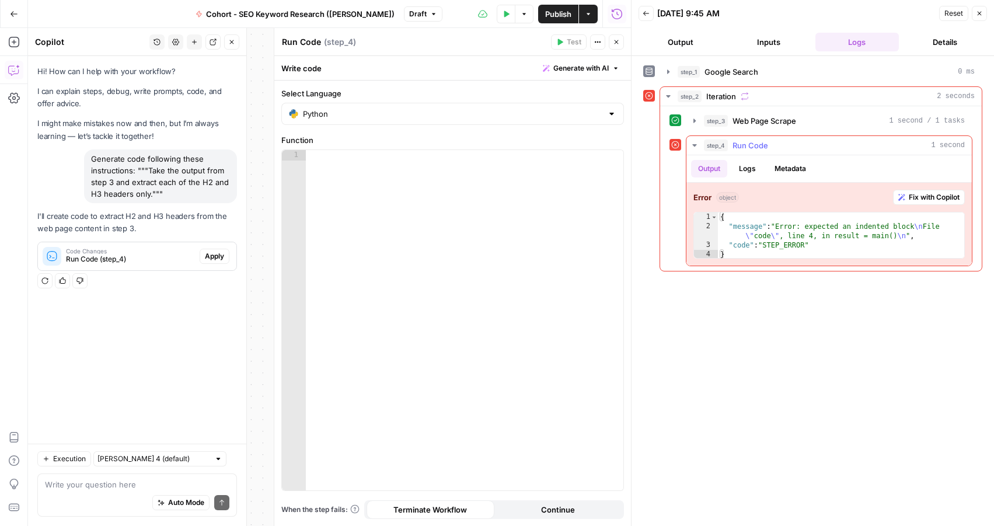
click at [914, 198] on span "Fix with Copilot" at bounding box center [934, 197] width 51 height 11
click at [197, 288] on div "Fix the error in step_4 for me" at bounding box center [177, 287] width 120 height 19
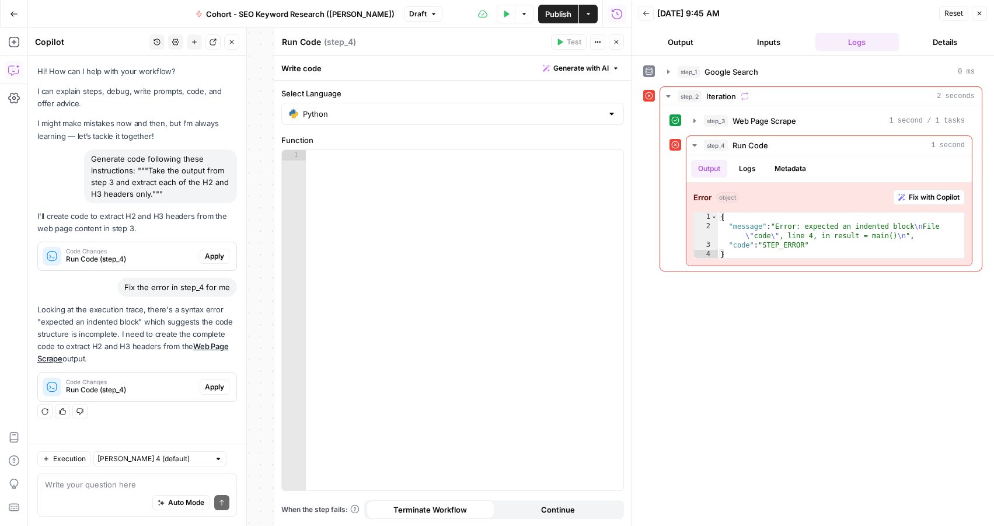
click at [165, 338] on p "Looking at the execution trace, there's a syntax error "expected an indented bl…" at bounding box center [137, 334] width 200 height 62
click at [211, 389] on span "Apply" at bounding box center [214, 387] width 19 height 11
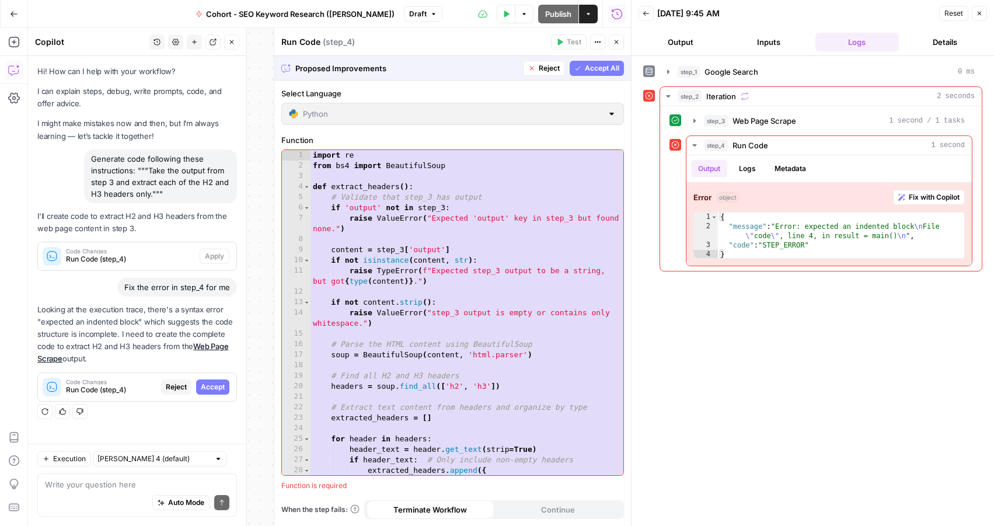
click at [201, 390] on span "Accept" at bounding box center [213, 387] width 24 height 11
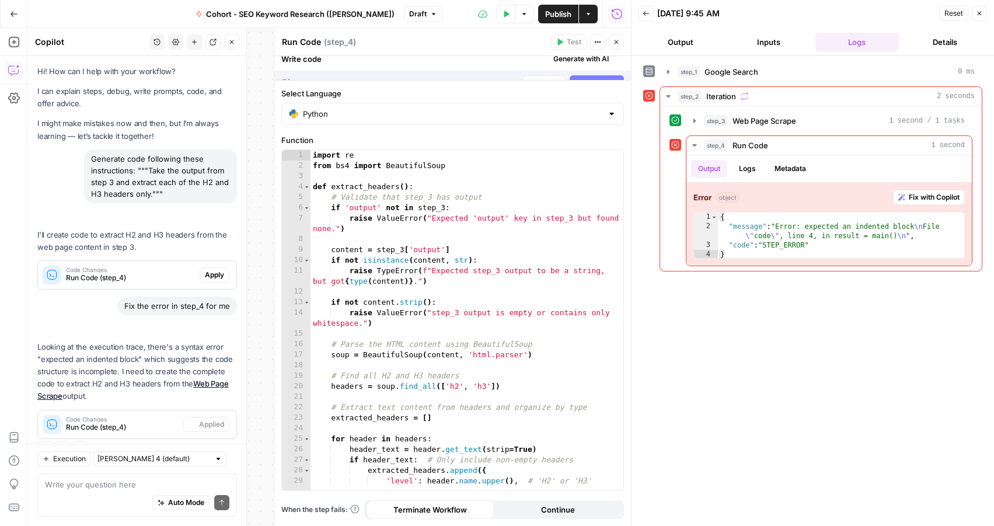
scroll to position [23, 0]
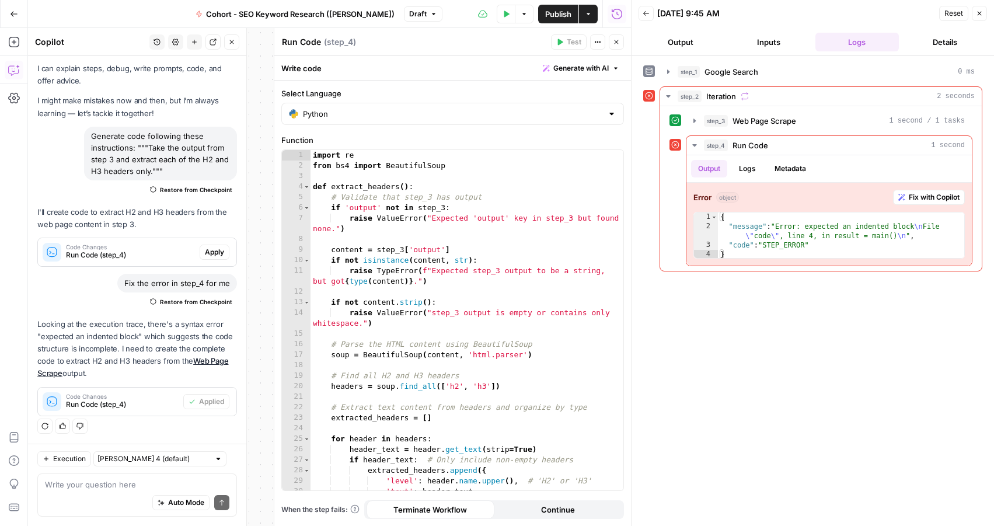
click at [564, 32] on header "Run Code Run Code ( step_4 ) Test Actions Close" at bounding box center [452, 42] width 357 height 28
click at [979, 11] on icon "button" at bounding box center [979, 13] width 7 height 7
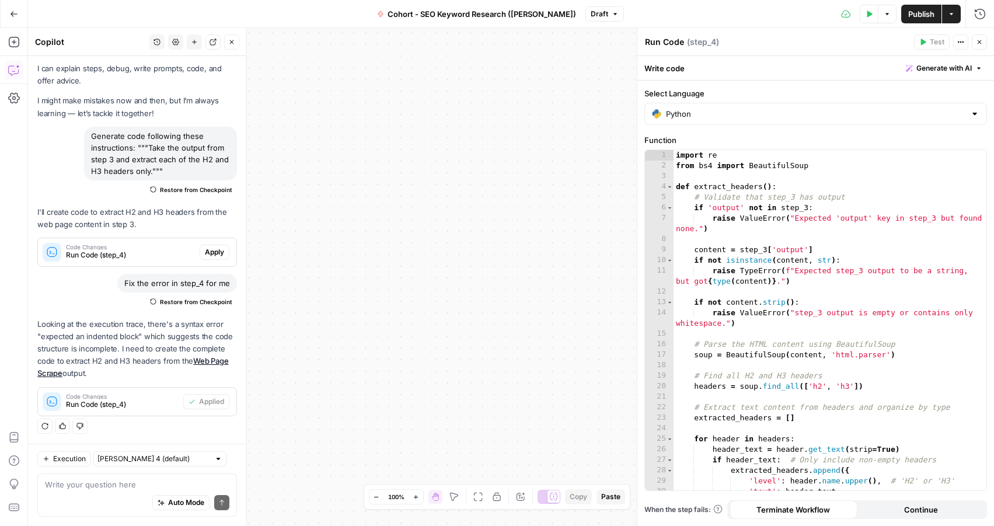
click at [975, 46] on button "Close" at bounding box center [979, 41] width 15 height 15
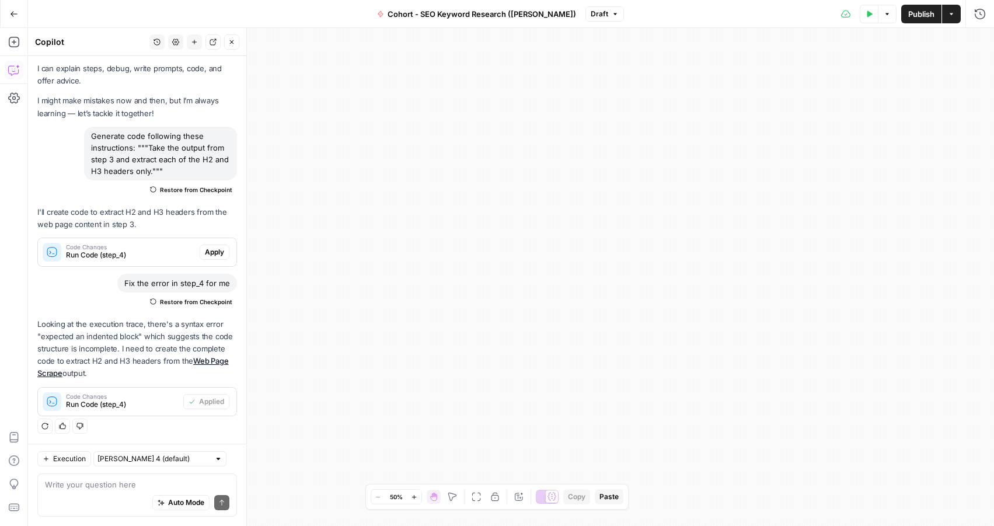
click at [412, 496] on icon "button" at bounding box center [414, 497] width 6 height 6
click at [374, 500] on button "Zoom Out" at bounding box center [378, 497] width 14 height 14
click at [675, 423] on div "Workflow Input Settings Inputs Google Search Google Search Step 1 Output Expand…" at bounding box center [511, 277] width 966 height 498
drag, startPoint x: 703, startPoint y: 236, endPoint x: 654, endPoint y: 82, distance: 162.1
click at [648, 74] on div "Workflow Input Settings Inputs Google Search Google Search Step 1 Output Expand…" at bounding box center [511, 277] width 966 height 498
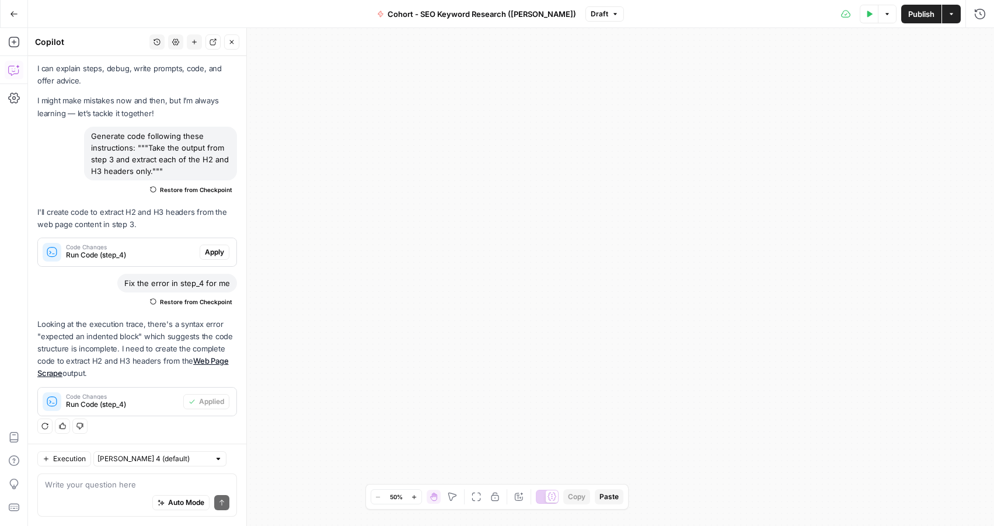
drag, startPoint x: 819, startPoint y: 308, endPoint x: 561, endPoint y: -69, distance: 456.4
click at [561, 0] on html "Klaviyo New Home Browse Insights Opportunities Your Data Recent Grids Pillar Pa…" at bounding box center [497, 263] width 994 height 526
drag, startPoint x: 540, startPoint y: 334, endPoint x: 759, endPoint y: 475, distance: 260.5
click at [765, 515] on div "Workflow Input Settings Inputs Google Search Google Search Step 1 Output Expand…" at bounding box center [511, 277] width 966 height 498
drag, startPoint x: 567, startPoint y: 190, endPoint x: 599, endPoint y: 368, distance: 181.0
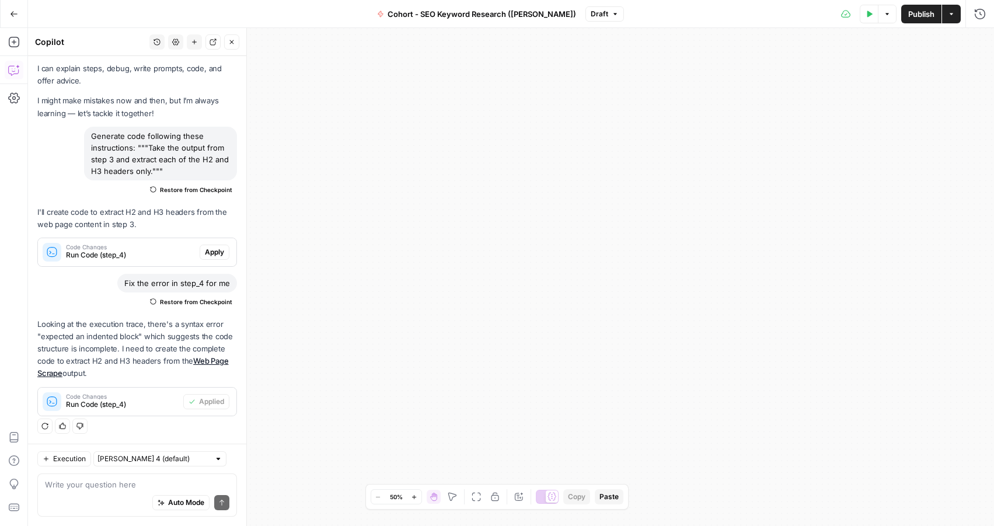
click at [599, 368] on div "Workflow Input Settings Inputs Google Search Google Search Step 1 Output Expand…" at bounding box center [511, 277] width 966 height 498
drag, startPoint x: 557, startPoint y: 183, endPoint x: 726, endPoint y: 134, distance: 176.4
click at [588, 200] on div "Workflow Input Settings Inputs Google Search Google Search Step 1 Output Expand…" at bounding box center [511, 277] width 966 height 498
click at [916, 22] on button "Publish" at bounding box center [921, 14] width 40 height 19
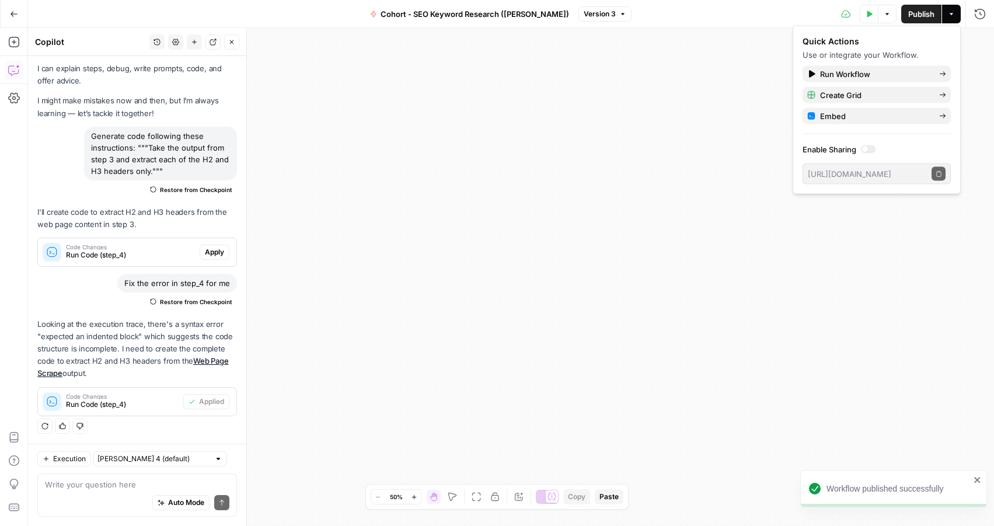
click at [11, 23] on button "Go Back" at bounding box center [14, 14] width 21 height 21
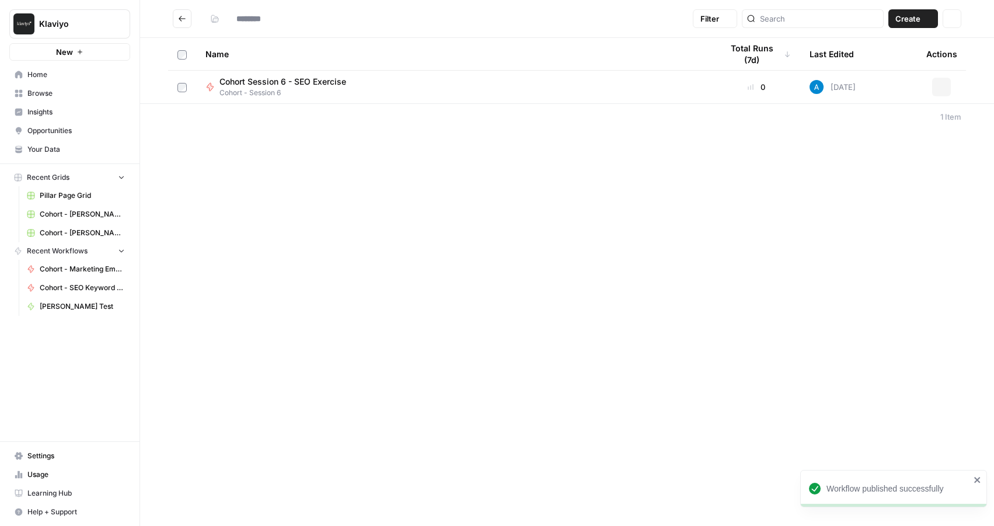
type input "**********"
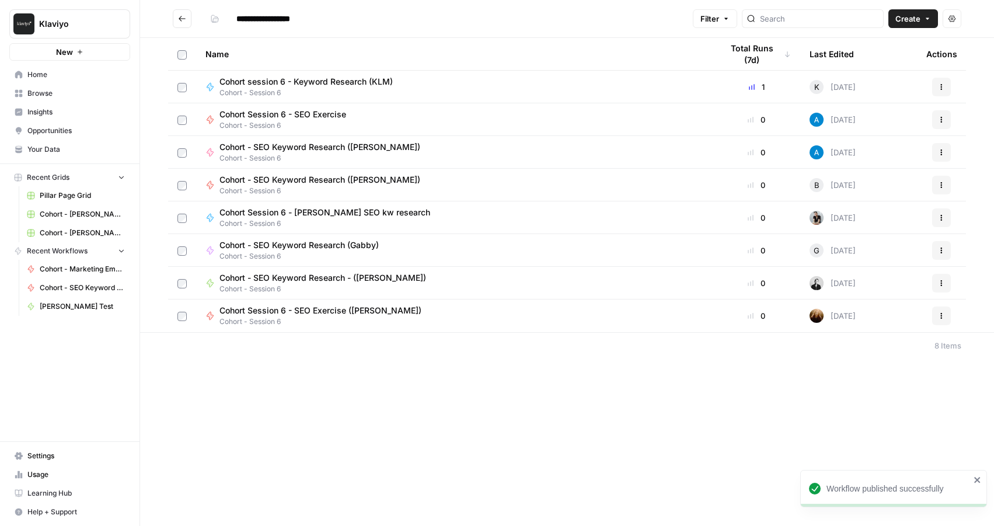
click at [330, 179] on span "Cohort - SEO Keyword Research ([PERSON_NAME])" at bounding box center [319, 180] width 201 height 12
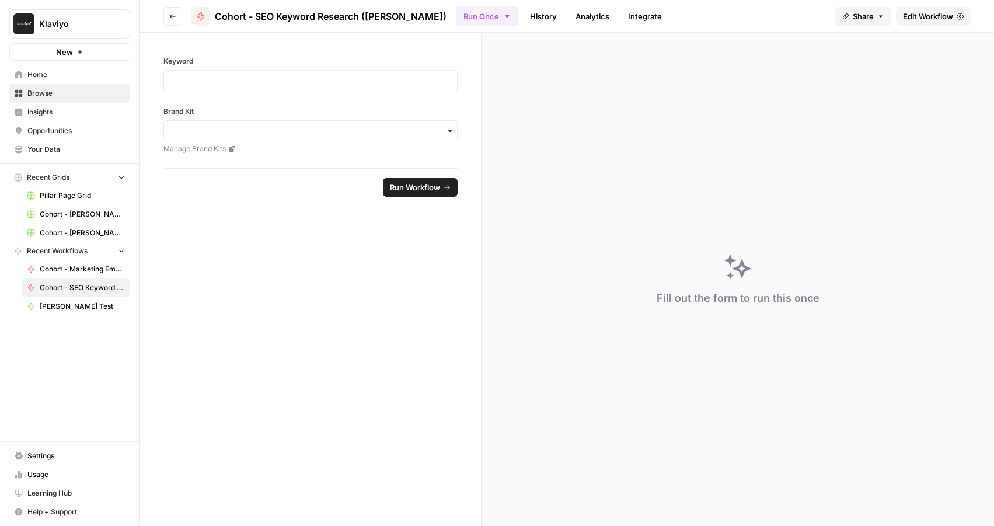
click at [923, 13] on span "Edit Workflow" at bounding box center [928, 17] width 50 height 12
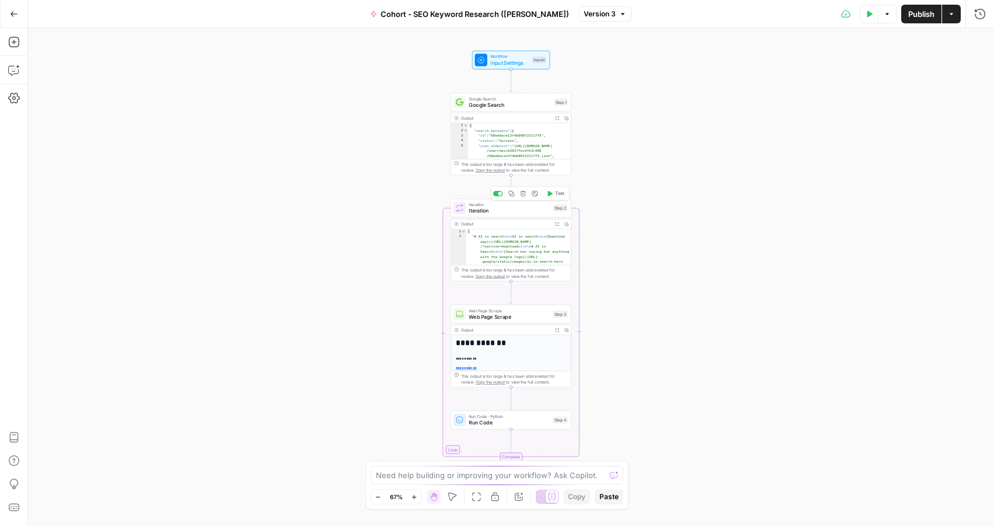
click at [499, 212] on span "Iteration" at bounding box center [509, 211] width 81 height 8
click at [554, 193] on button "Test" at bounding box center [555, 194] width 24 height 10
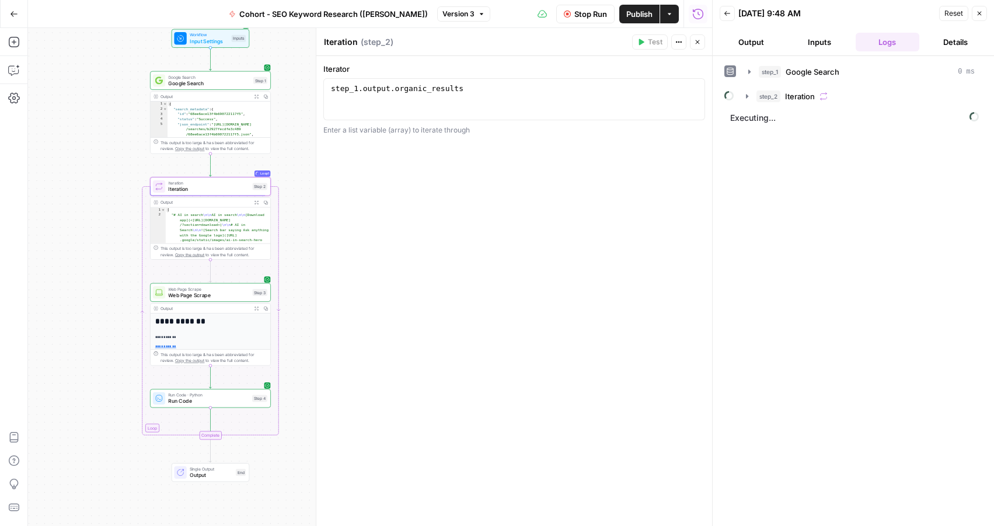
drag, startPoint x: 286, startPoint y: 264, endPoint x: -15, endPoint y: 243, distance: 301.4
click at [0, 243] on html "Klaviyo New Home Browse Insights Opportunities Your Data Recent Grids Pillar Pa…" at bounding box center [497, 263] width 994 height 526
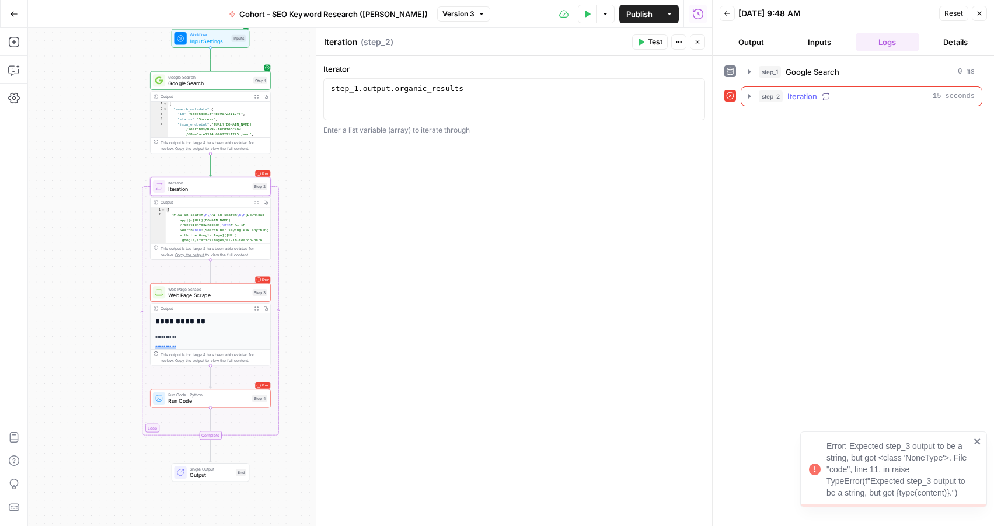
click at [748, 98] on icon "button" at bounding box center [749, 96] width 9 height 9
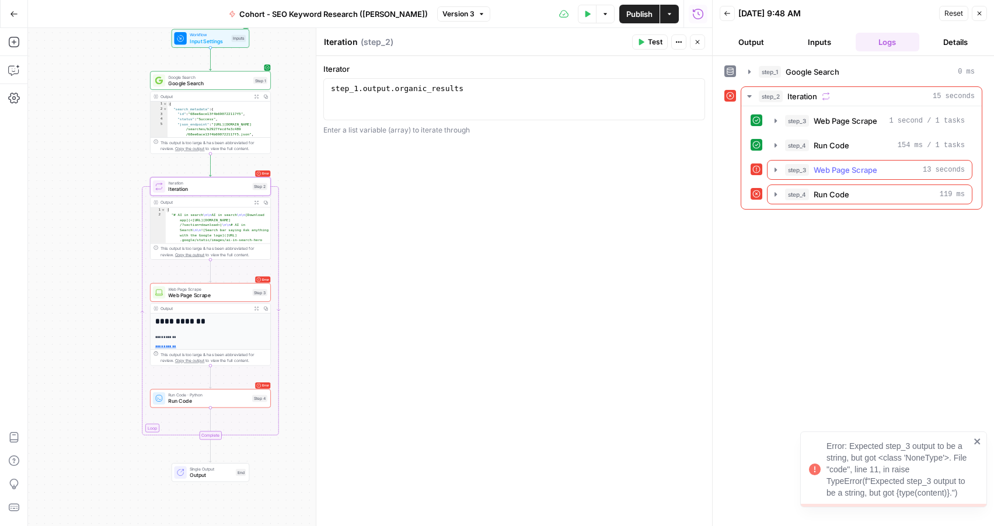
click at [803, 166] on span "step_3" at bounding box center [797, 170] width 24 height 12
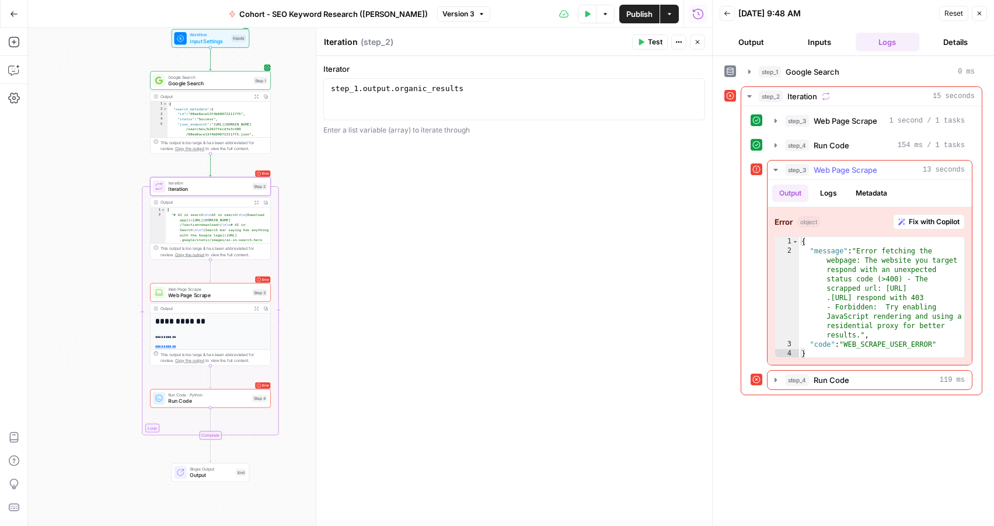
click at [933, 224] on span "Fix with Copilot" at bounding box center [934, 222] width 51 height 11
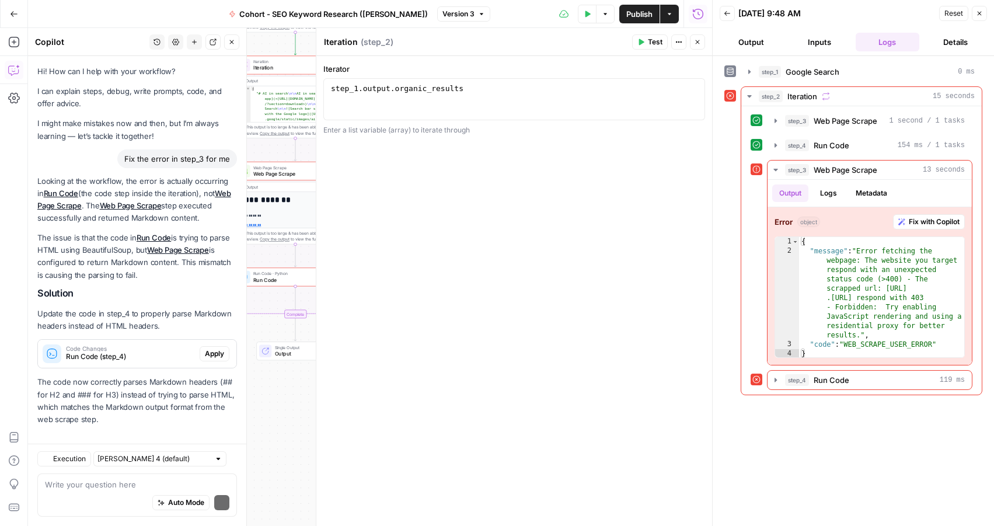
scroll to position [10, 0]
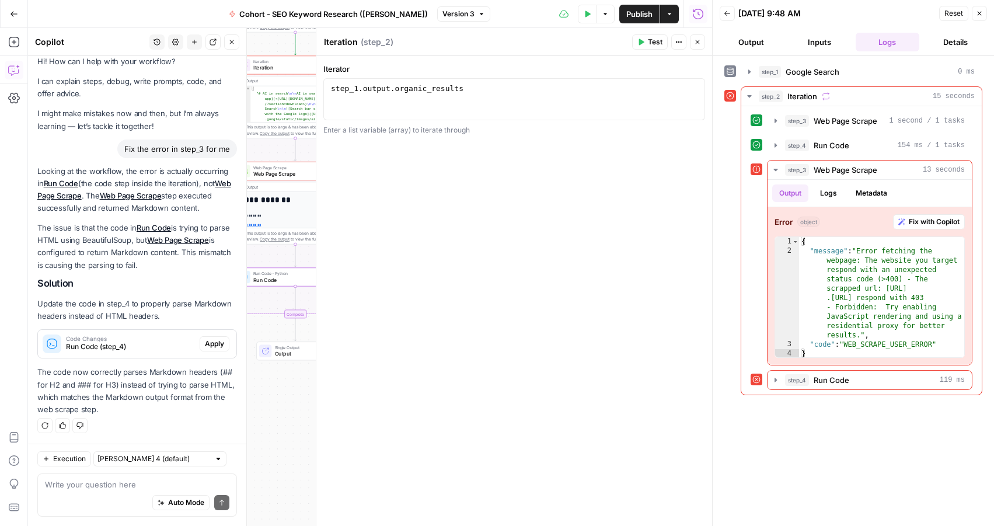
click at [214, 344] on span "Apply" at bounding box center [214, 344] width 19 height 11
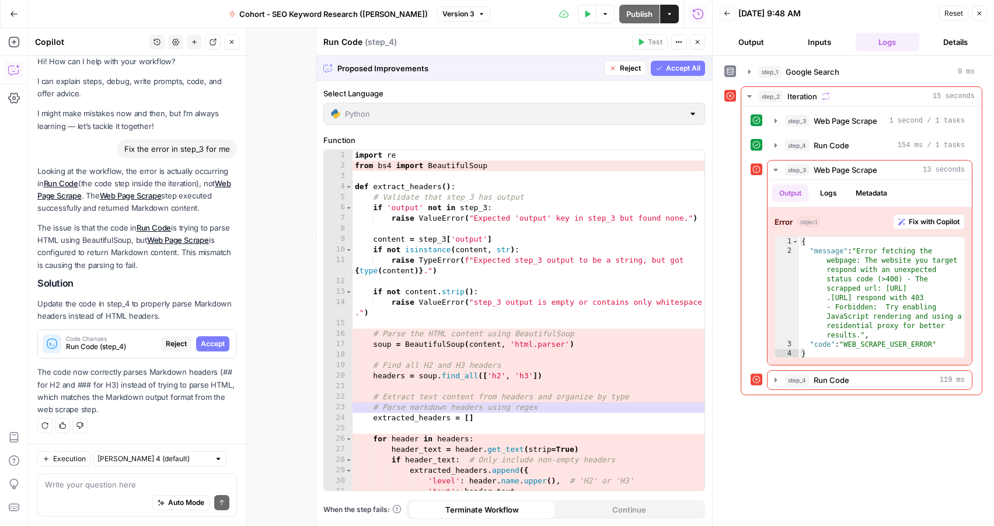
click at [214, 341] on span "Accept" at bounding box center [213, 344] width 24 height 11
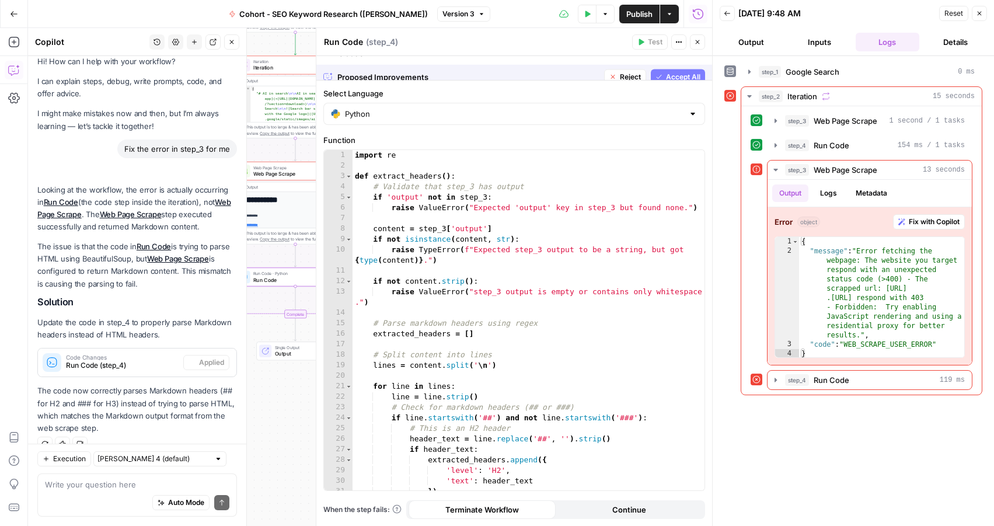
scroll to position [29, 0]
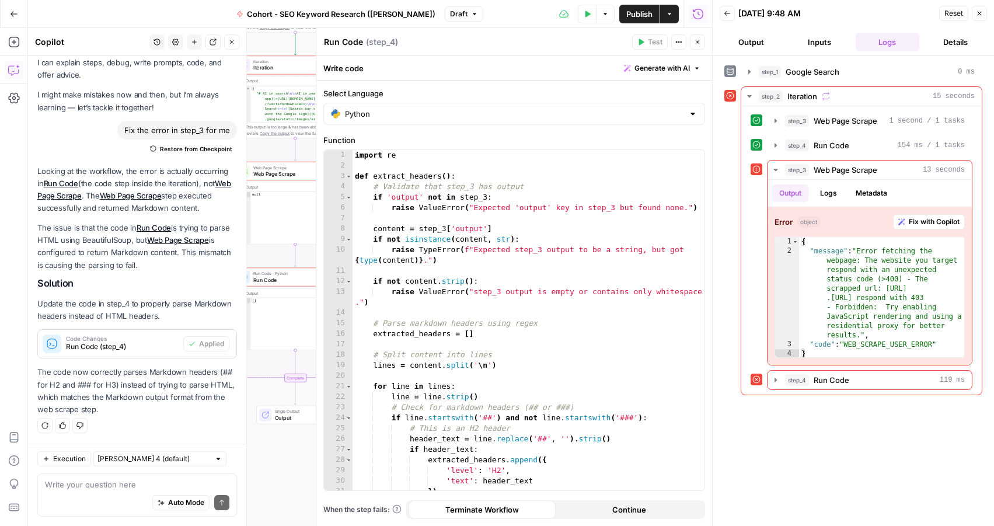
click at [653, 11] on button "Publish" at bounding box center [639, 14] width 40 height 19
click at [582, 29] on header "Run Code Run Code ( step_4 ) Test Actions Close" at bounding box center [514, 42] width 396 height 28
click at [689, 41] on div "Test Actions Close" at bounding box center [668, 41] width 73 height 15
click at [697, 42] on icon "button" at bounding box center [698, 42] width 4 height 4
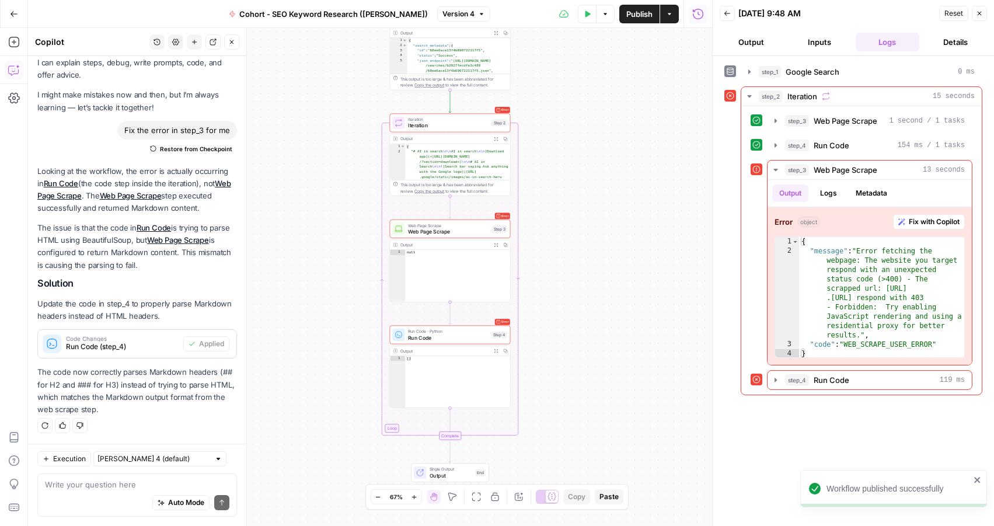
drag, startPoint x: 490, startPoint y: 365, endPoint x: 645, endPoint y: 423, distance: 165.1
click at [645, 423] on div "Workflow Input Settings Inputs Google Search Google Search Step 1 Output Expand…" at bounding box center [370, 277] width 684 height 498
click at [417, 124] on span "Iteration" at bounding box center [448, 125] width 81 height 8
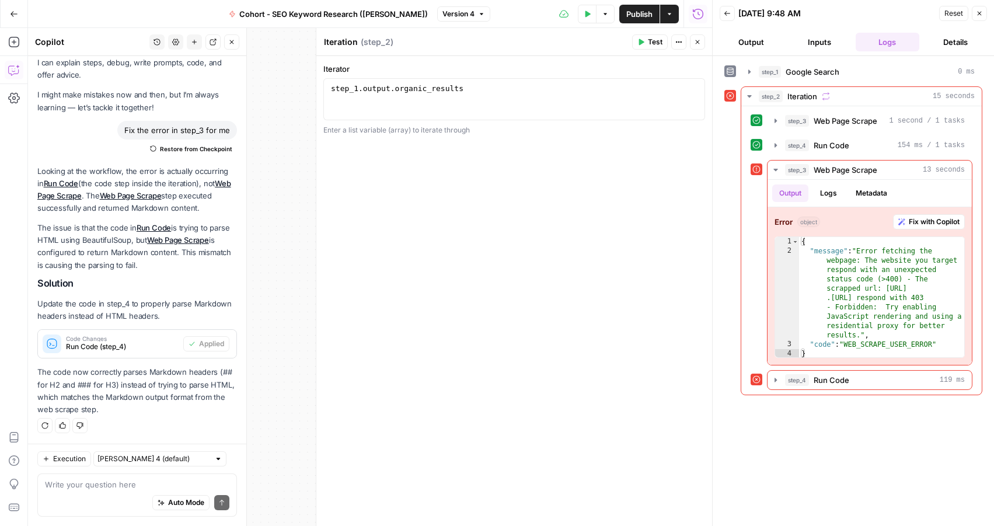
click at [646, 41] on button "Test" at bounding box center [650, 41] width 36 height 15
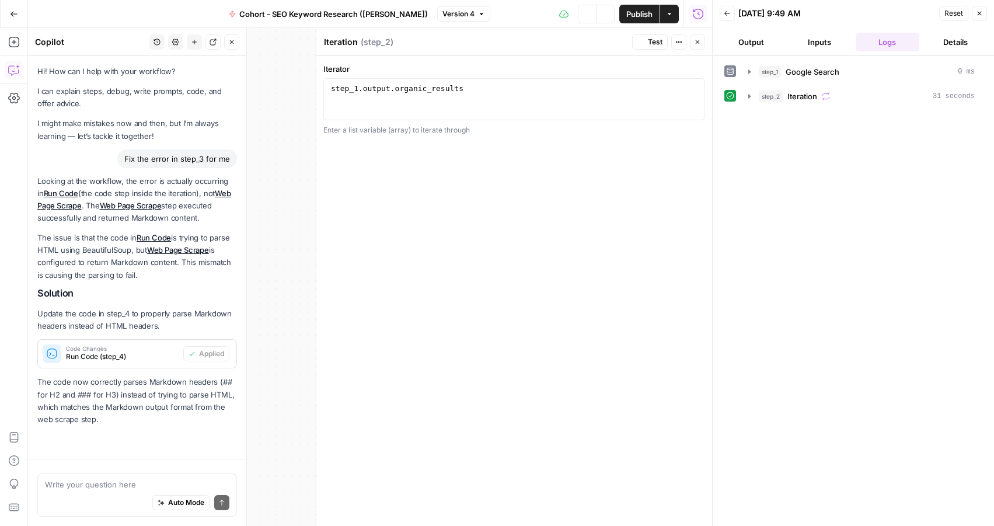
scroll to position [29, 0]
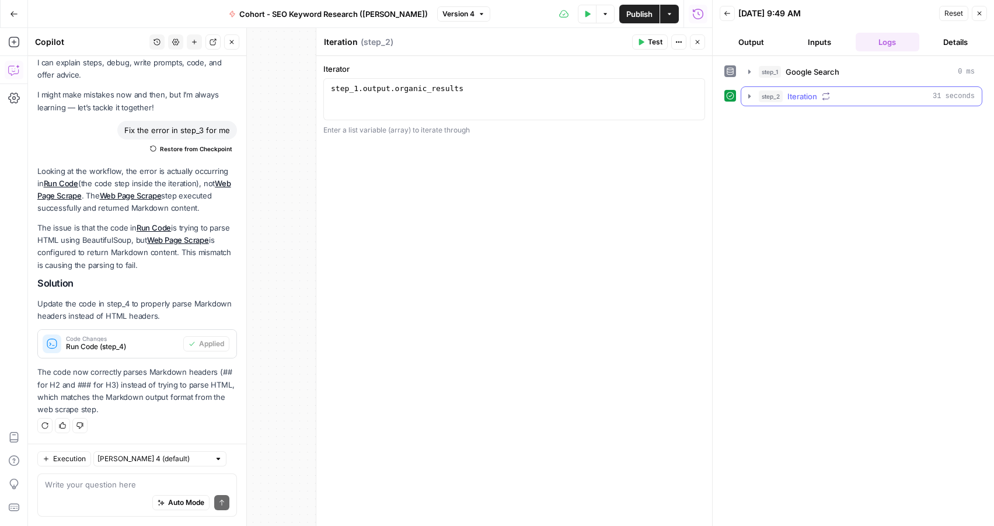
click at [749, 97] on icon "button" at bounding box center [749, 96] width 2 height 4
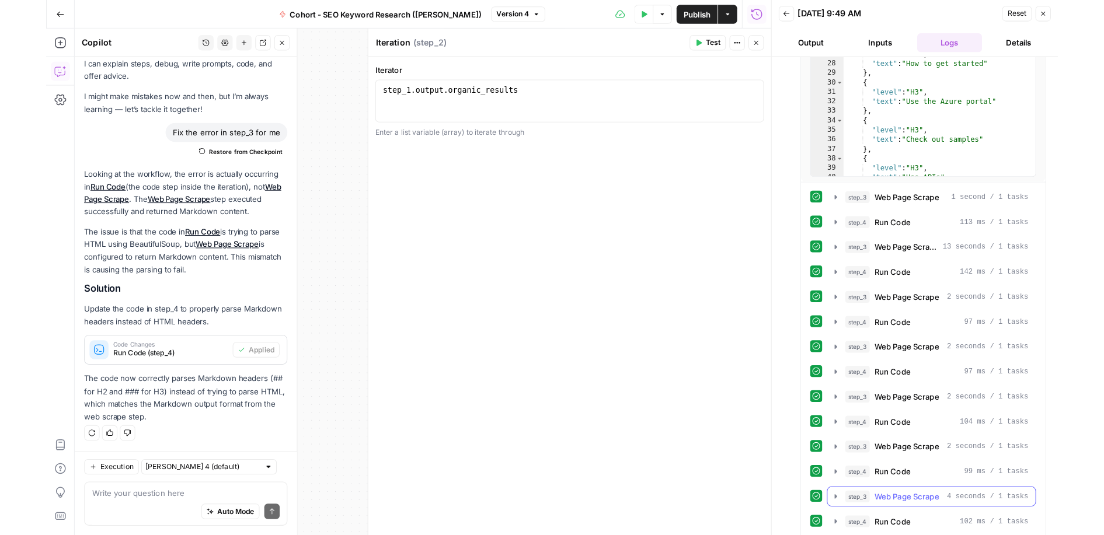
scroll to position [276, 0]
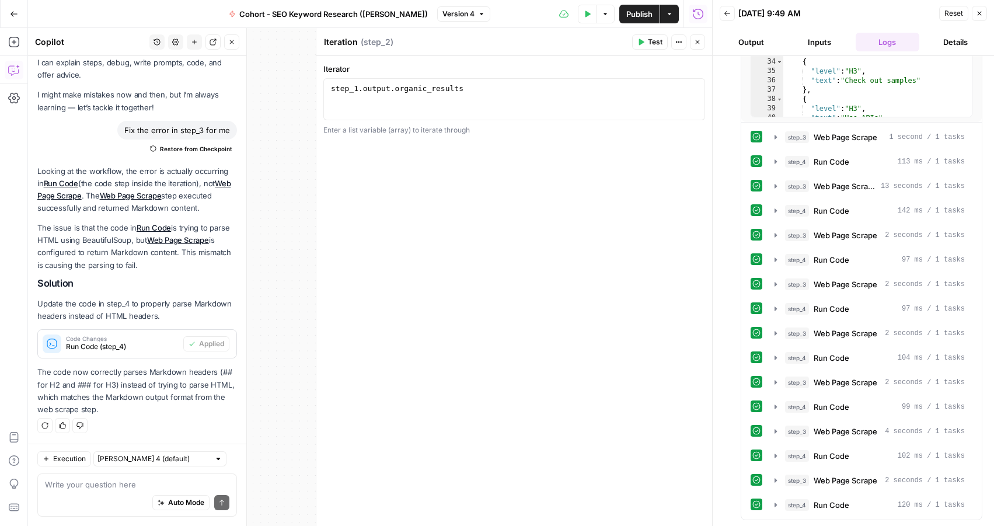
click at [704, 44] on button "Close" at bounding box center [697, 41] width 15 height 15
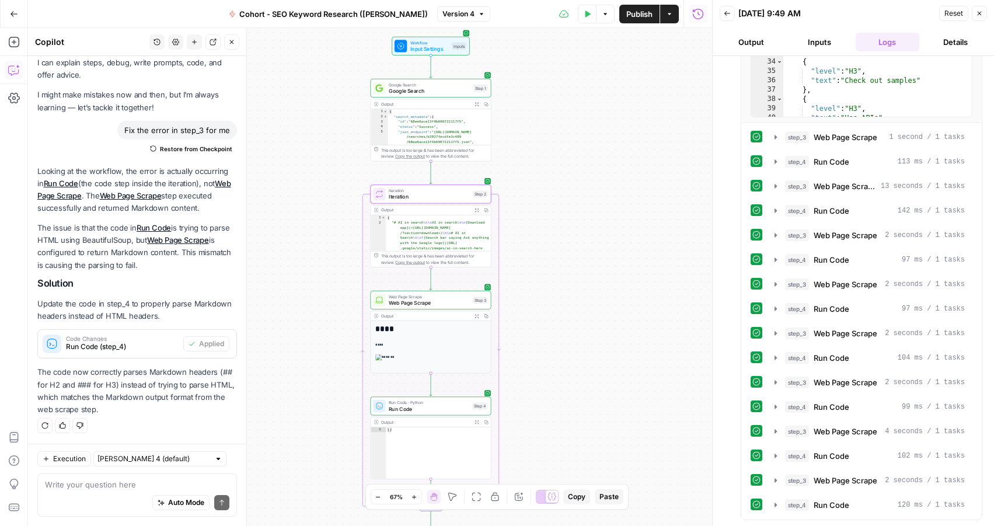
drag, startPoint x: 578, startPoint y: 212, endPoint x: 559, endPoint y: 284, distance: 73.8
click at [559, 284] on div "Workflow Input Settings Inputs Google Search Google Search Step 1 Output Expand…" at bounding box center [370, 277] width 684 height 498
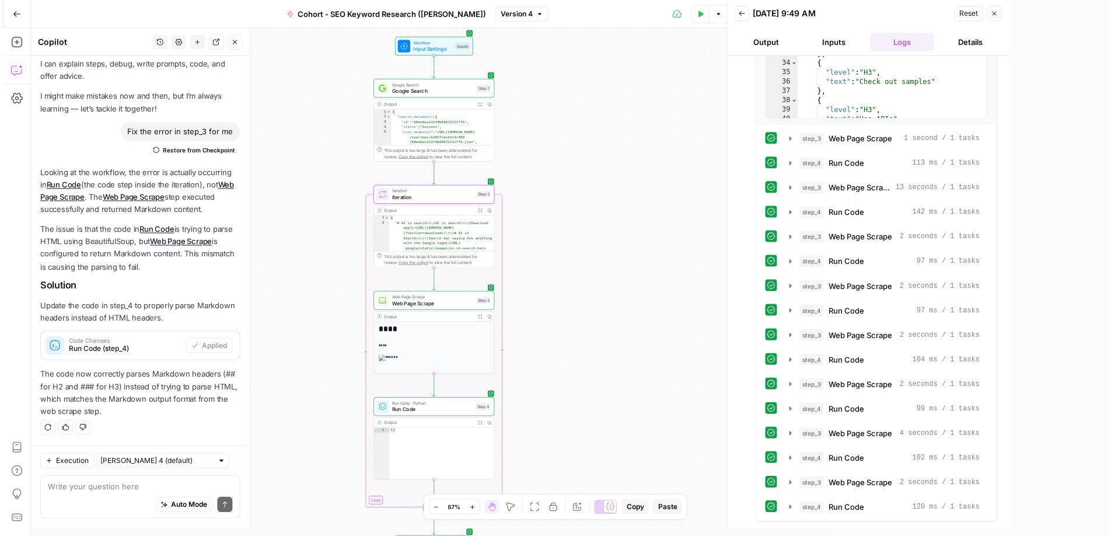
scroll to position [266, 0]
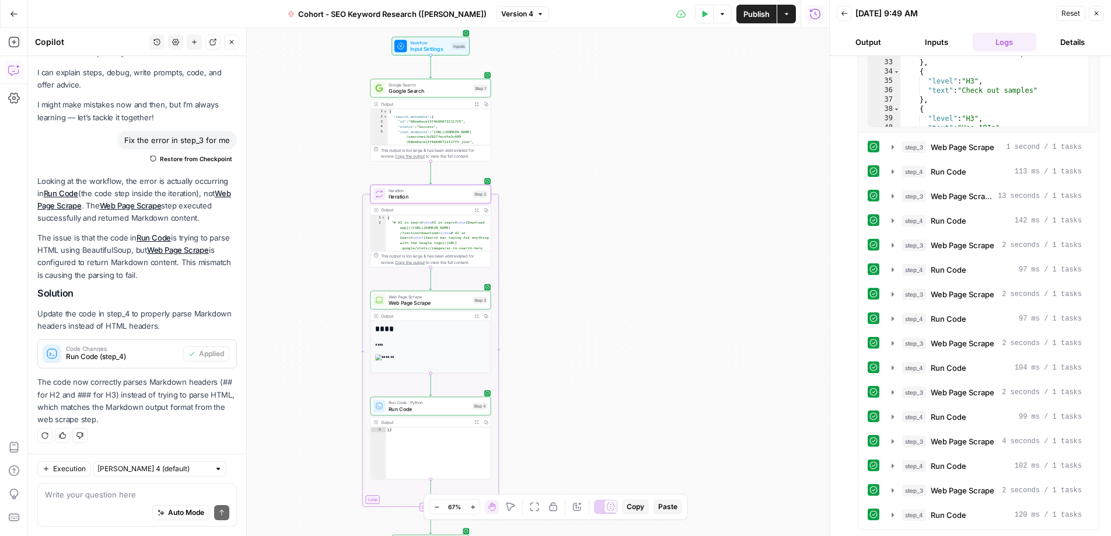
click at [753, 16] on span "Publish" at bounding box center [757, 14] width 26 height 12
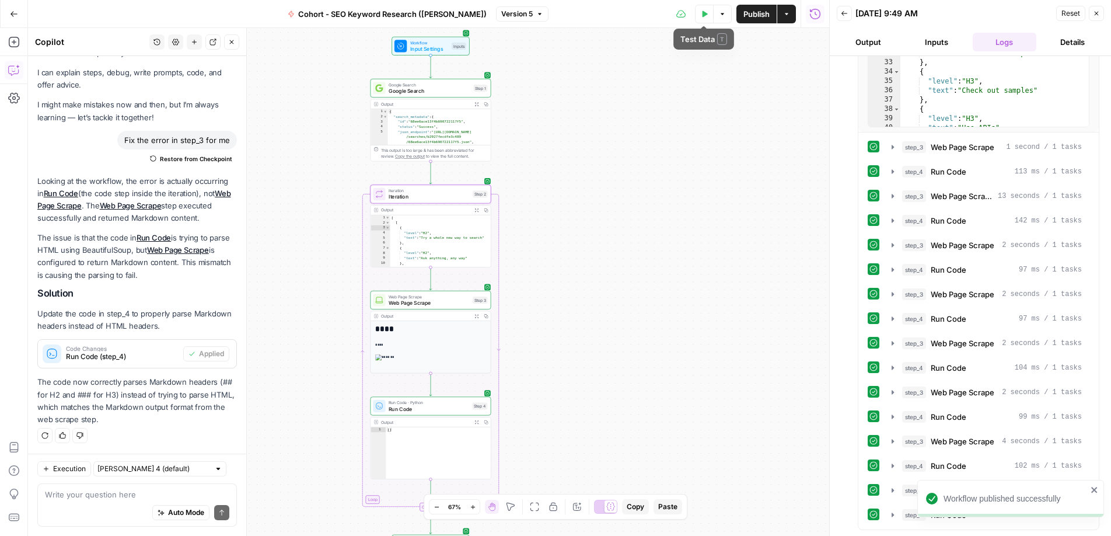
click at [700, 18] on button "Test Data" at bounding box center [704, 14] width 19 height 19
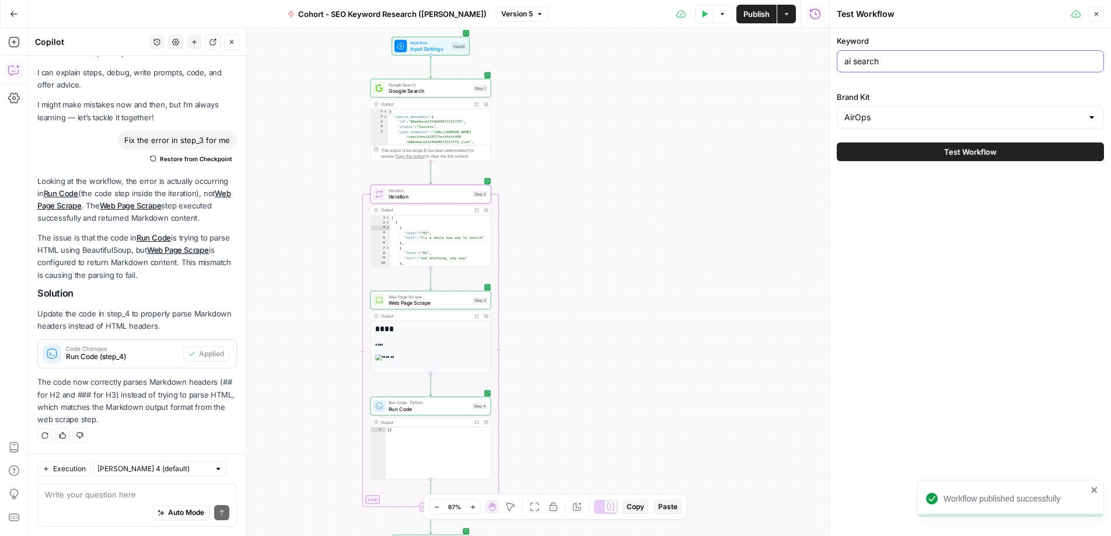
click at [861, 66] on input "ai search" at bounding box center [971, 61] width 252 height 12
type input "email marketing"
click at [898, 126] on div "AirOps" at bounding box center [970, 117] width 267 height 22
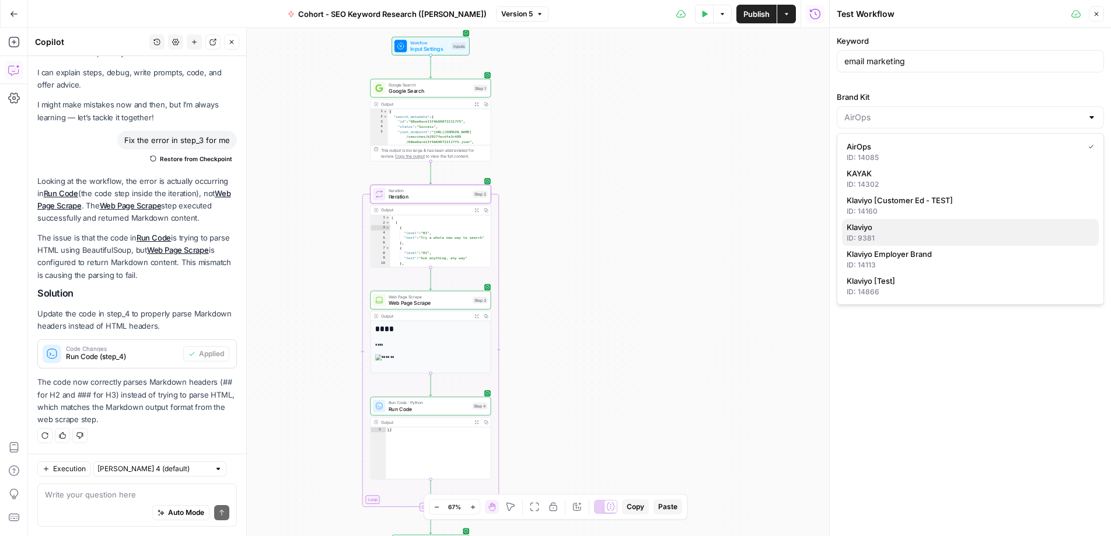
click at [894, 233] on div "ID: 9381" at bounding box center [970, 238] width 247 height 11
type input "Klaviyo"
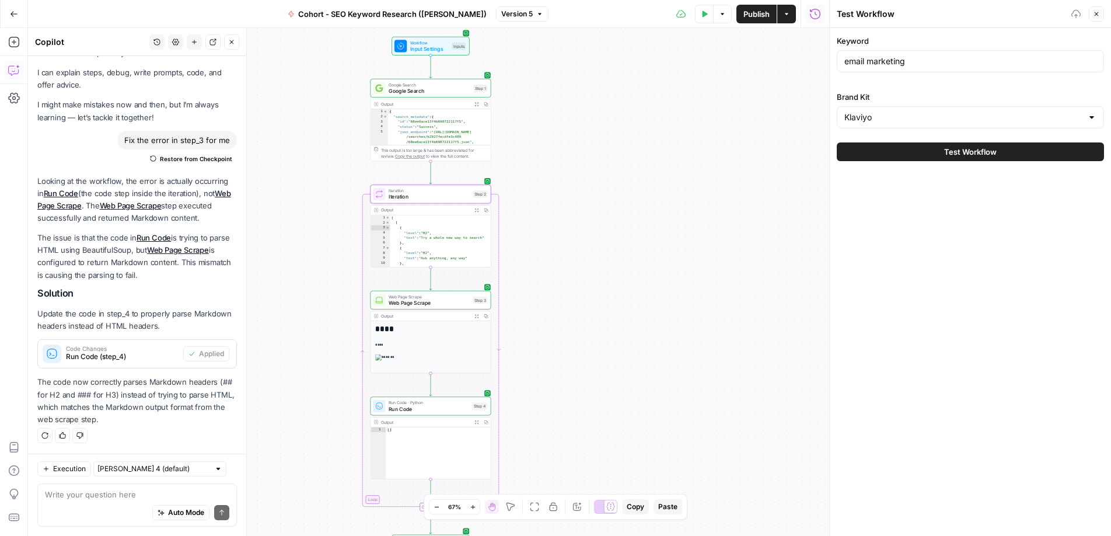
click at [944, 152] on span "Test Workflow" at bounding box center [970, 152] width 53 height 12
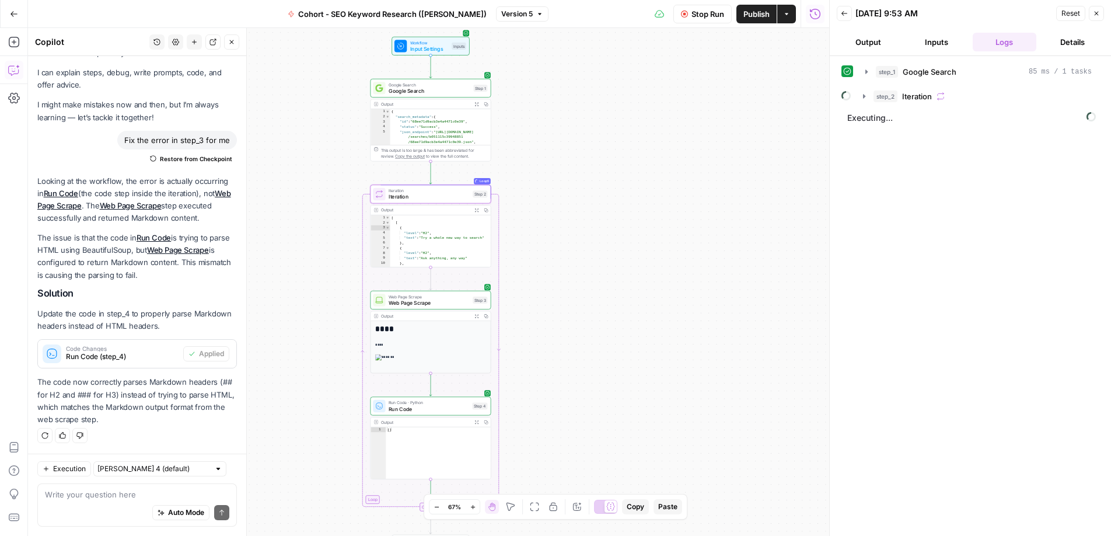
click at [233, 43] on icon "button" at bounding box center [231, 42] width 7 height 7
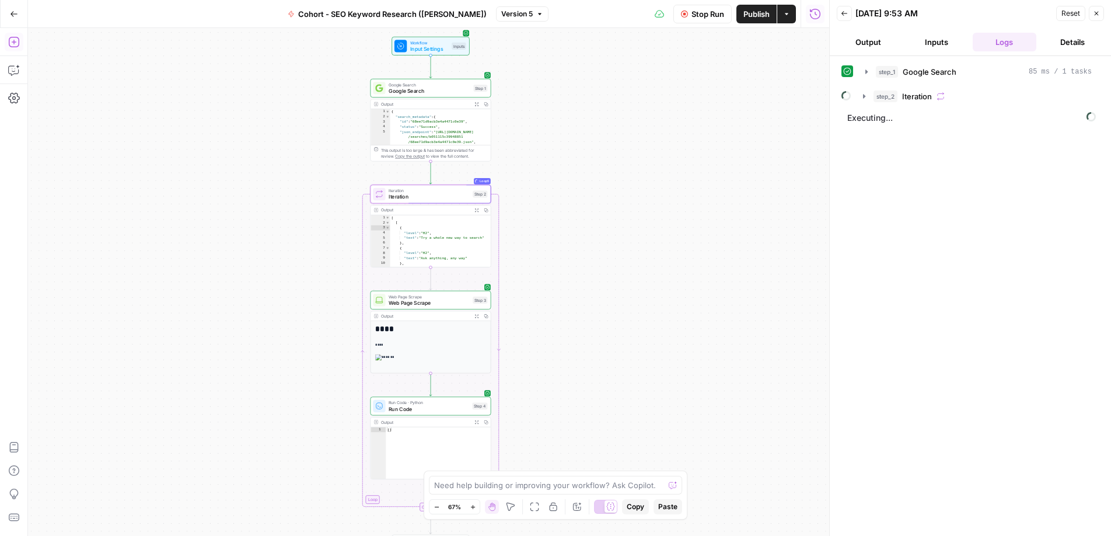
click at [13, 40] on icon "button" at bounding box center [14, 42] width 12 height 12
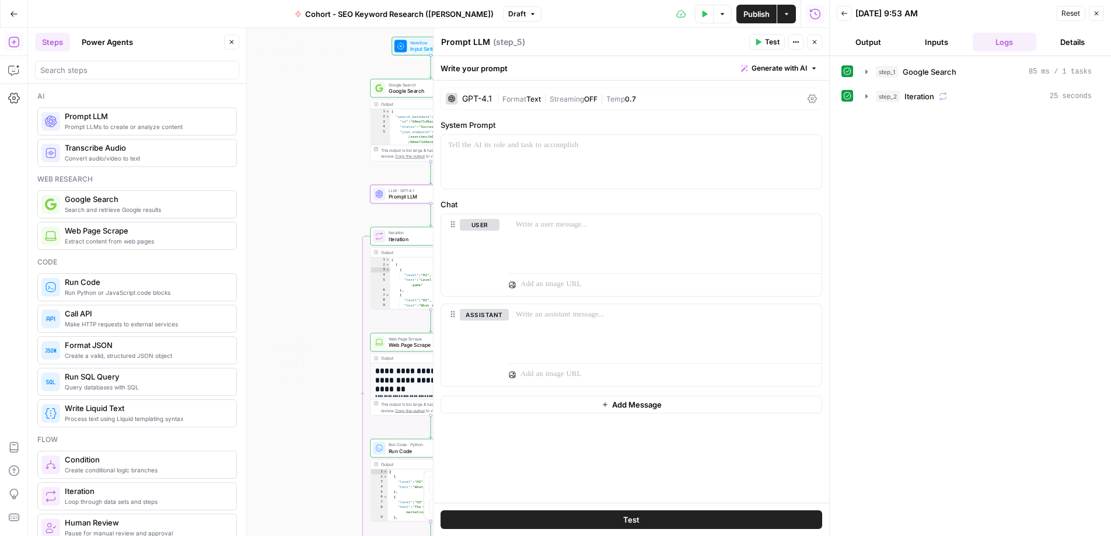
click at [993, 16] on icon "button" at bounding box center [1096, 13] width 7 height 7
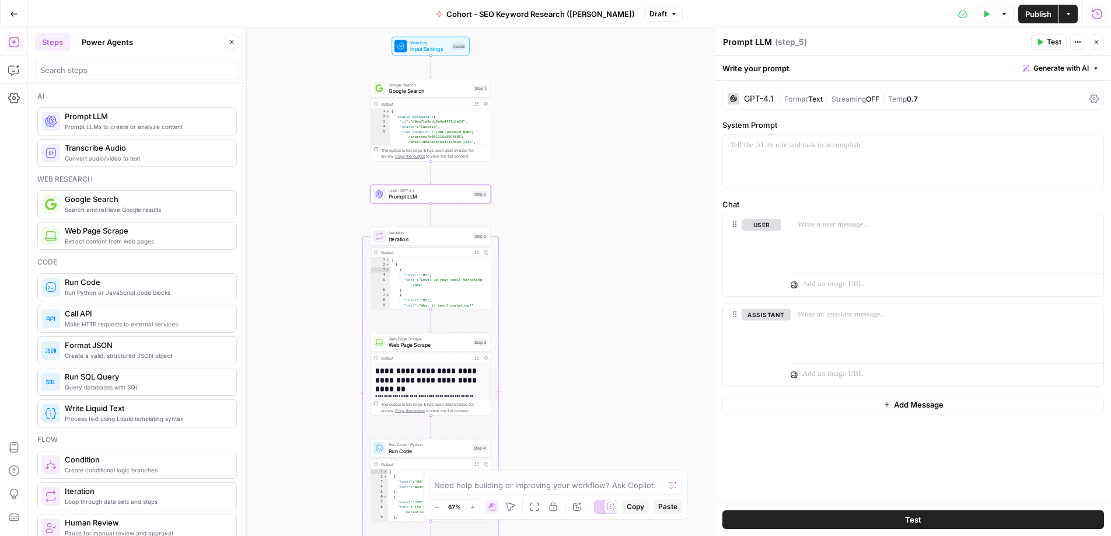
click at [757, 42] on textarea "Prompt LLM" at bounding box center [747, 42] width 49 height 12
click at [993, 69] on span "Generate with AI" at bounding box center [1061, 68] width 55 height 11
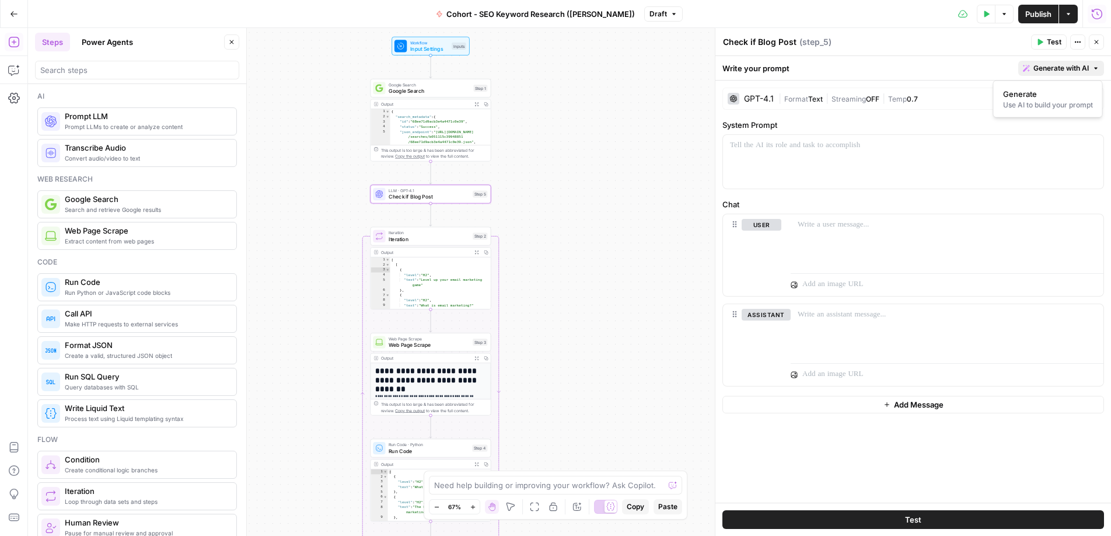
type textarea "Check if Blog Post"
click at [993, 97] on span "Generate" at bounding box center [1045, 94] width 85 height 12
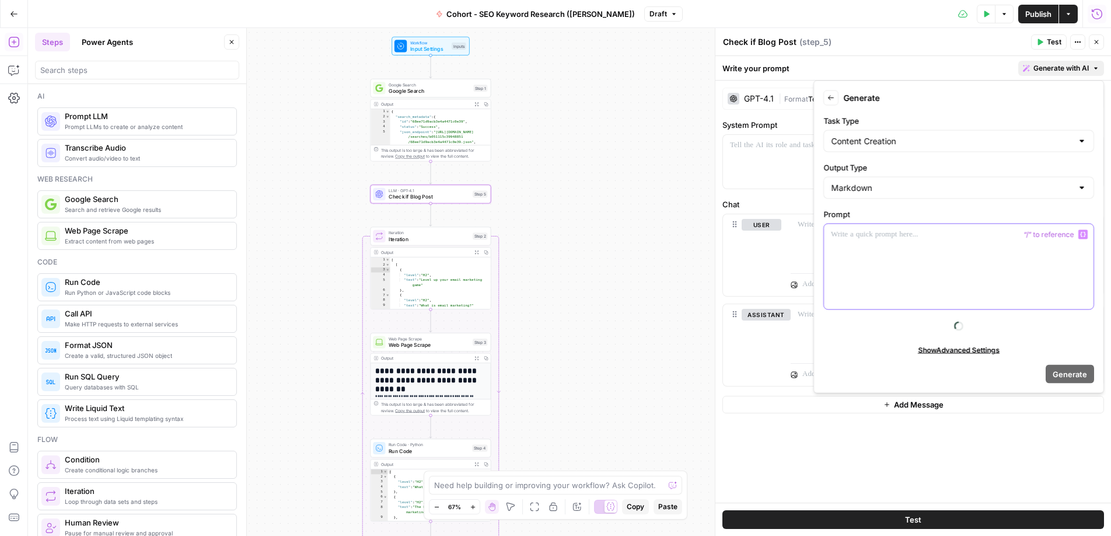
click at [940, 257] on div at bounding box center [959, 266] width 270 height 85
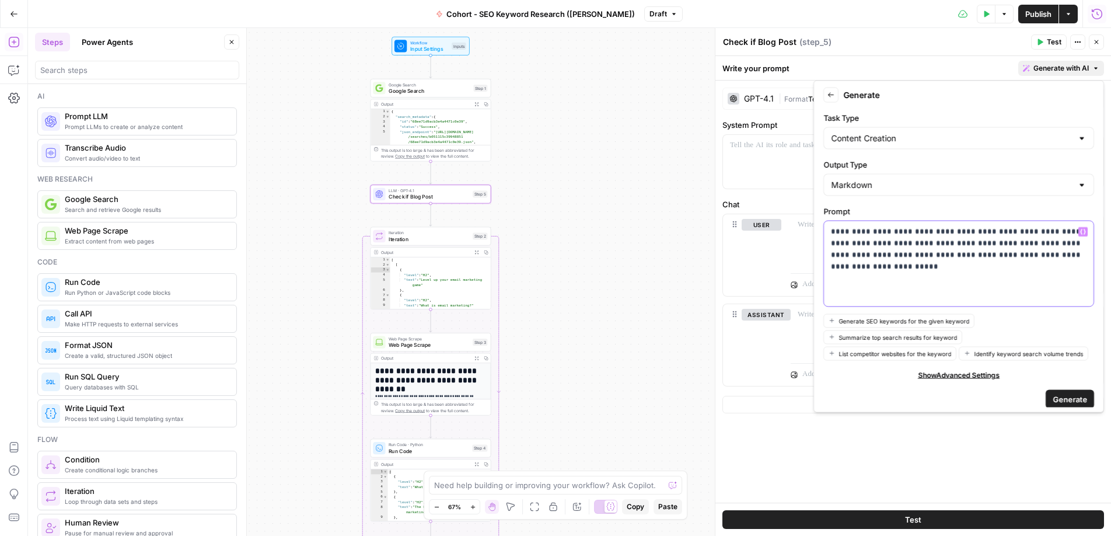
scroll to position [9, 0]
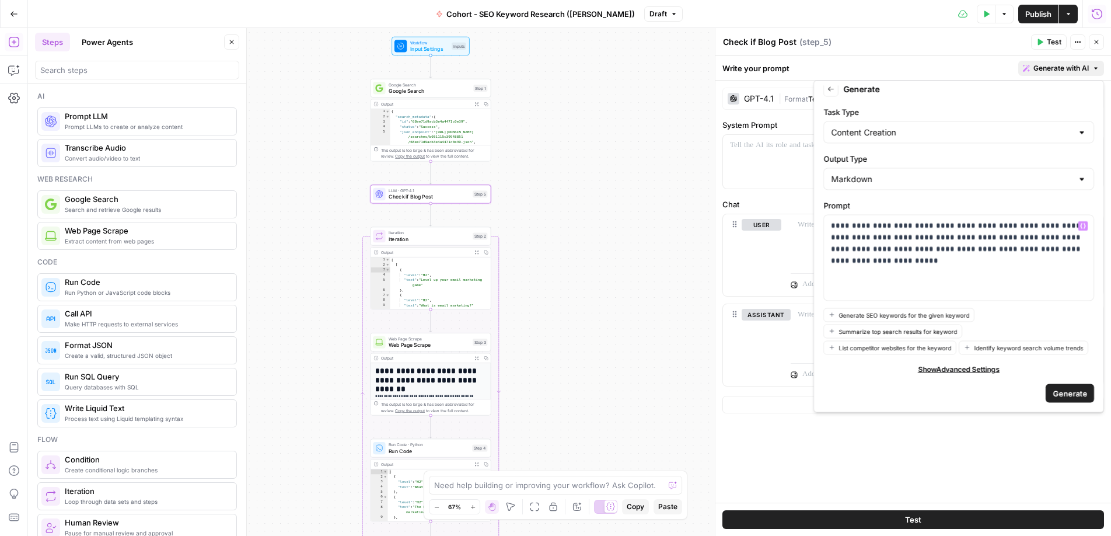
click at [993, 397] on span "Generate" at bounding box center [1070, 393] width 34 height 12
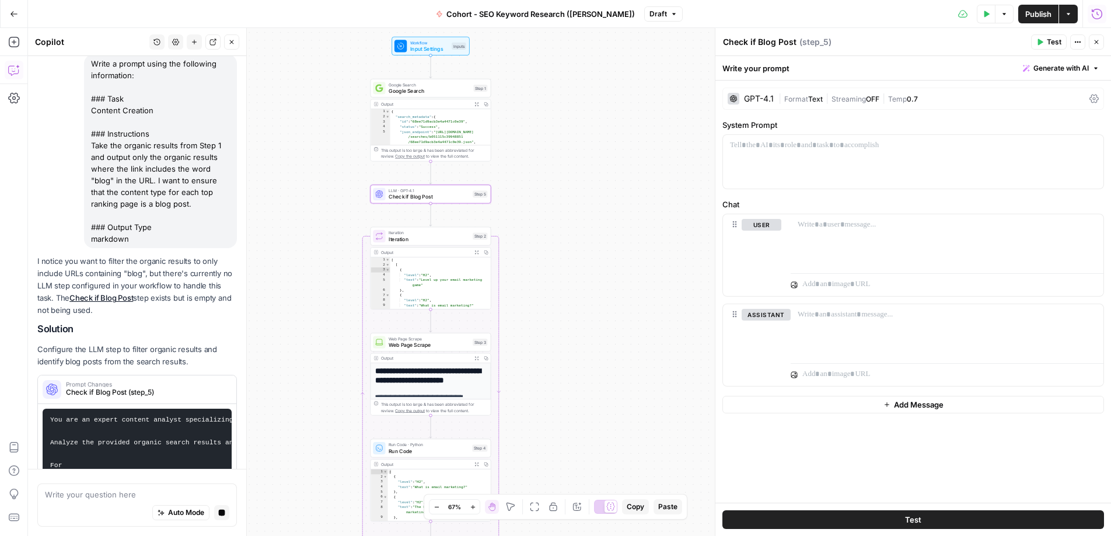
scroll to position [401, 0]
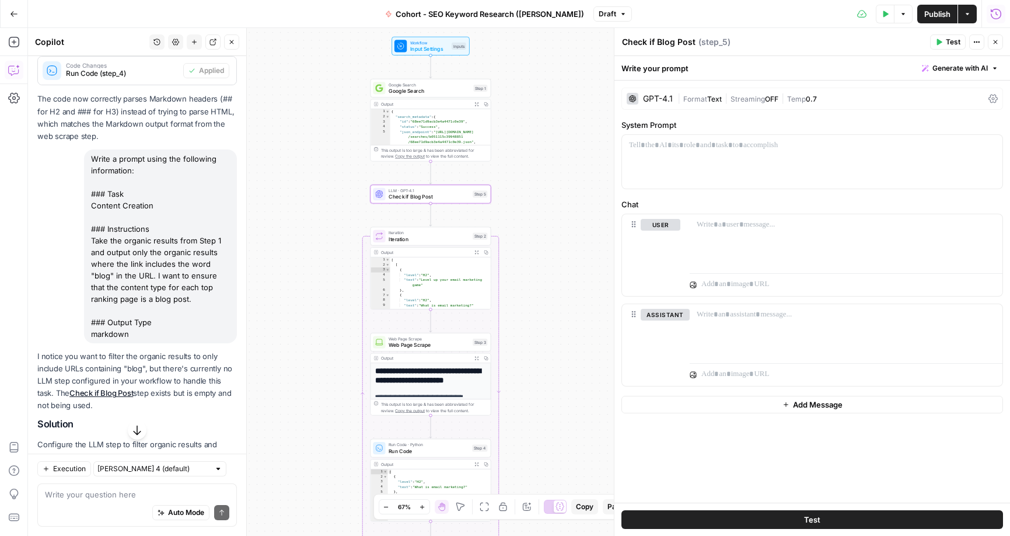
scroll to position [420, 0]
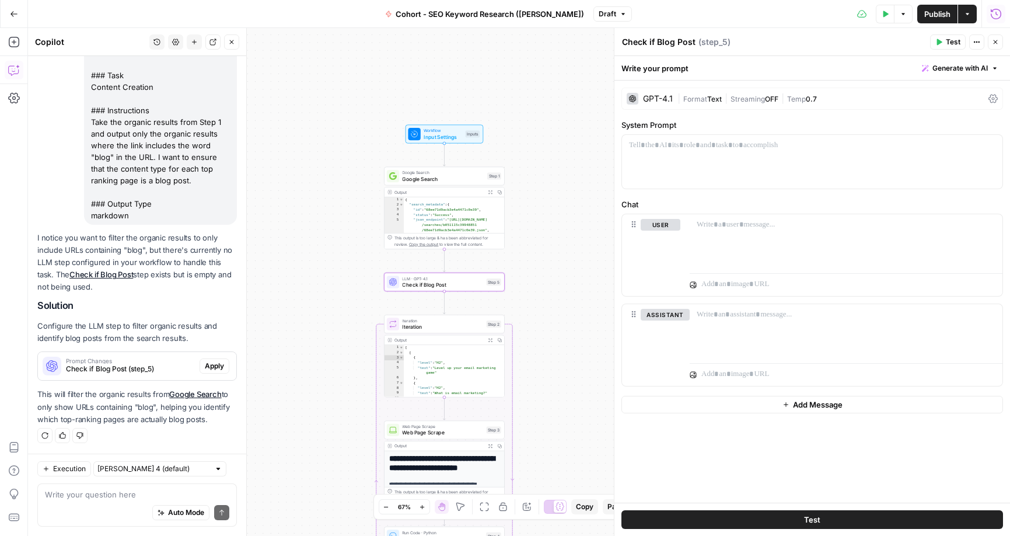
click at [222, 368] on span "Apply" at bounding box center [214, 366] width 19 height 11
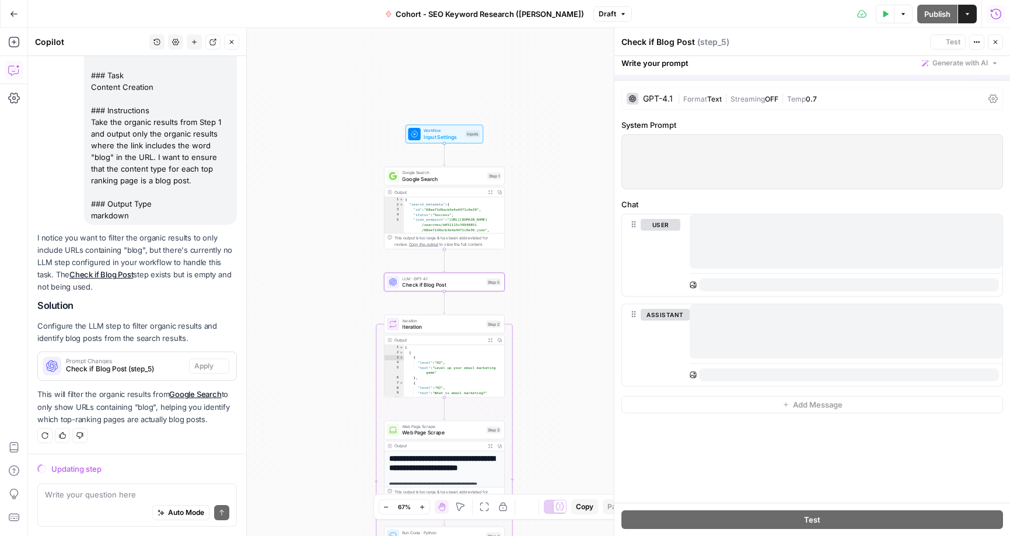
scroll to position [402, 0]
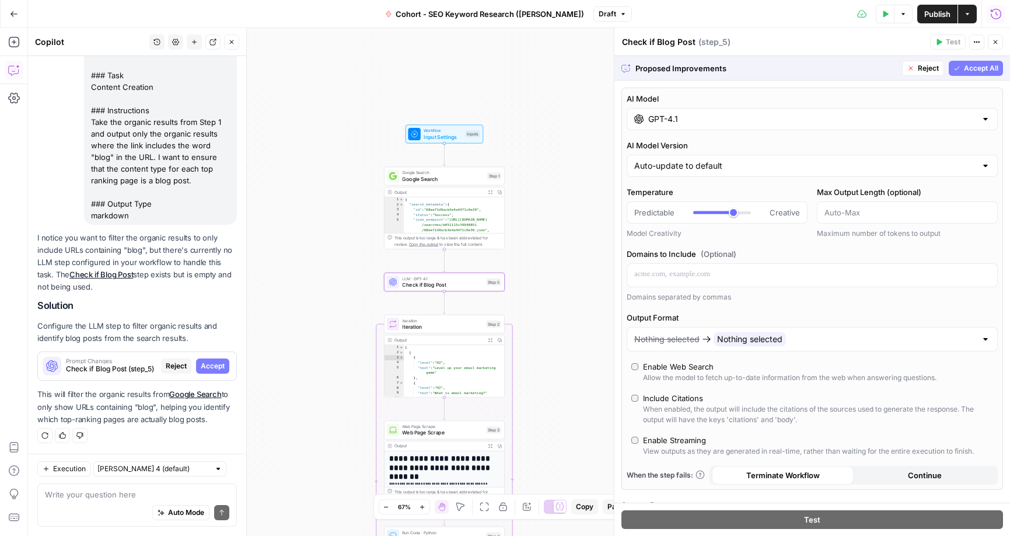
click at [211, 365] on span "Accept" at bounding box center [213, 366] width 24 height 11
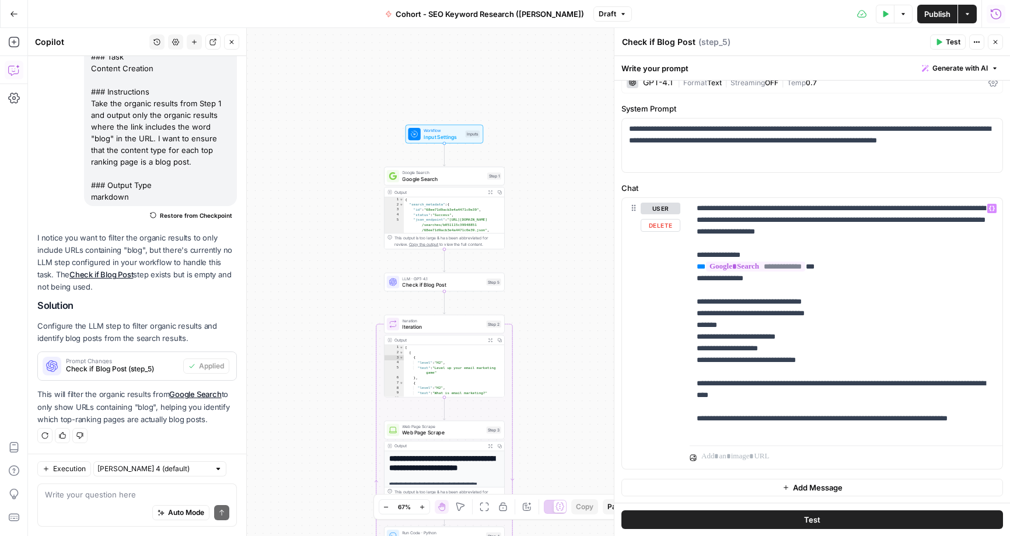
scroll to position [17, 0]
click at [884, 14] on icon "button" at bounding box center [886, 14] width 5 height 6
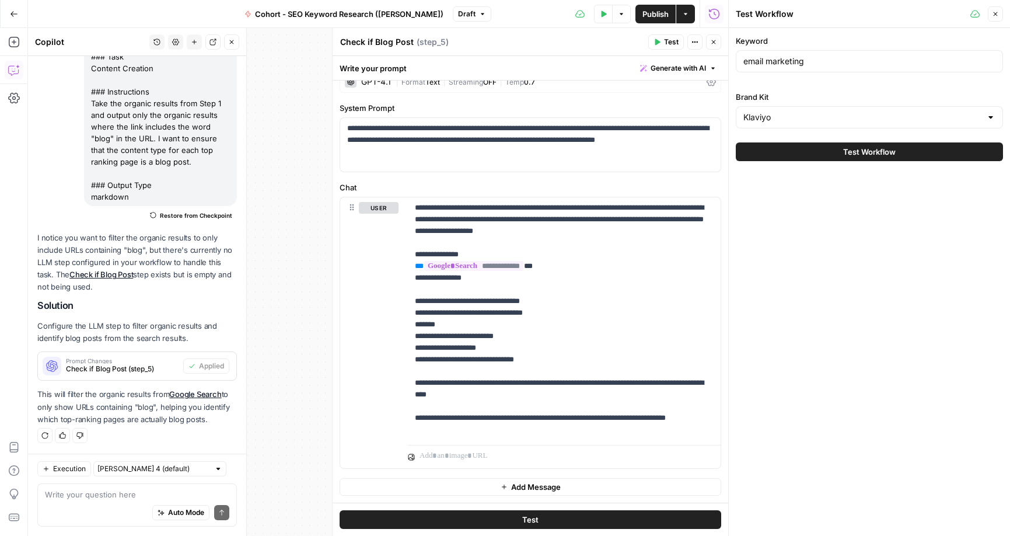
click at [668, 40] on span "Test" at bounding box center [671, 42] width 15 height 11
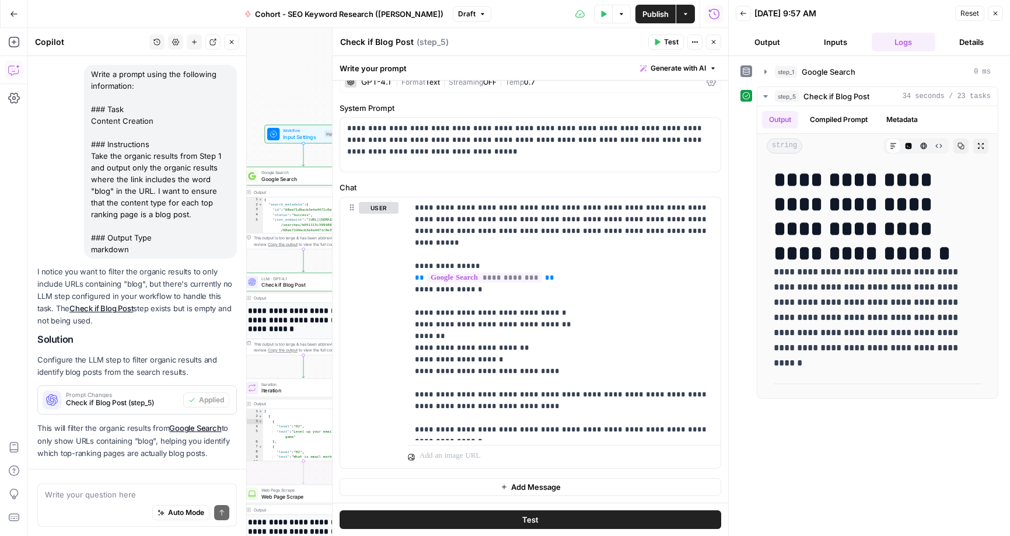
scroll to position [439, 0]
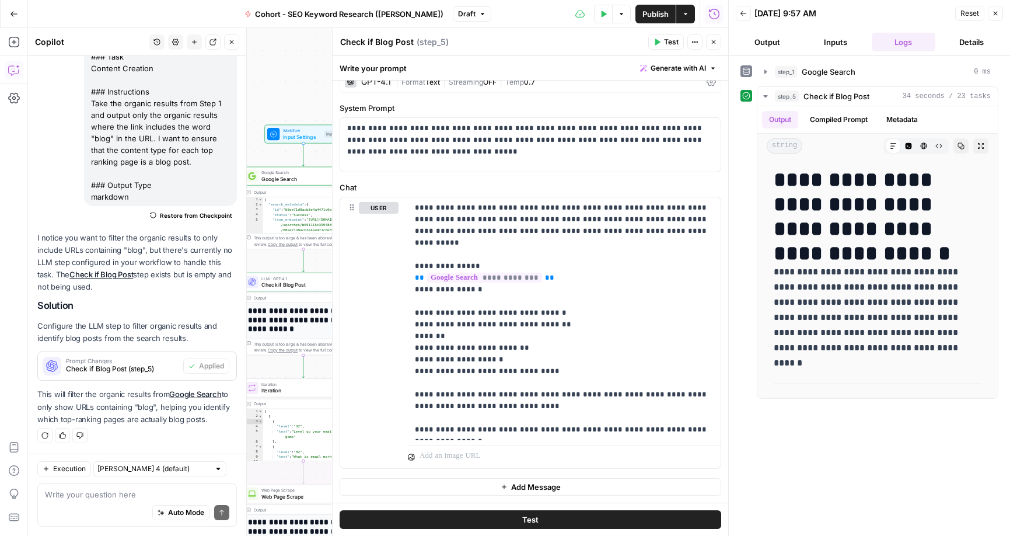
click at [669, 75] on button "Generate with AI" at bounding box center [679, 68] width 86 height 15
click at [649, 130] on div "Improve your existing prompt" at bounding box center [661, 132] width 97 height 11
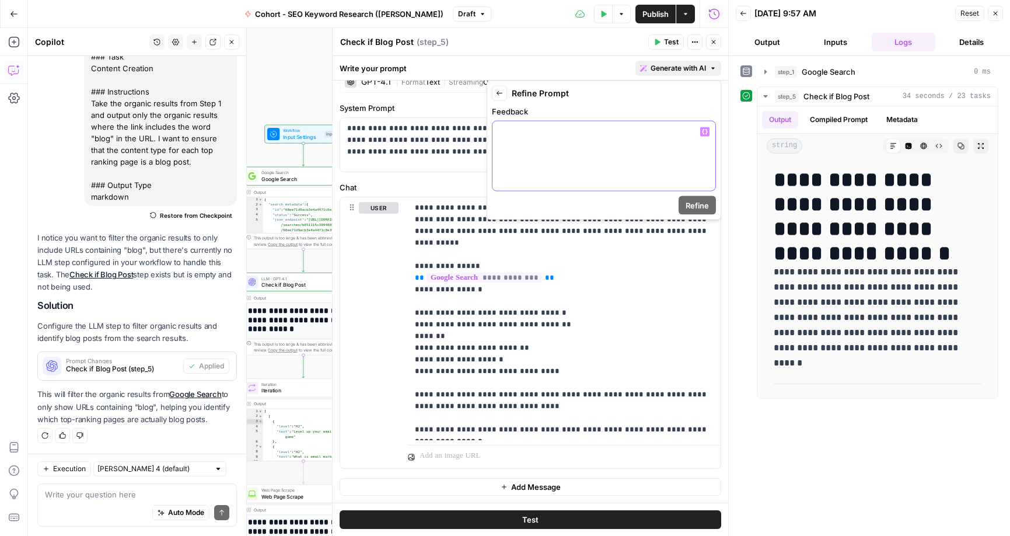
click at [540, 144] on div at bounding box center [604, 155] width 223 height 69
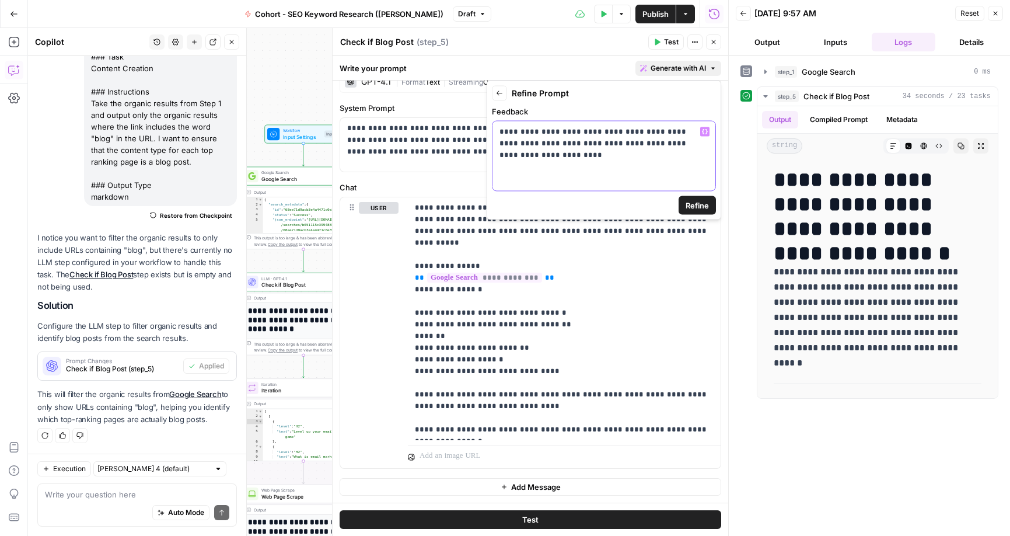
click at [535, 142] on p "**********" at bounding box center [604, 137] width 209 height 23
click at [695, 207] on span "Refine" at bounding box center [697, 206] width 23 height 12
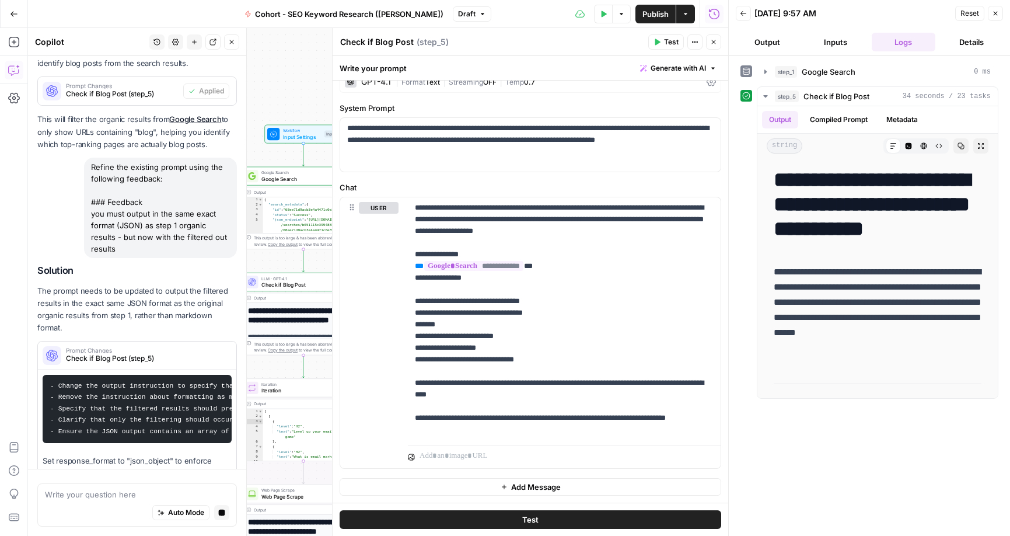
scroll to position [575, 0]
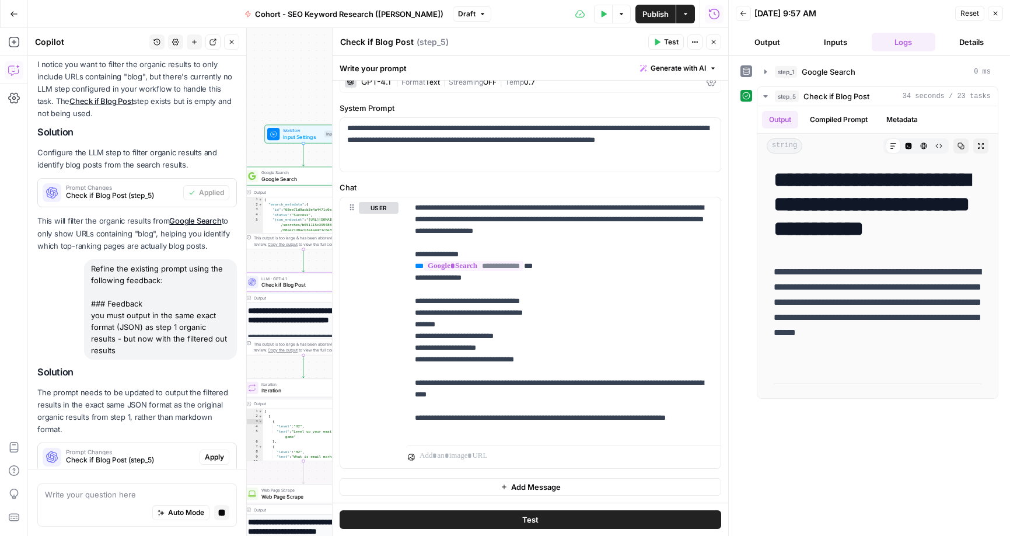
click at [208, 452] on span "Apply" at bounding box center [214, 457] width 19 height 11
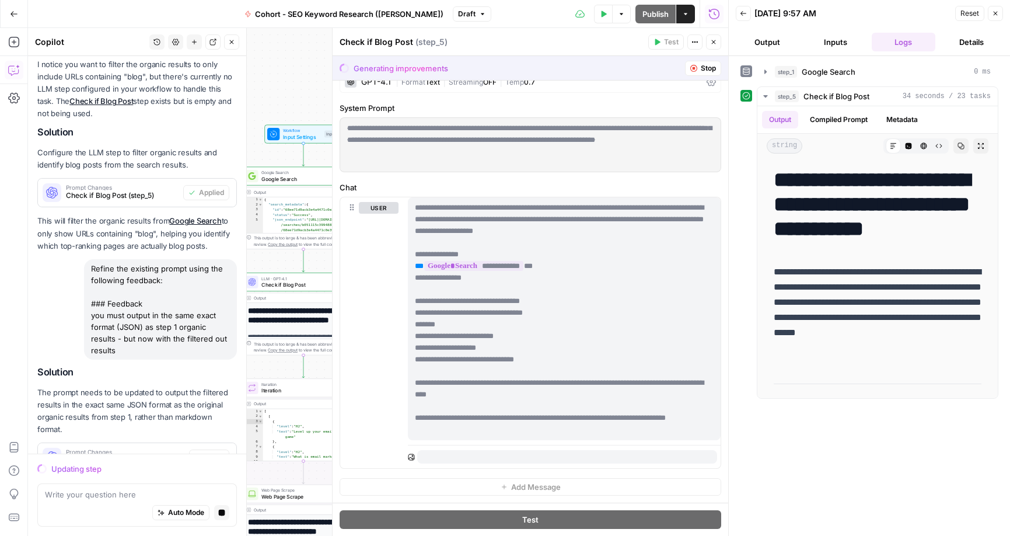
scroll to position [609, 0]
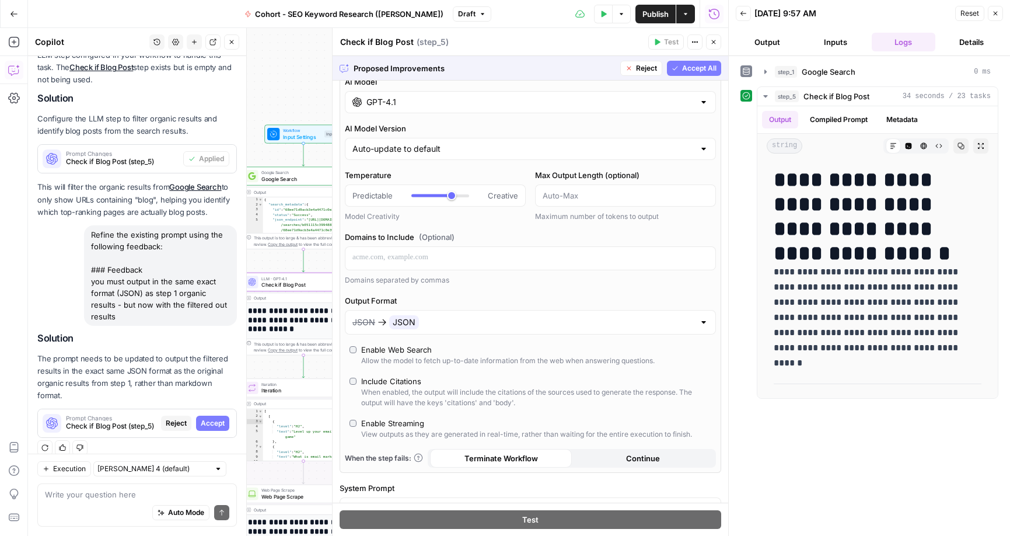
click at [214, 418] on span "Accept" at bounding box center [213, 423] width 24 height 11
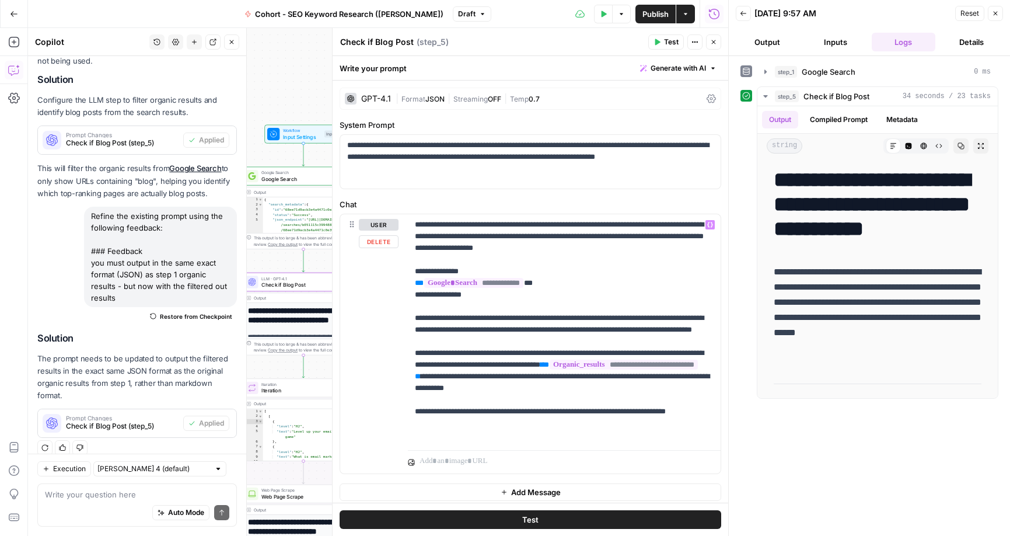
scroll to position [5, 0]
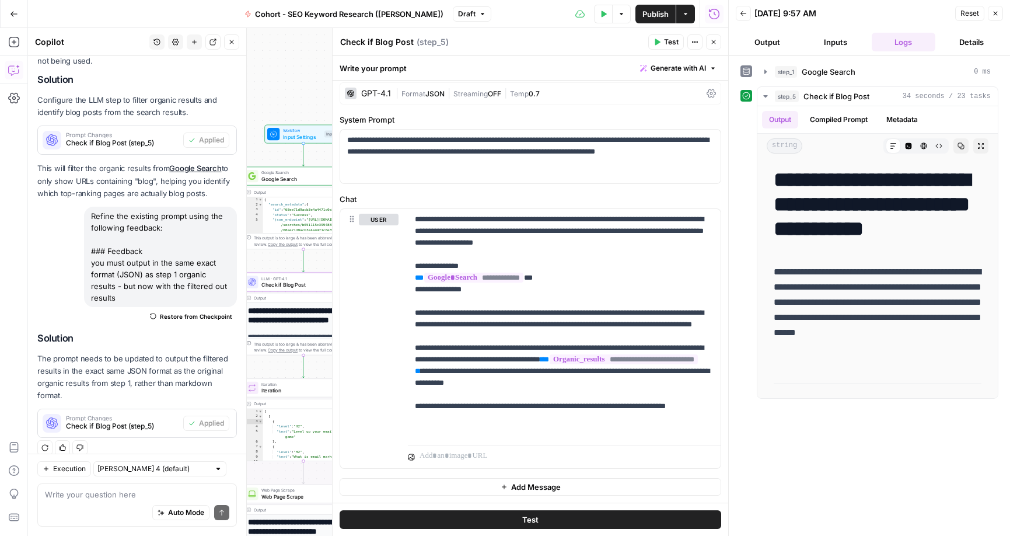
click at [630, 54] on header "Check if Blog Post Check if Blog Post ( step_5 ) Test Actions Close" at bounding box center [531, 42] width 396 height 28
click at [675, 37] on span "Test" at bounding box center [671, 42] width 15 height 11
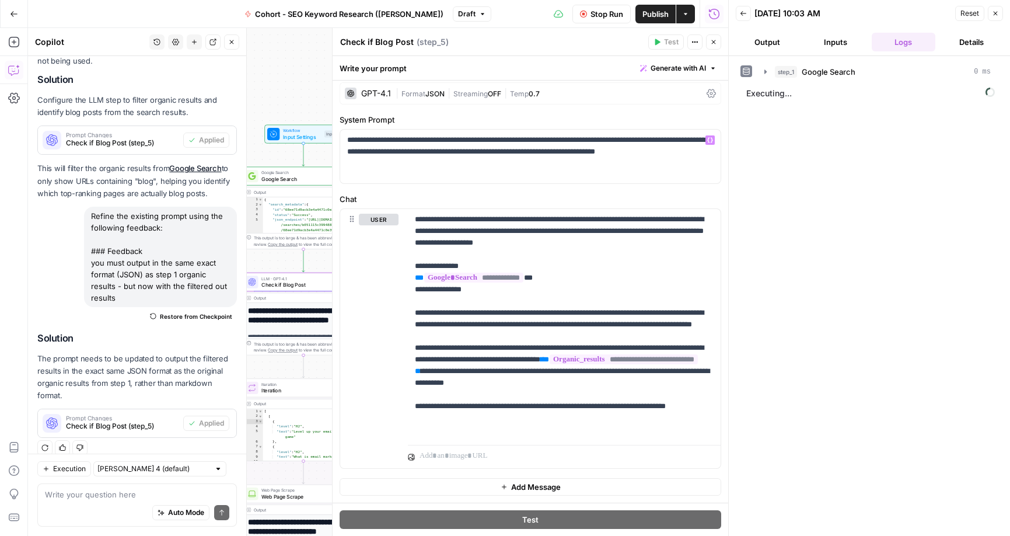
click at [646, 6] on button "Publish" at bounding box center [656, 14] width 40 height 19
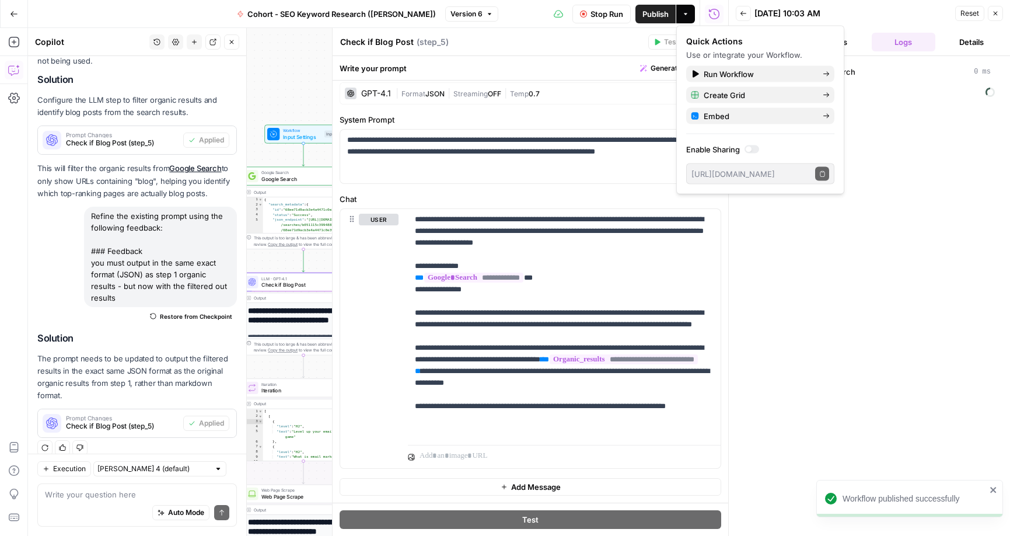
click at [597, 112] on div "**********" at bounding box center [531, 288] width 396 height 427
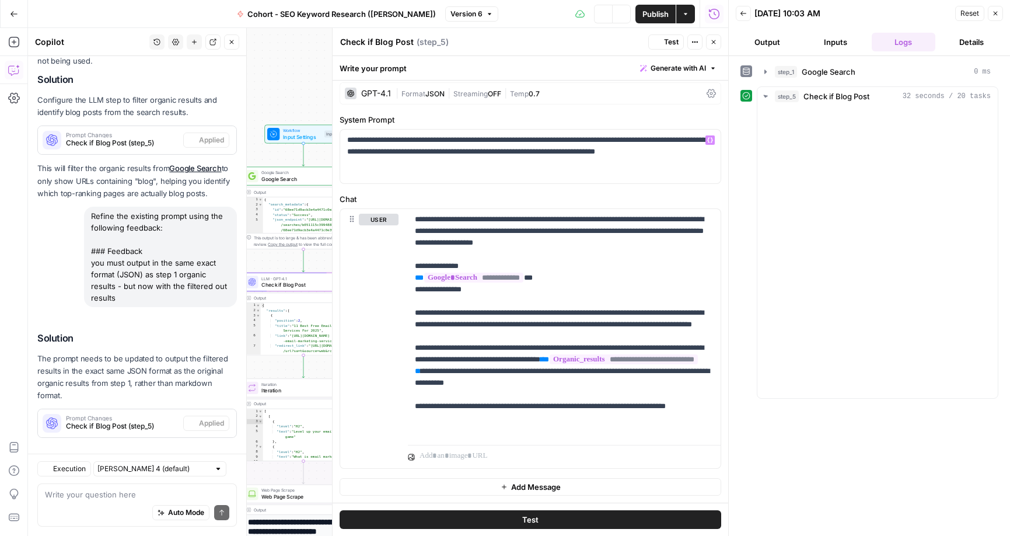
scroll to position [665, 0]
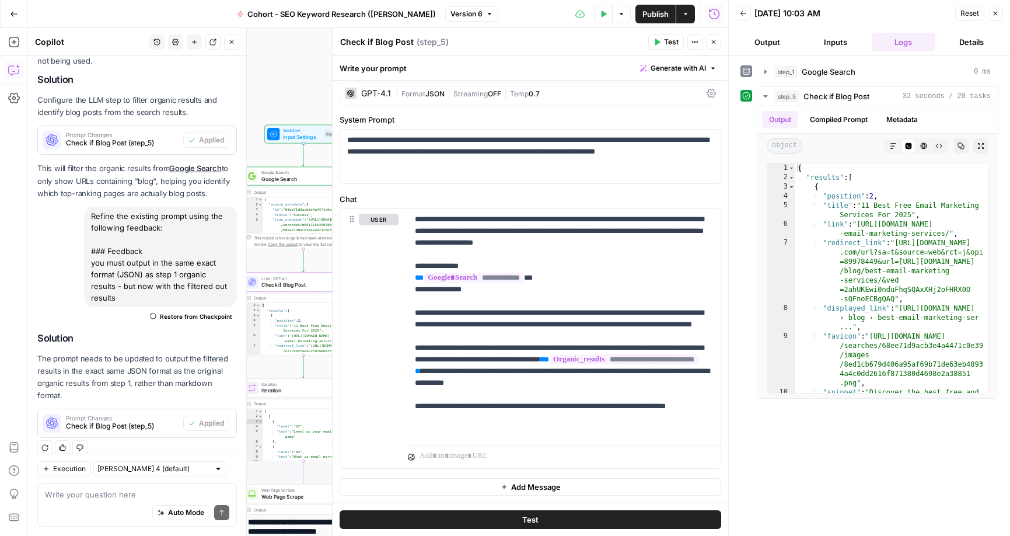
click at [640, 16] on button "Publish" at bounding box center [656, 14] width 40 height 19
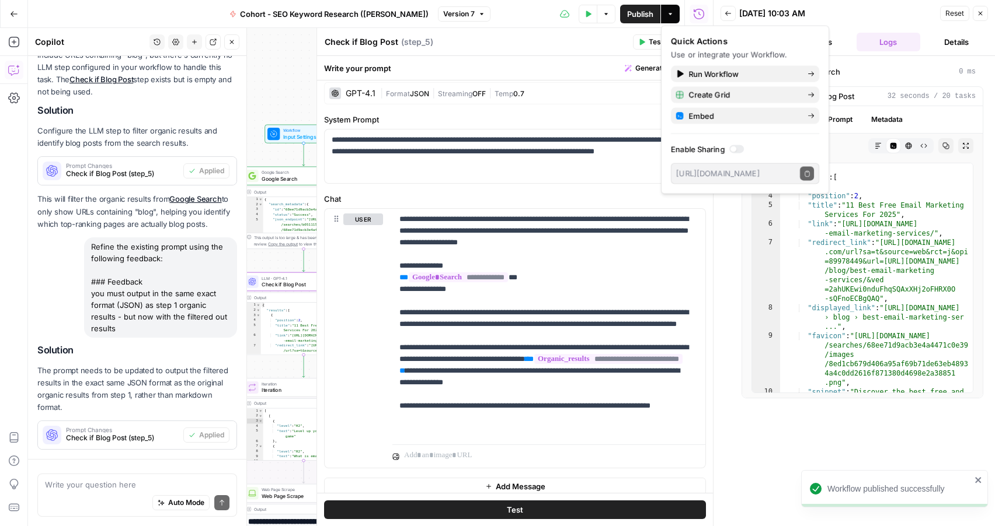
scroll to position [711, 0]
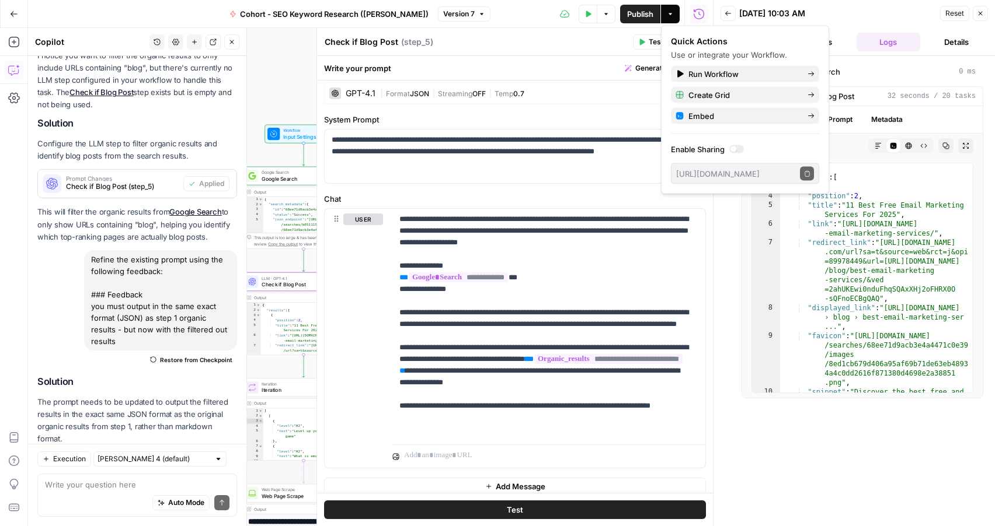
scroll to position [711, 0]
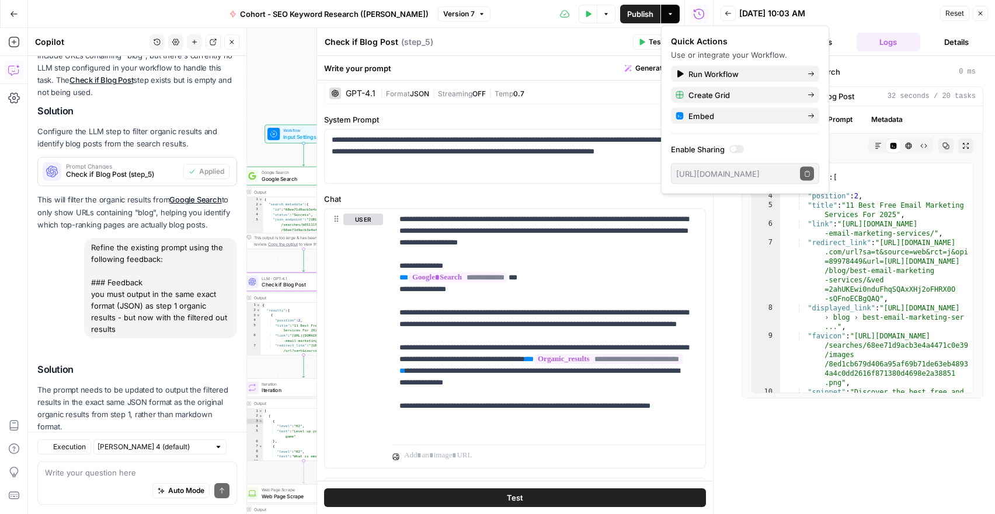
scroll to position [723, 0]
